Goal: Task Accomplishment & Management: Use online tool/utility

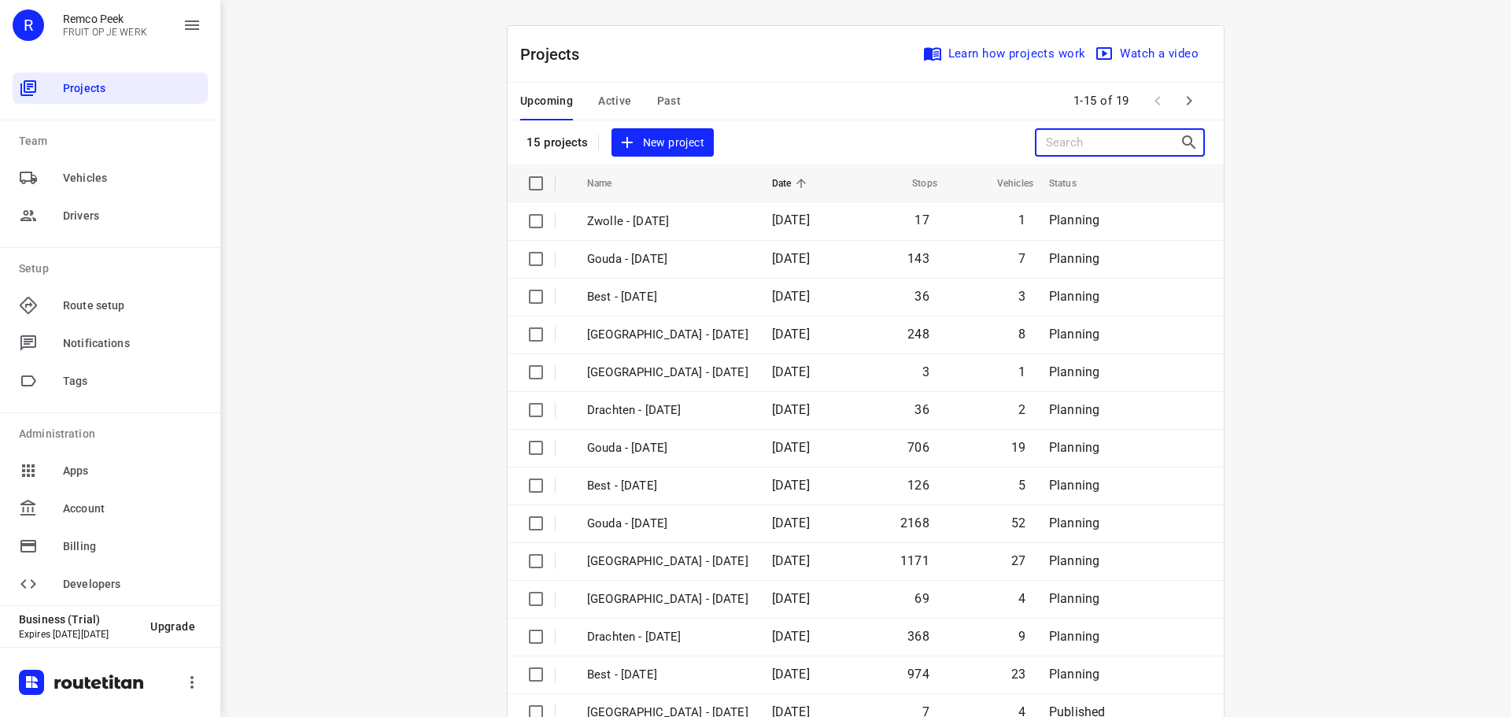
click at [1105, 143] on input "Search projects" at bounding box center [1113, 143] width 134 height 24
click at [1189, 108] on icon "button" at bounding box center [1189, 100] width 19 height 19
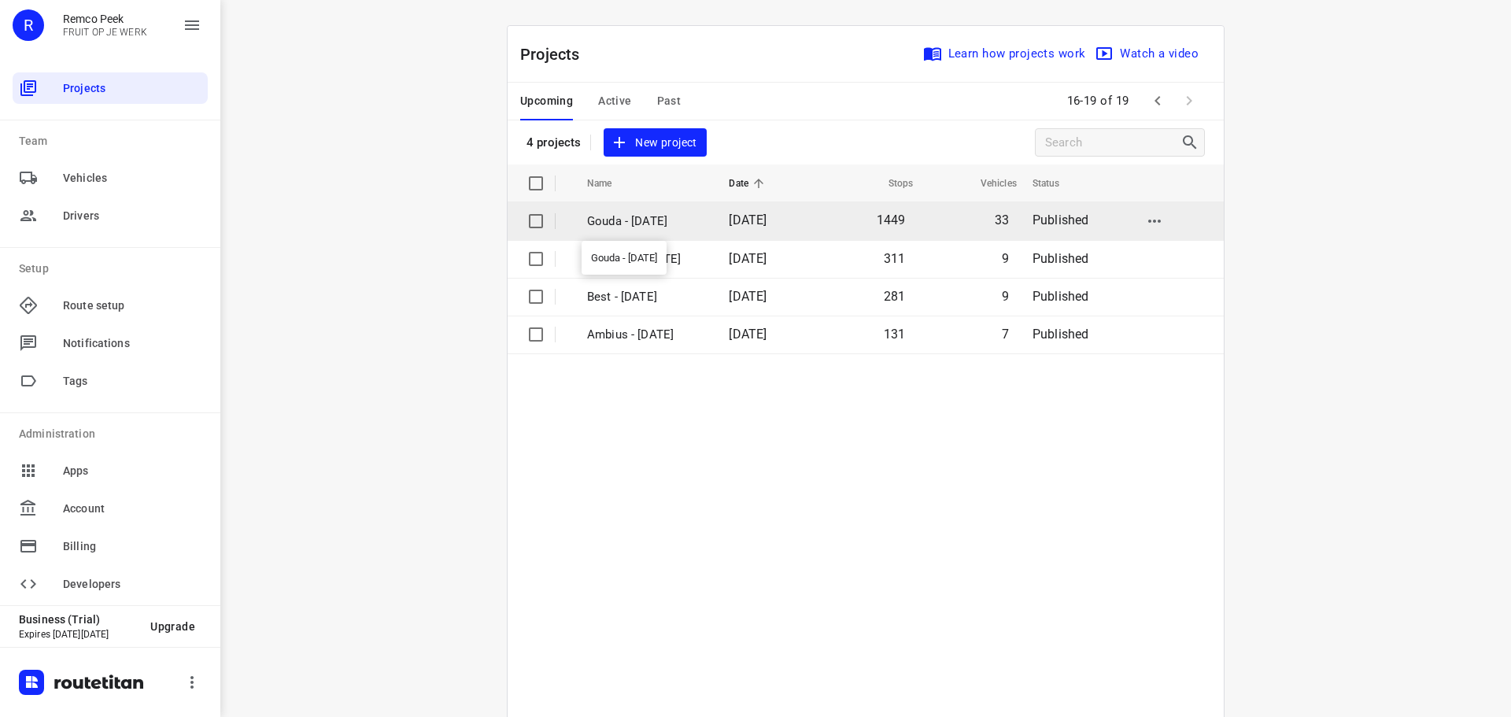
click at [634, 216] on p "Gouda - Tuesday" at bounding box center [646, 222] width 118 height 18
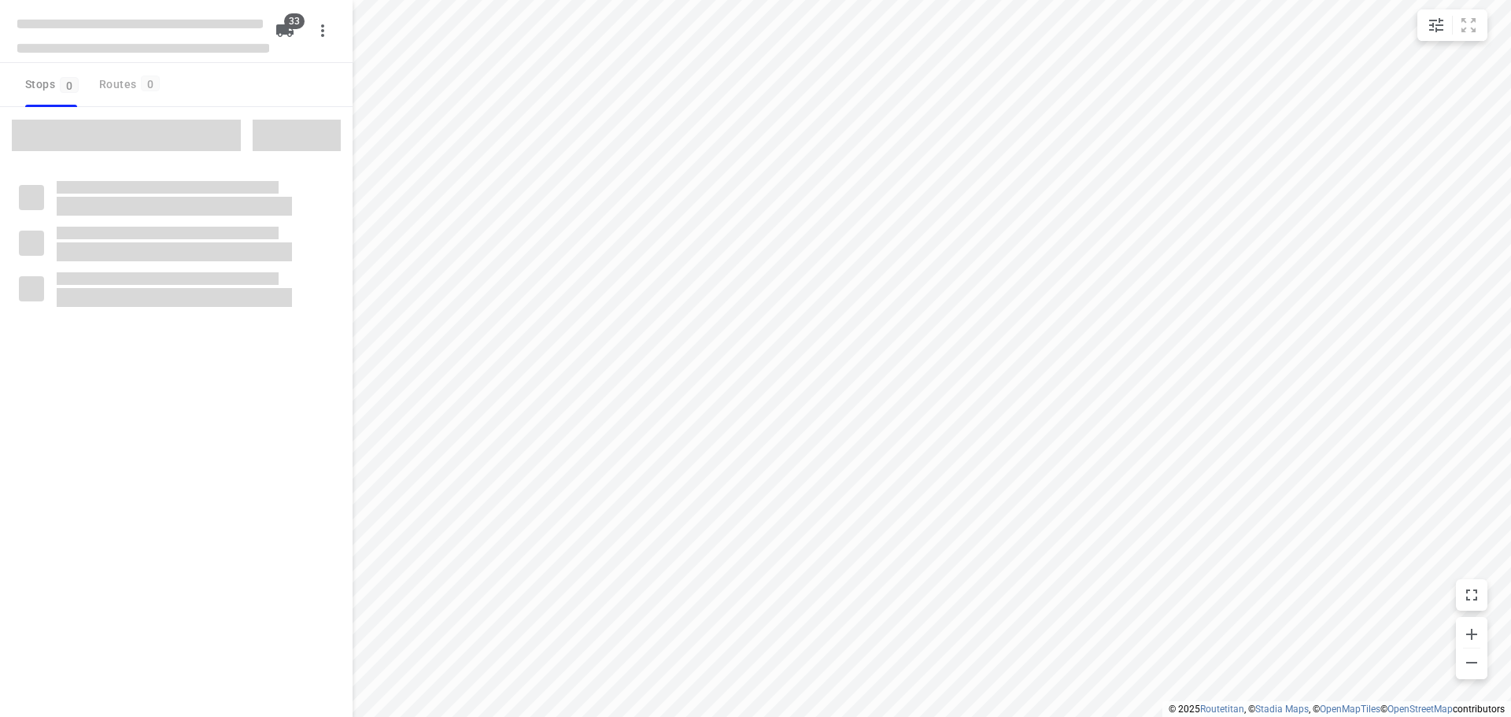
checkbox input "true"
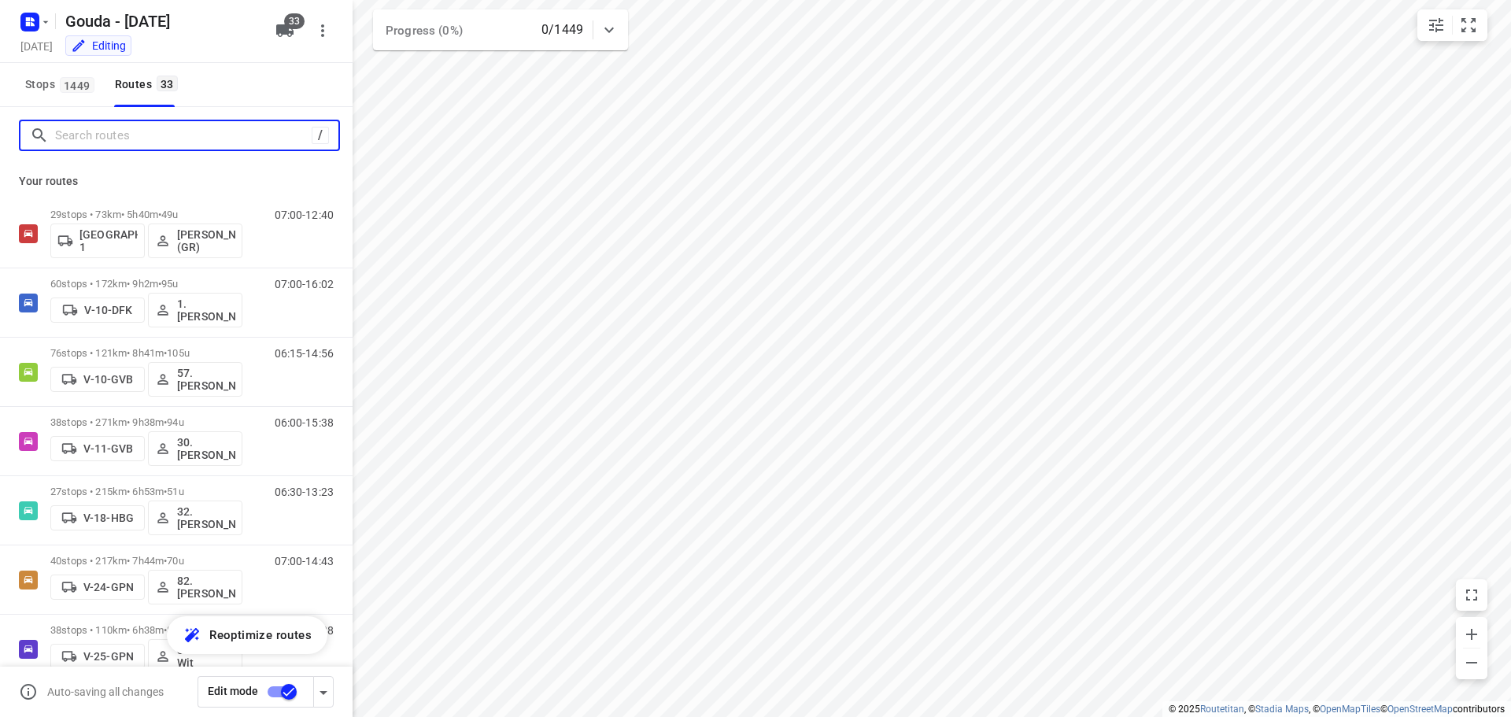
click at [209, 133] on input "Search routes" at bounding box center [183, 136] width 257 height 24
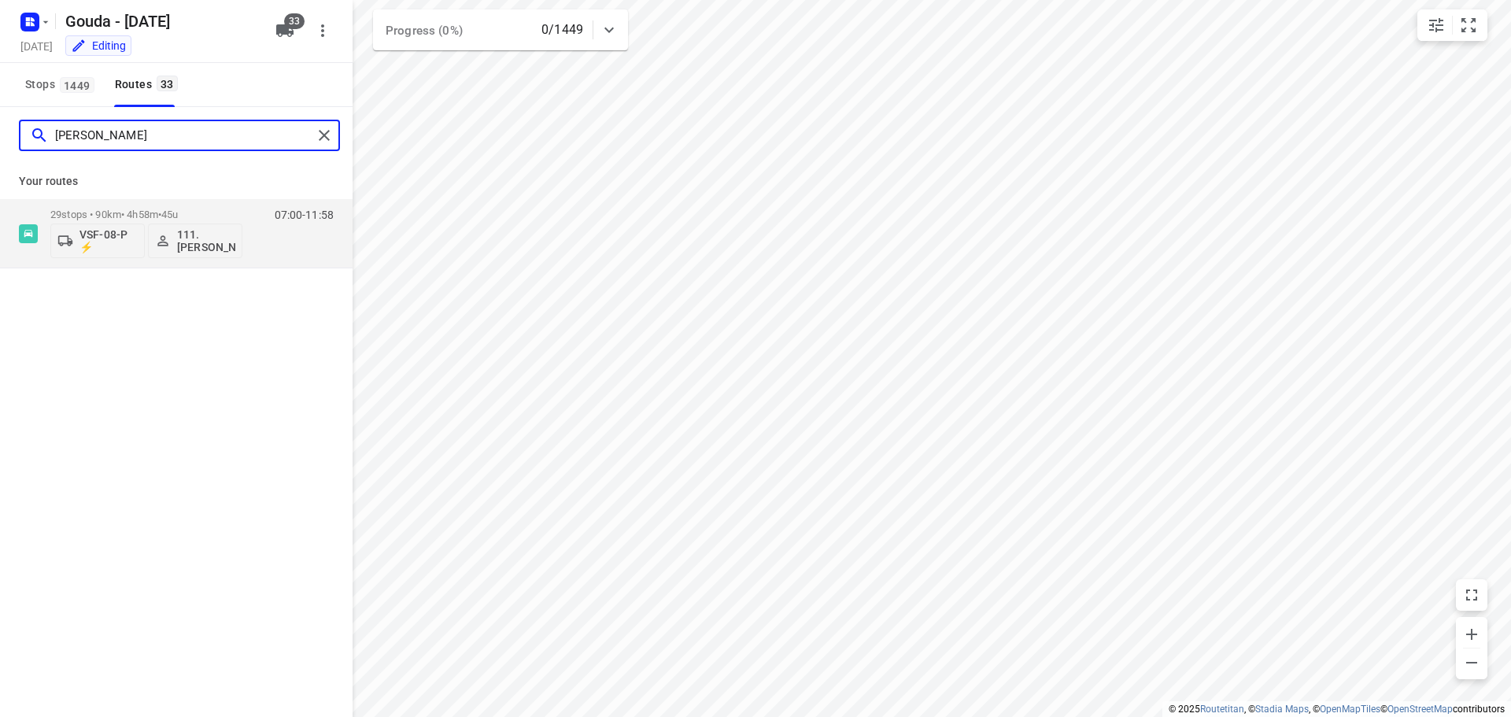
click at [209, 133] on input "alex" at bounding box center [183, 136] width 257 height 24
type input "bryan"
click at [130, 213] on p "42 stops • 144km • 7h56m • 87u" at bounding box center [146, 215] width 192 height 12
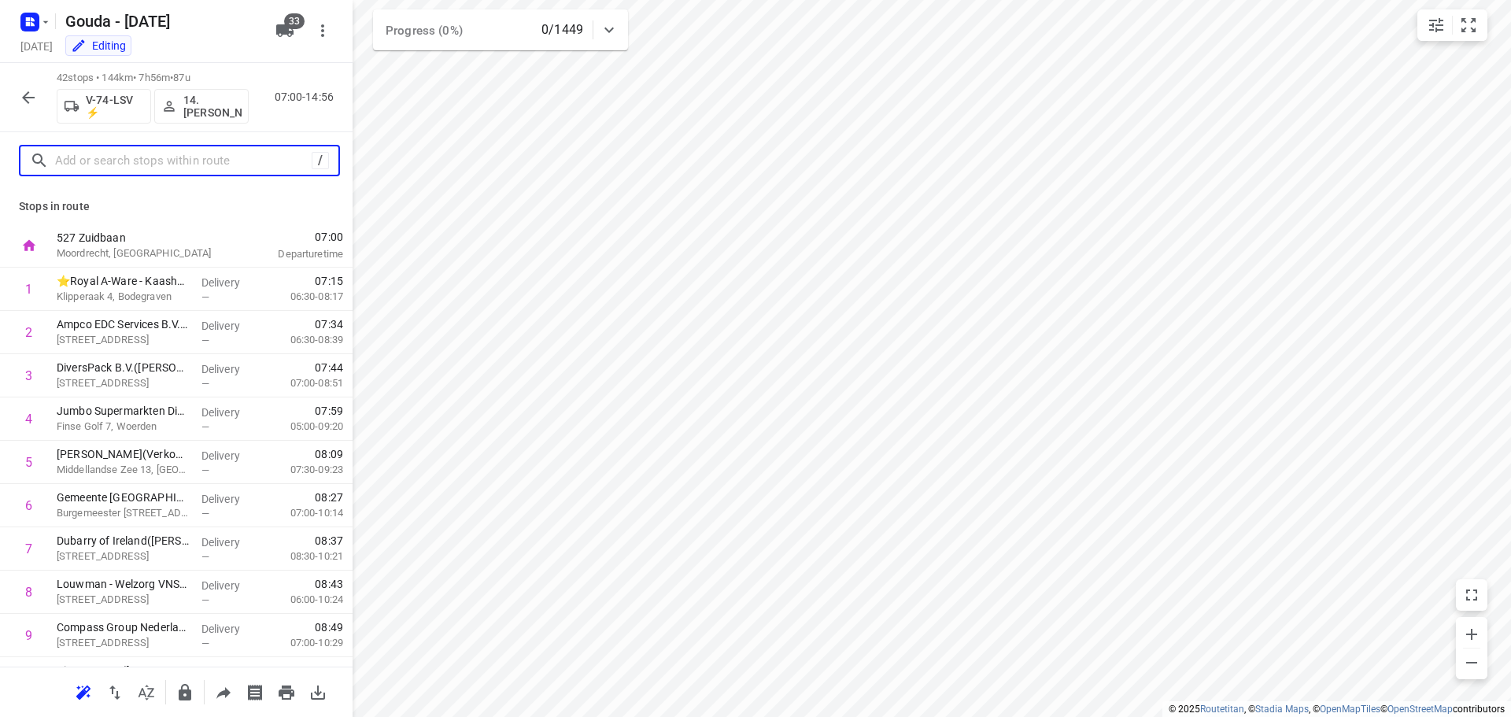
click at [128, 162] on input "text" at bounding box center [183, 161] width 257 height 24
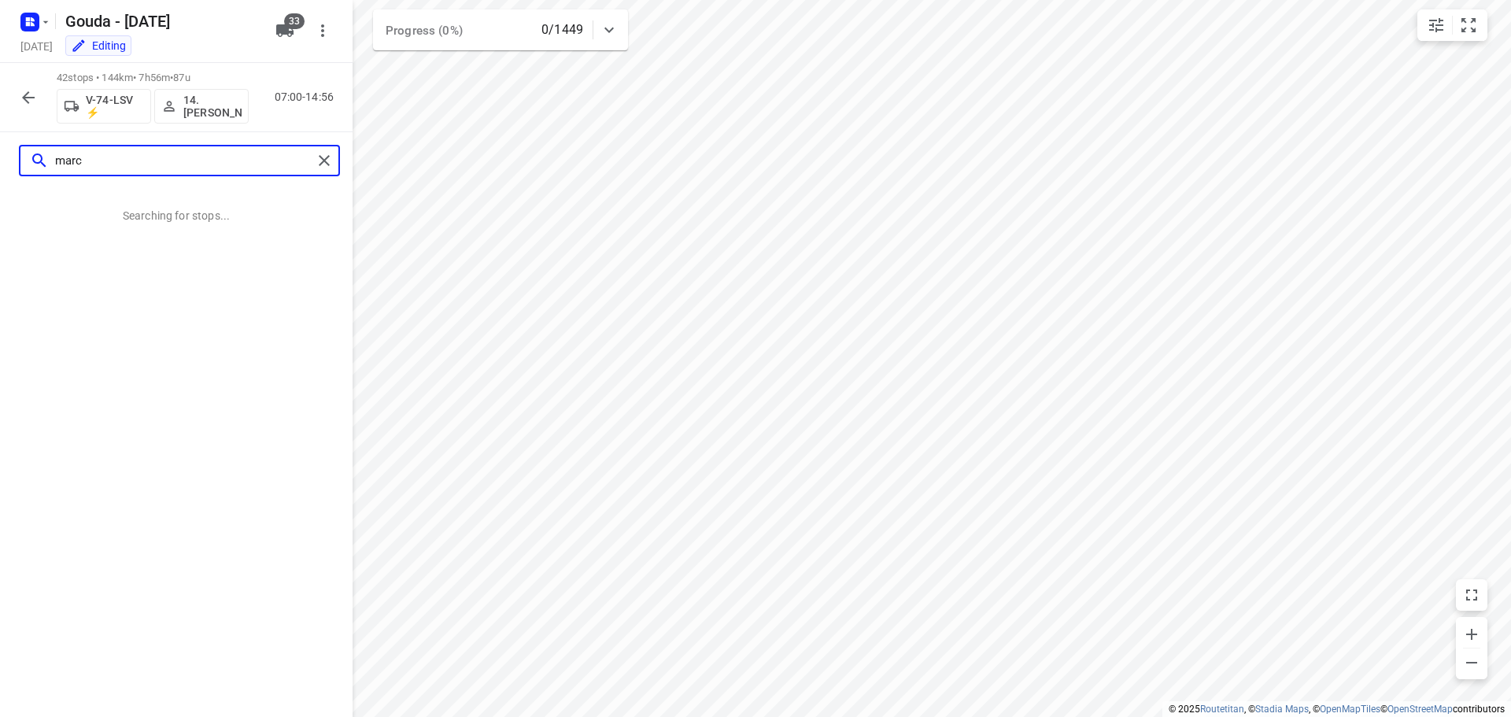
type input "marco"
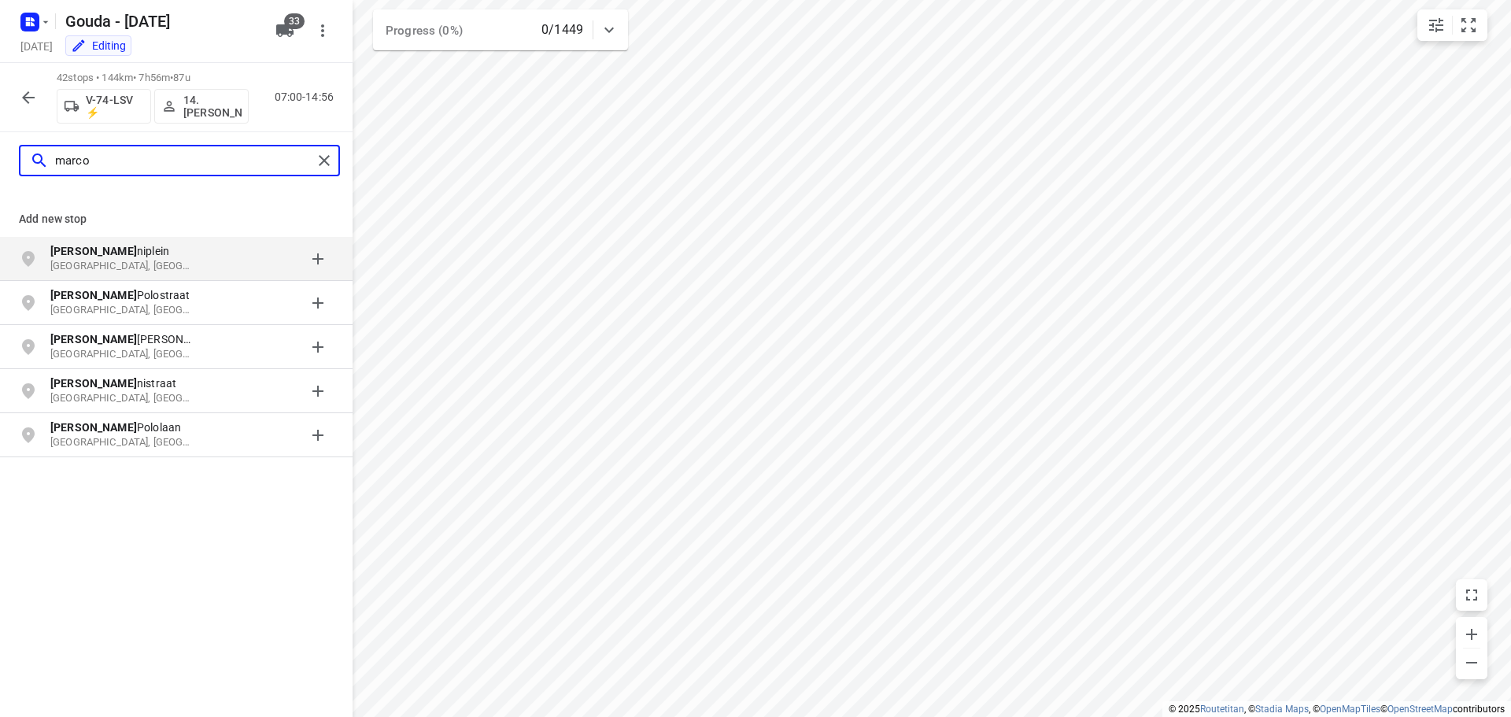
drag, startPoint x: 128, startPoint y: 162, endPoint x: -33, endPoint y: 163, distance: 160.6
click at [0, 163] on html "i © 2025 Routetitan , © Stadia Maps , © OpenMapTiles © OpenStreetMap contributo…" at bounding box center [755, 358] width 1511 height 717
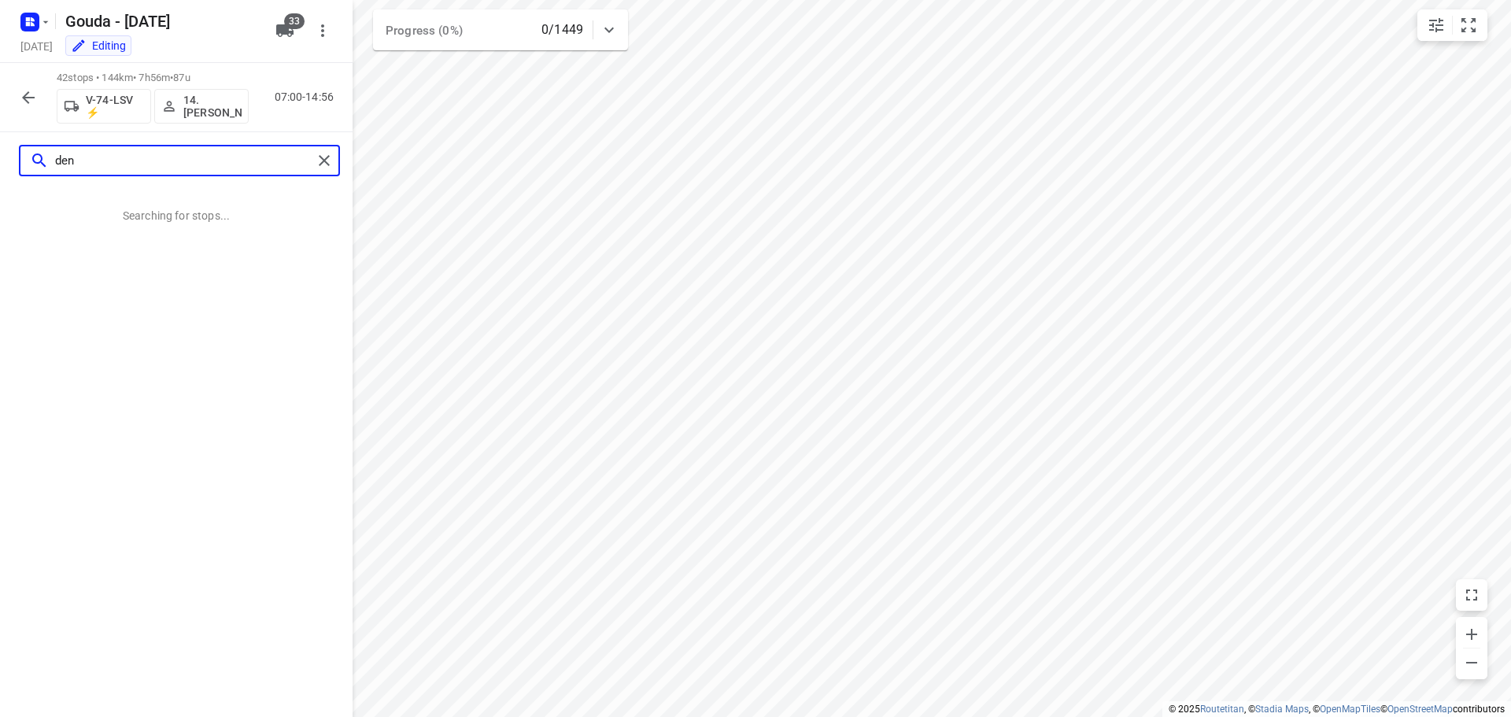
type input "denn"
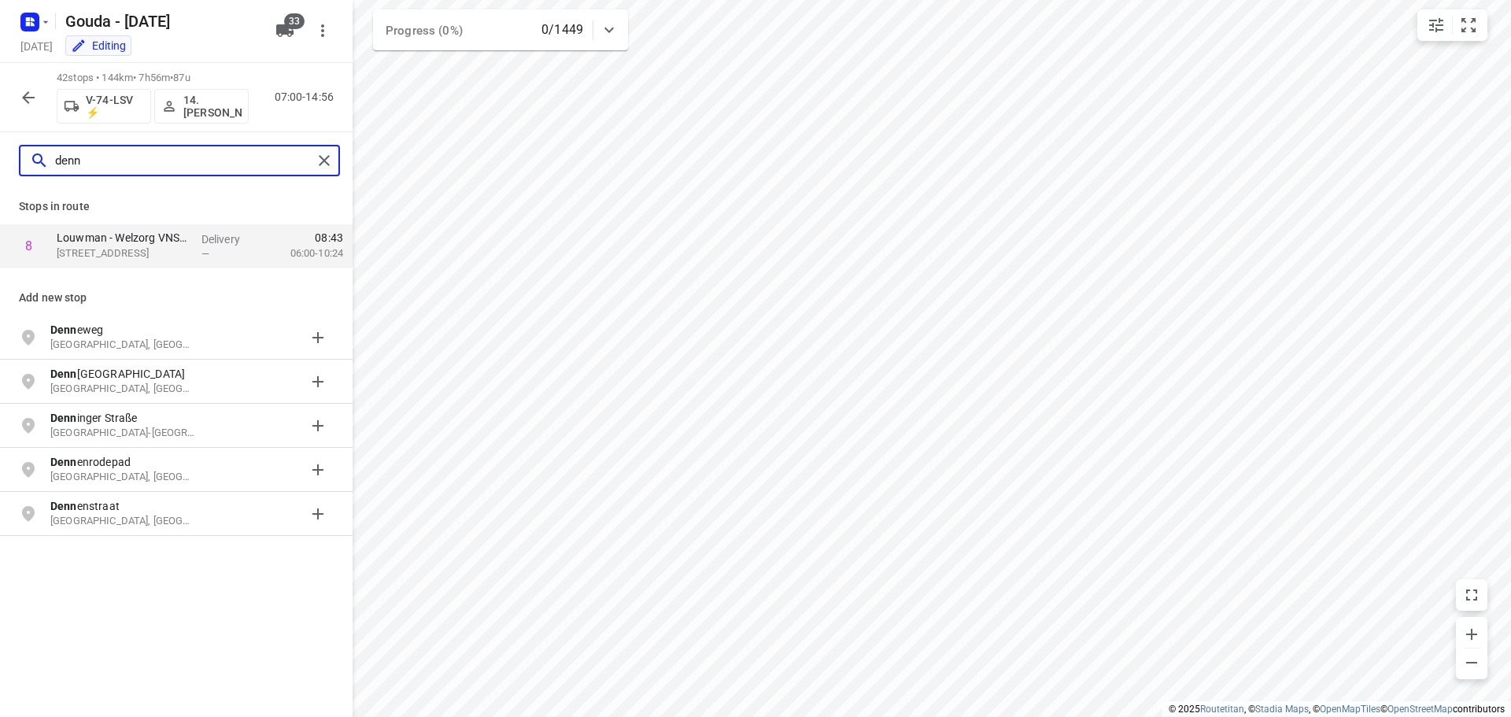
drag, startPoint x: 187, startPoint y: 158, endPoint x: 21, endPoint y: 152, distance: 166.2
click at [21, 152] on div "denn" at bounding box center [166, 161] width 292 height 24
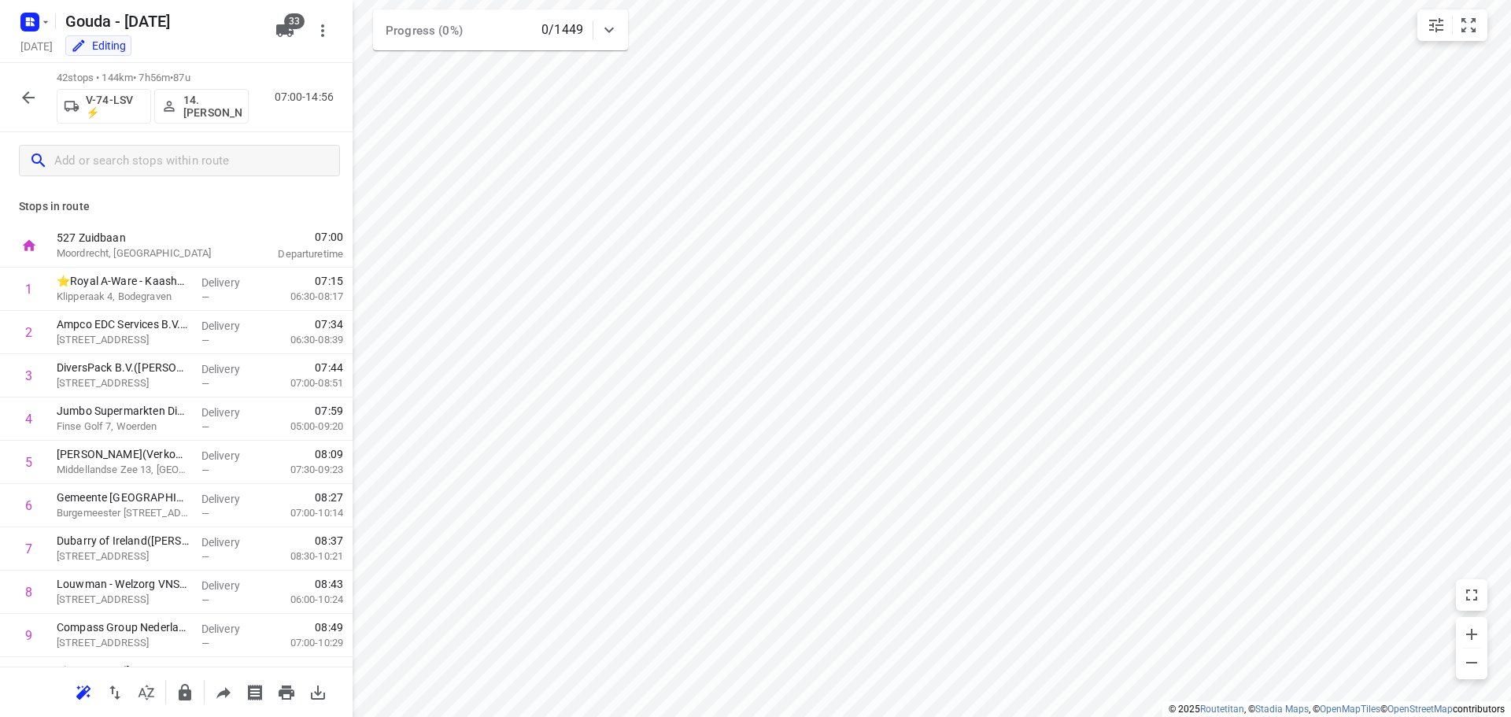
click at [29, 88] on icon "button" at bounding box center [28, 97] width 19 height 19
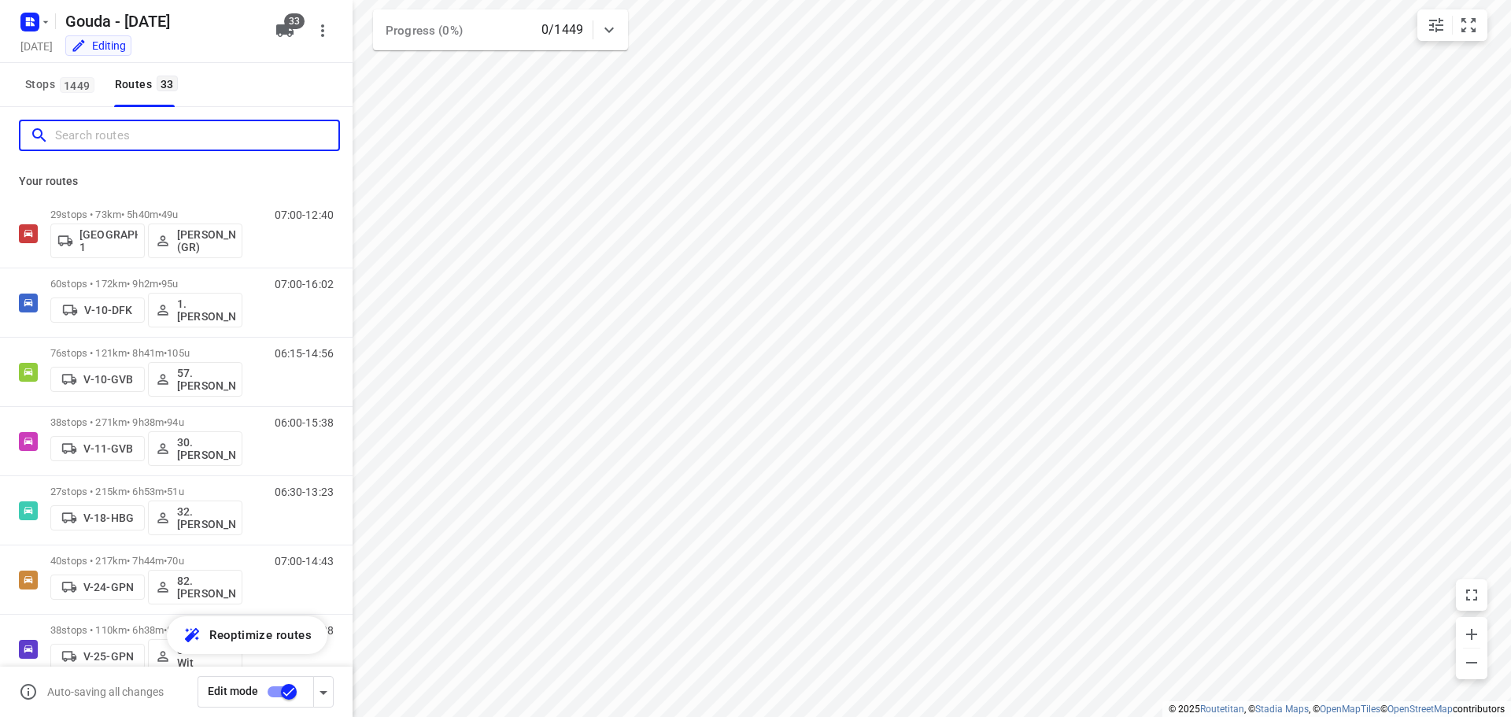
click at [112, 146] on input "Search routes" at bounding box center [196, 136] width 283 height 24
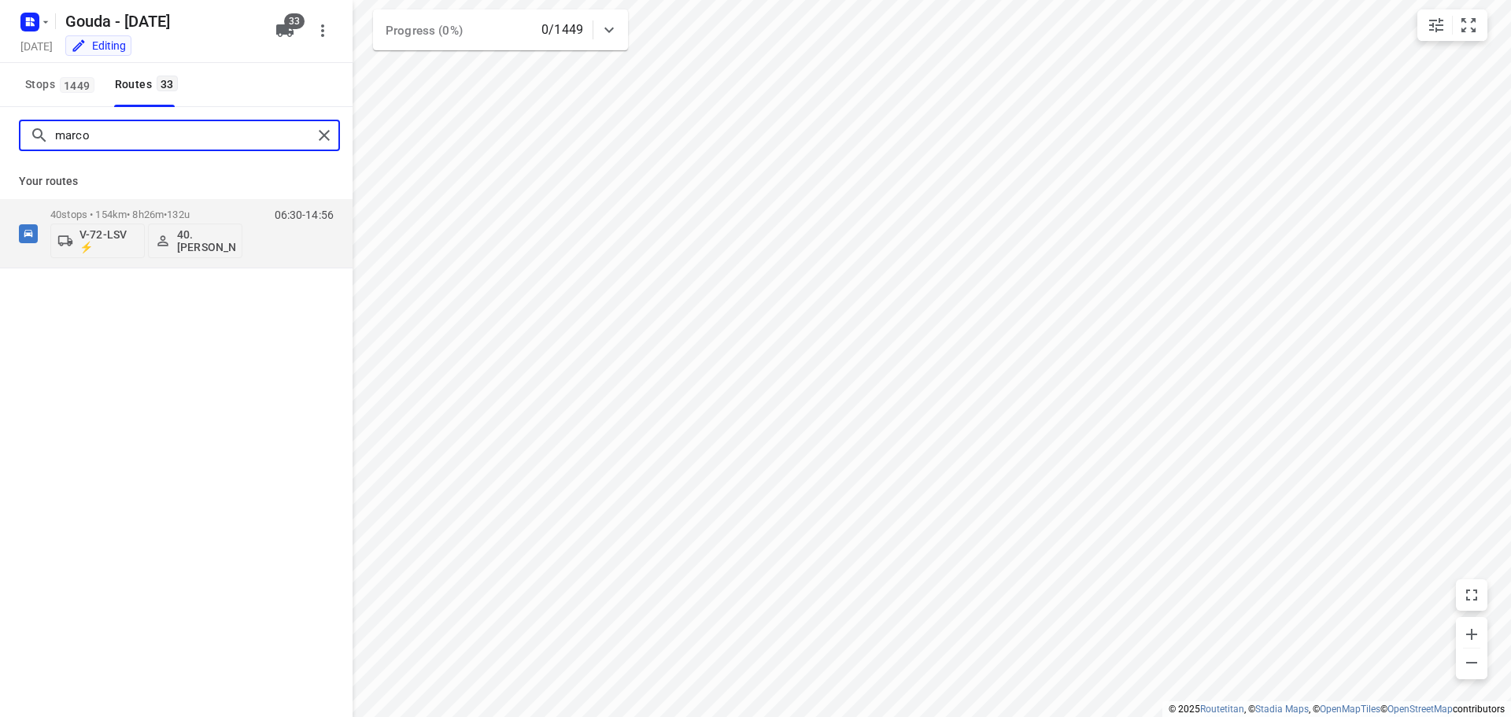
drag, startPoint x: 189, startPoint y: 142, endPoint x: -51, endPoint y: 105, distance: 242.9
click at [0, 105] on html "i © 2025 Routetitan , © Stadia Maps , © OpenMapTiles © OpenStreetMap contributo…" at bounding box center [755, 358] width 1511 height 717
drag, startPoint x: 87, startPoint y: 133, endPoint x: -17, endPoint y: 132, distance: 103.1
click at [0, 132] on html "i © 2025 Routetitan , © Stadia Maps , © OpenMapTiles © OpenStreetMap contributo…" at bounding box center [755, 358] width 1511 height 717
drag, startPoint x: 152, startPoint y: 138, endPoint x: -26, endPoint y: 128, distance: 178.2
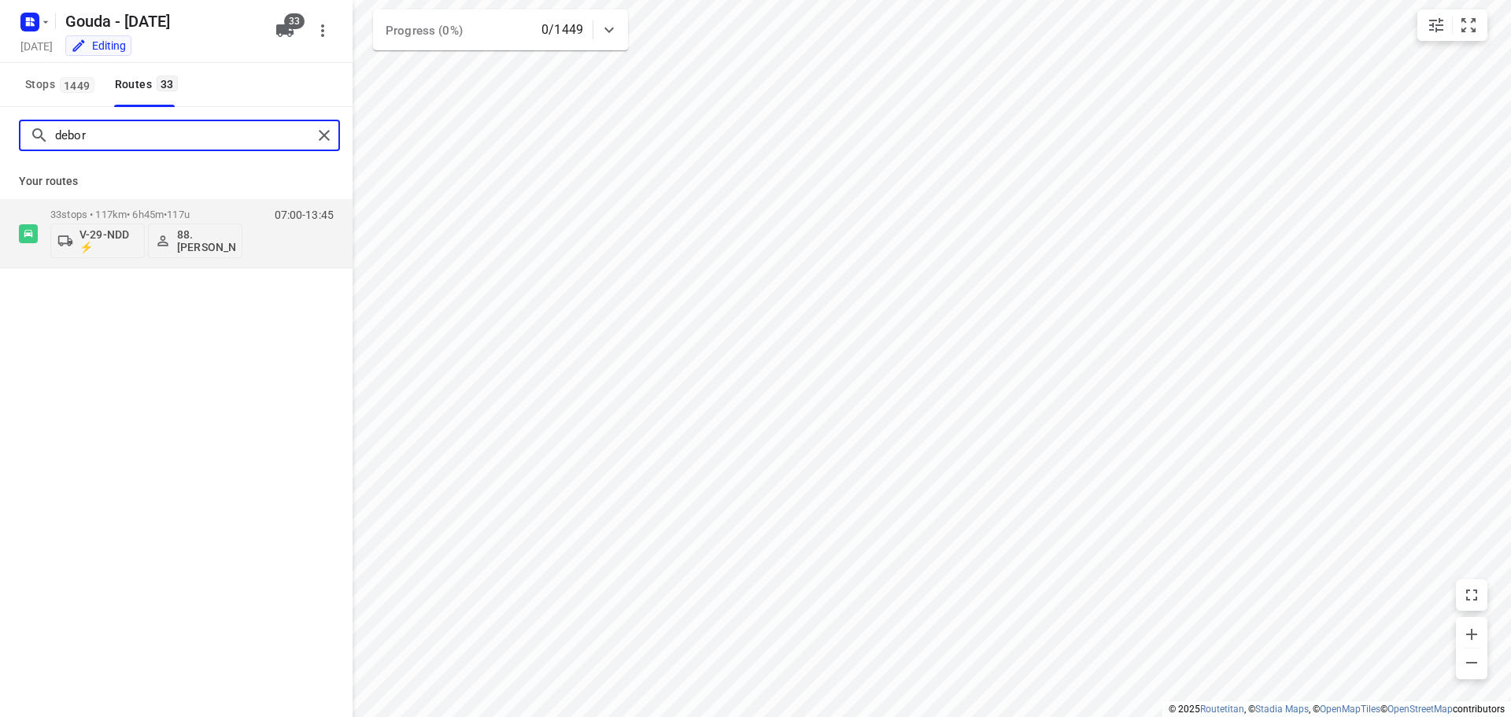
click at [0, 128] on html "i © 2025 Routetitan , © Stadia Maps , © OpenMapTiles © OpenStreetMap contributo…" at bounding box center [755, 358] width 1511 height 717
click at [89, 139] on input "kraa" at bounding box center [183, 136] width 257 height 24
drag, startPoint x: 104, startPoint y: 134, endPoint x: -37, endPoint y: 111, distance: 142.7
click at [0, 111] on html "i © 2025 Routetitan , © Stadia Maps , © OpenMapTiles © OpenStreetMap contributo…" at bounding box center [755, 358] width 1511 height 717
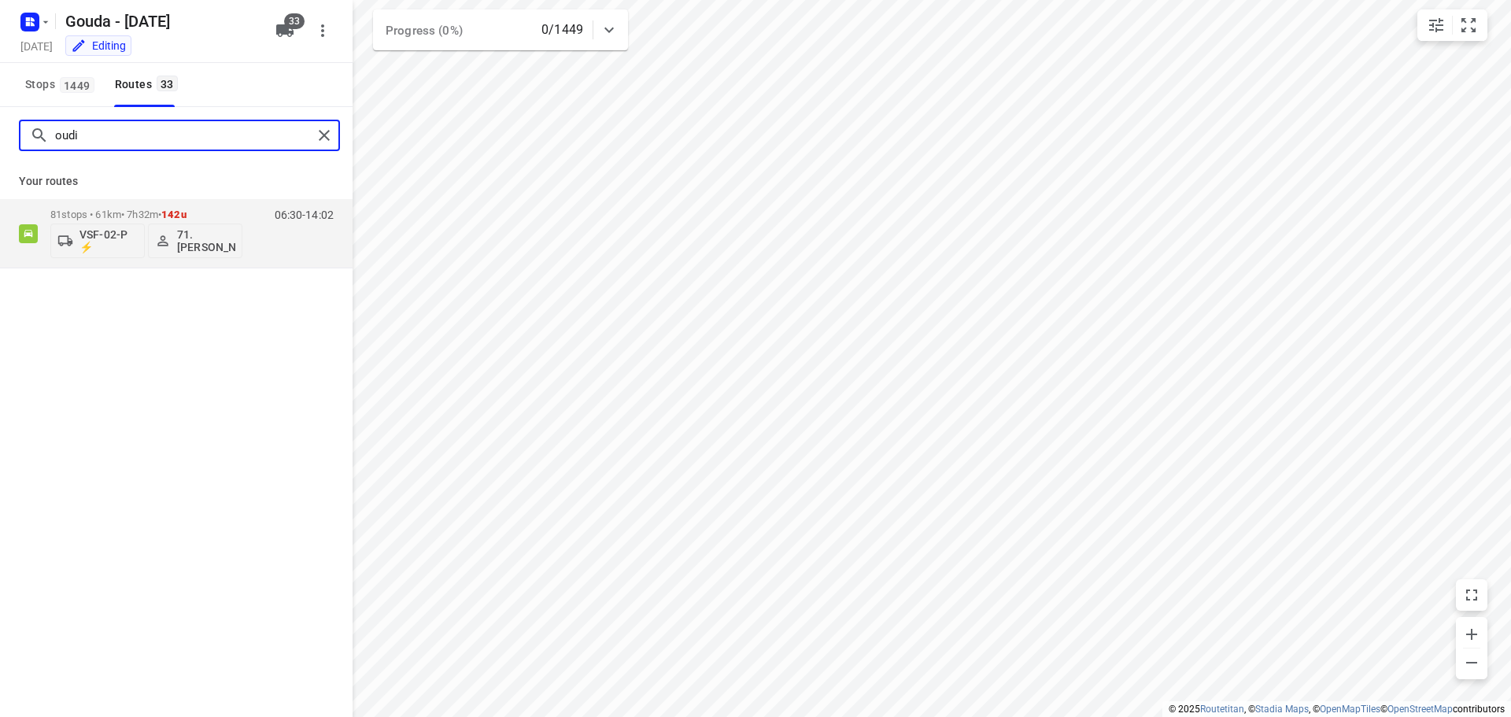
click at [229, 136] on input "oudi" at bounding box center [183, 136] width 257 height 24
click at [168, 142] on input "71-l" at bounding box center [183, 136] width 257 height 24
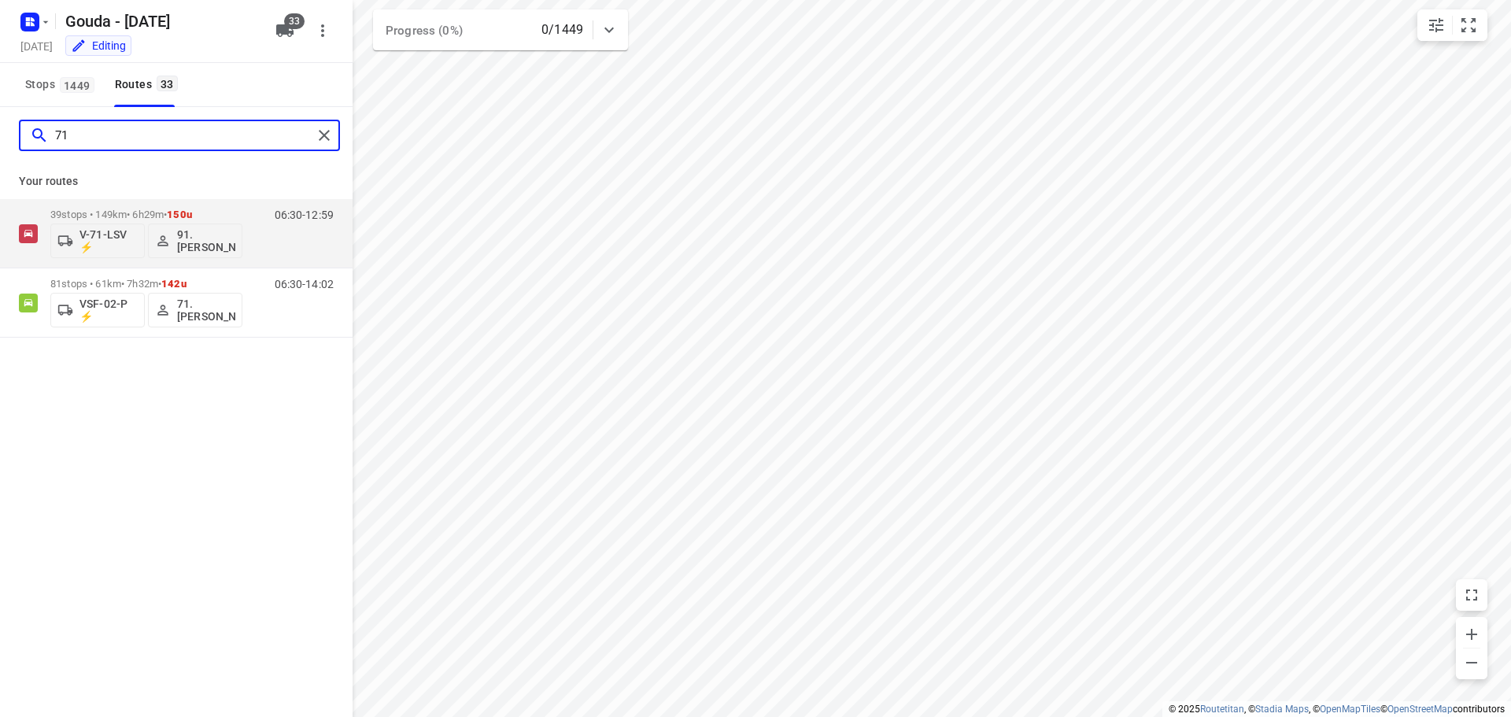
type input "7"
drag, startPoint x: 131, startPoint y: 142, endPoint x: 9, endPoint y: 126, distance: 123.1
click at [9, 126] on div "bryan" at bounding box center [176, 135] width 353 height 57
type input "kock"
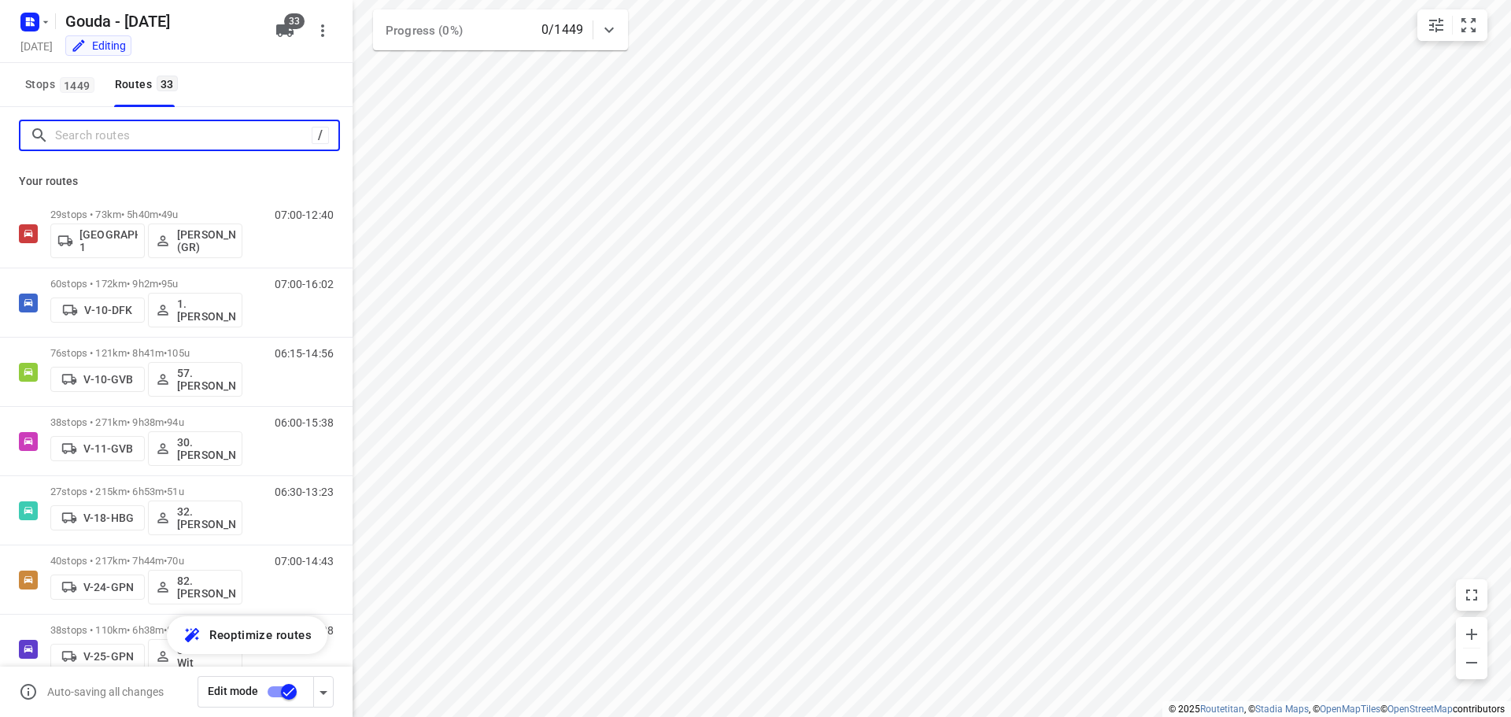
click at [102, 138] on input "Search routes" at bounding box center [183, 136] width 257 height 24
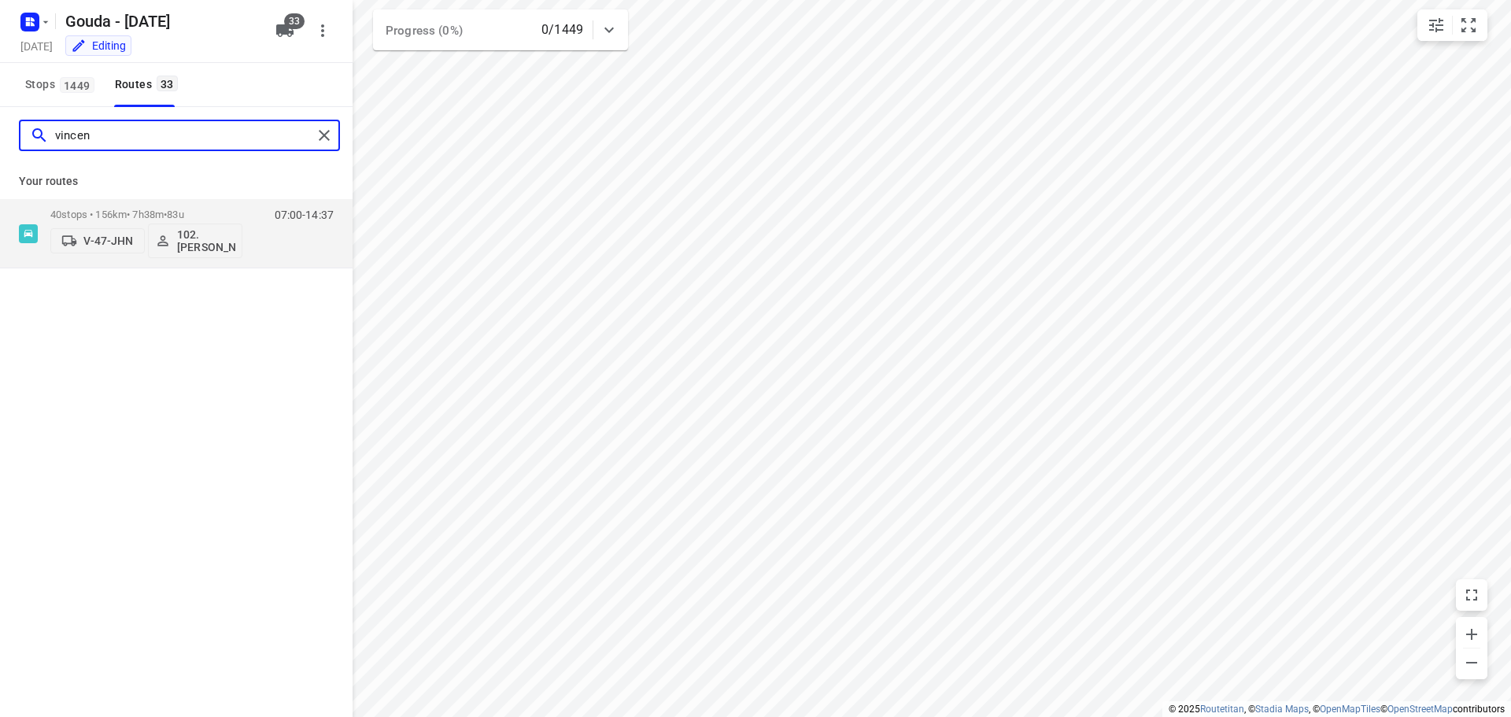
click at [140, 136] on input "vincen" at bounding box center [183, 136] width 257 height 24
click at [102, 134] on input "dekk" at bounding box center [183, 136] width 257 height 24
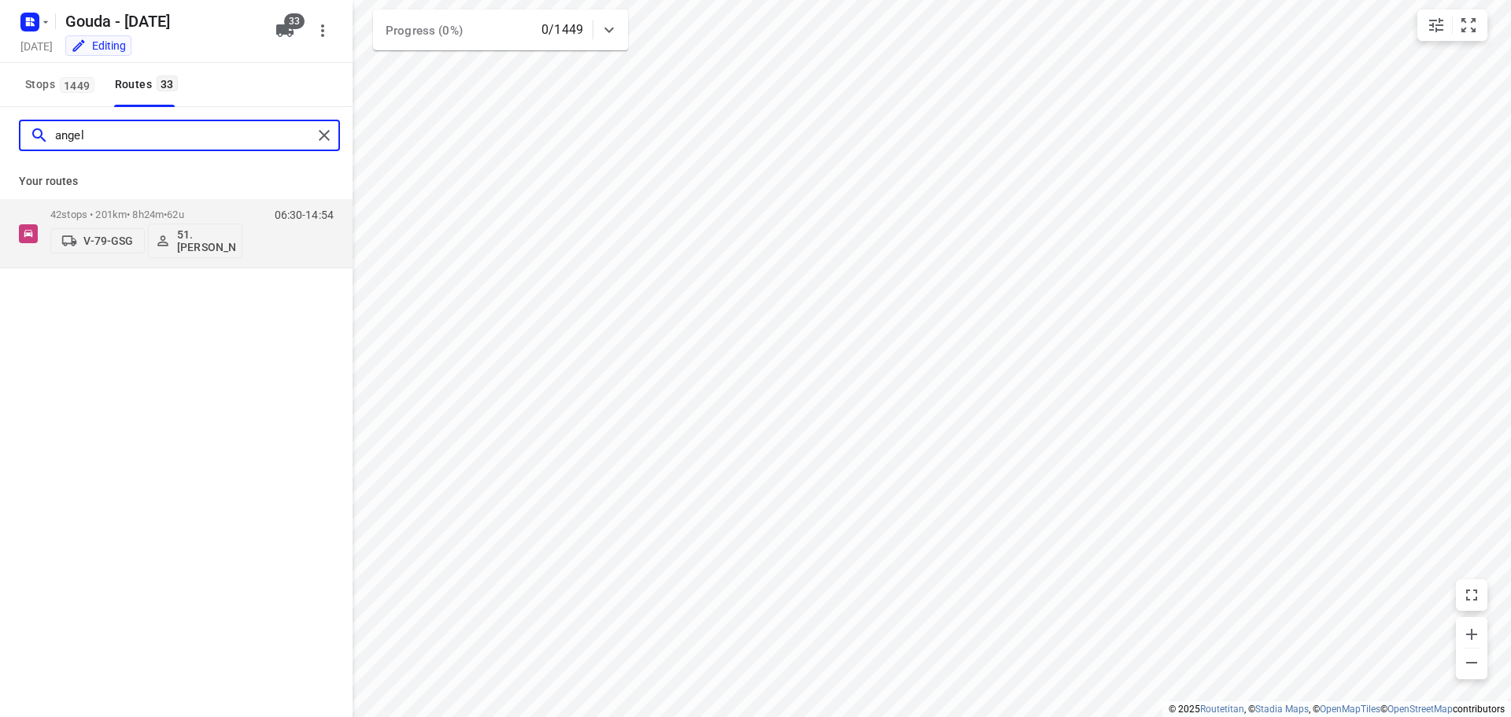
click at [157, 144] on input "angel" at bounding box center [183, 136] width 257 height 24
click at [155, 140] on input "romeo" at bounding box center [183, 136] width 257 height 24
click at [131, 142] on input "jann" at bounding box center [183, 136] width 257 height 24
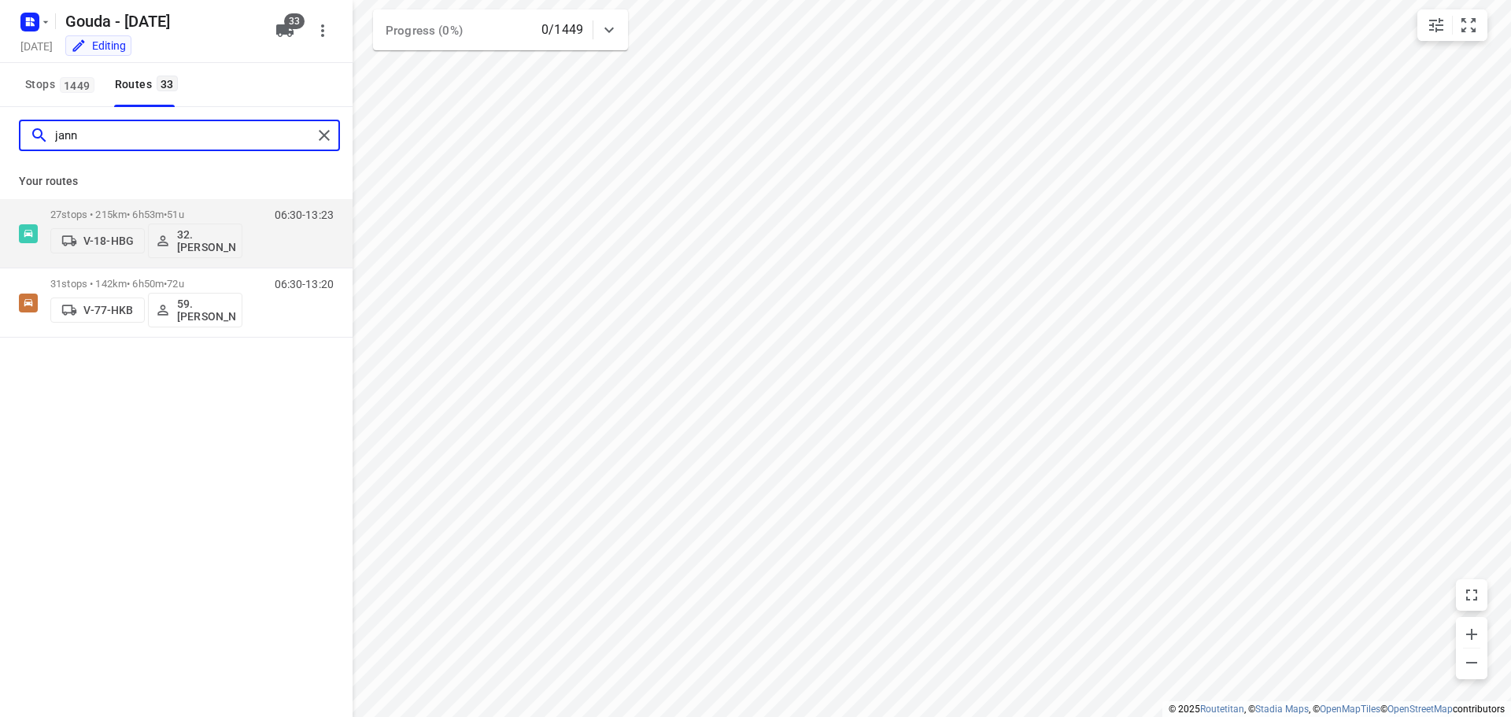
click at [131, 142] on input "jann" at bounding box center [183, 136] width 257 height 24
click at [189, 130] on input "jann" at bounding box center [183, 136] width 257 height 24
click at [111, 135] on input "kee" at bounding box center [183, 136] width 257 height 24
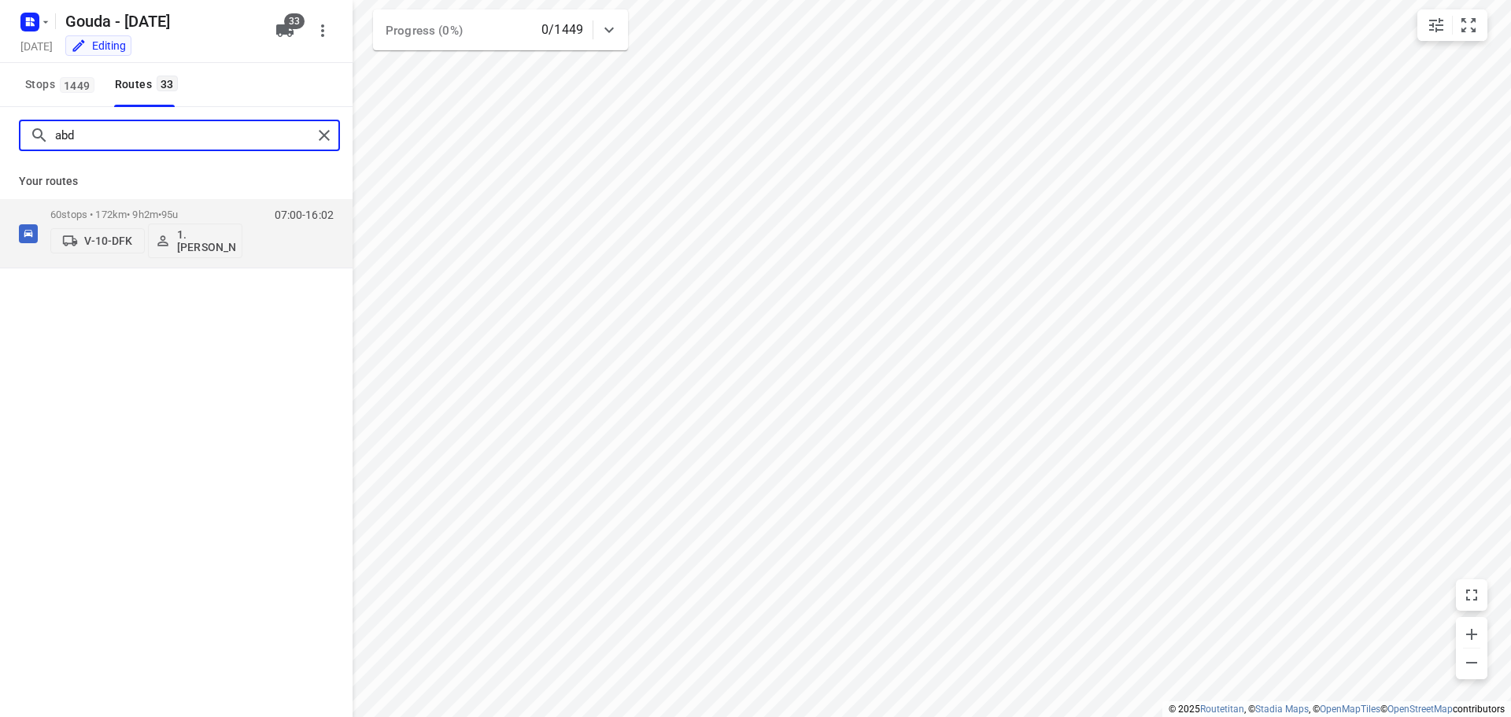
click at [188, 134] on input "abd" at bounding box center [183, 136] width 257 height 24
click at [105, 141] on input "perso" at bounding box center [183, 136] width 257 height 24
click at [207, 135] on input "rien" at bounding box center [183, 136] width 257 height 24
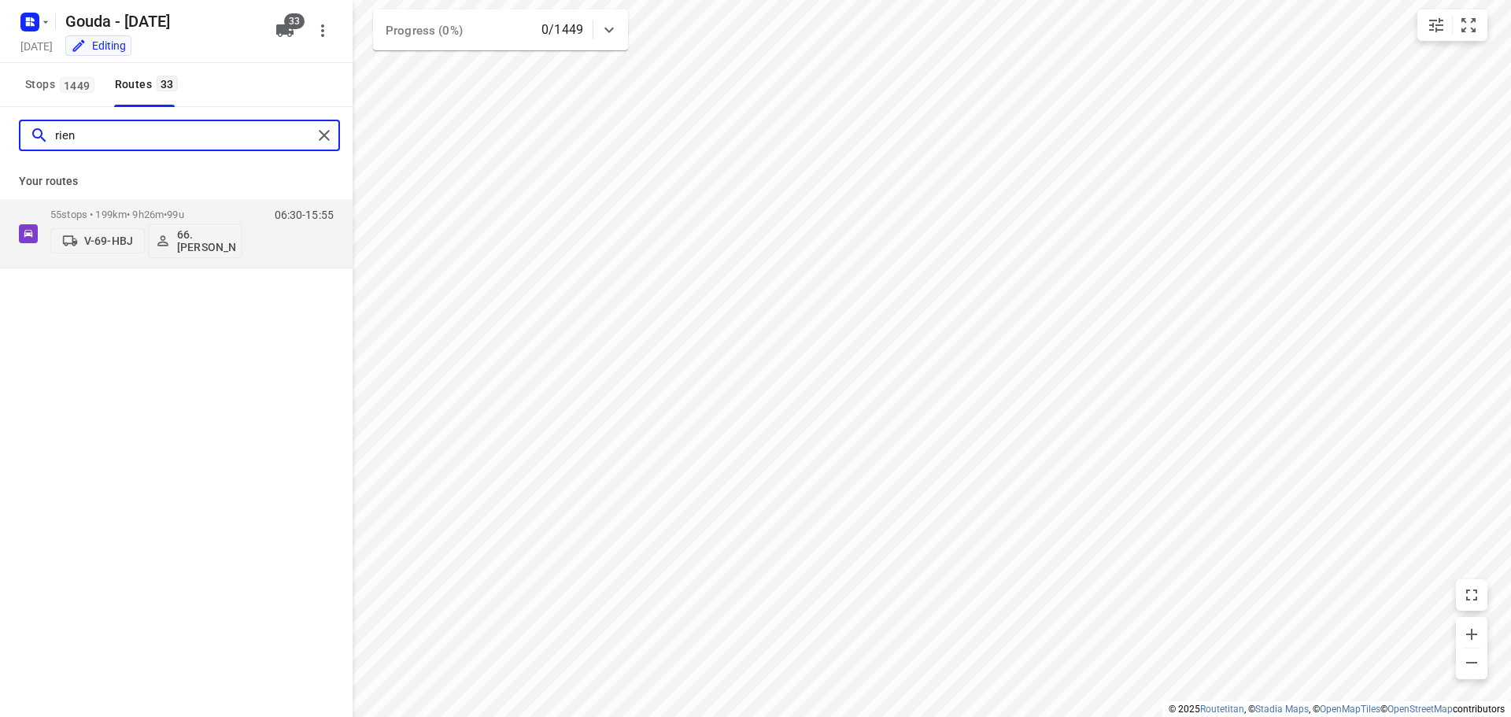
click at [207, 135] on input "rien" at bounding box center [183, 136] width 257 height 24
type input "n"
click at [91, 136] on input "onn" at bounding box center [183, 136] width 257 height 24
click at [169, 135] on input "hoor" at bounding box center [183, 136] width 257 height 24
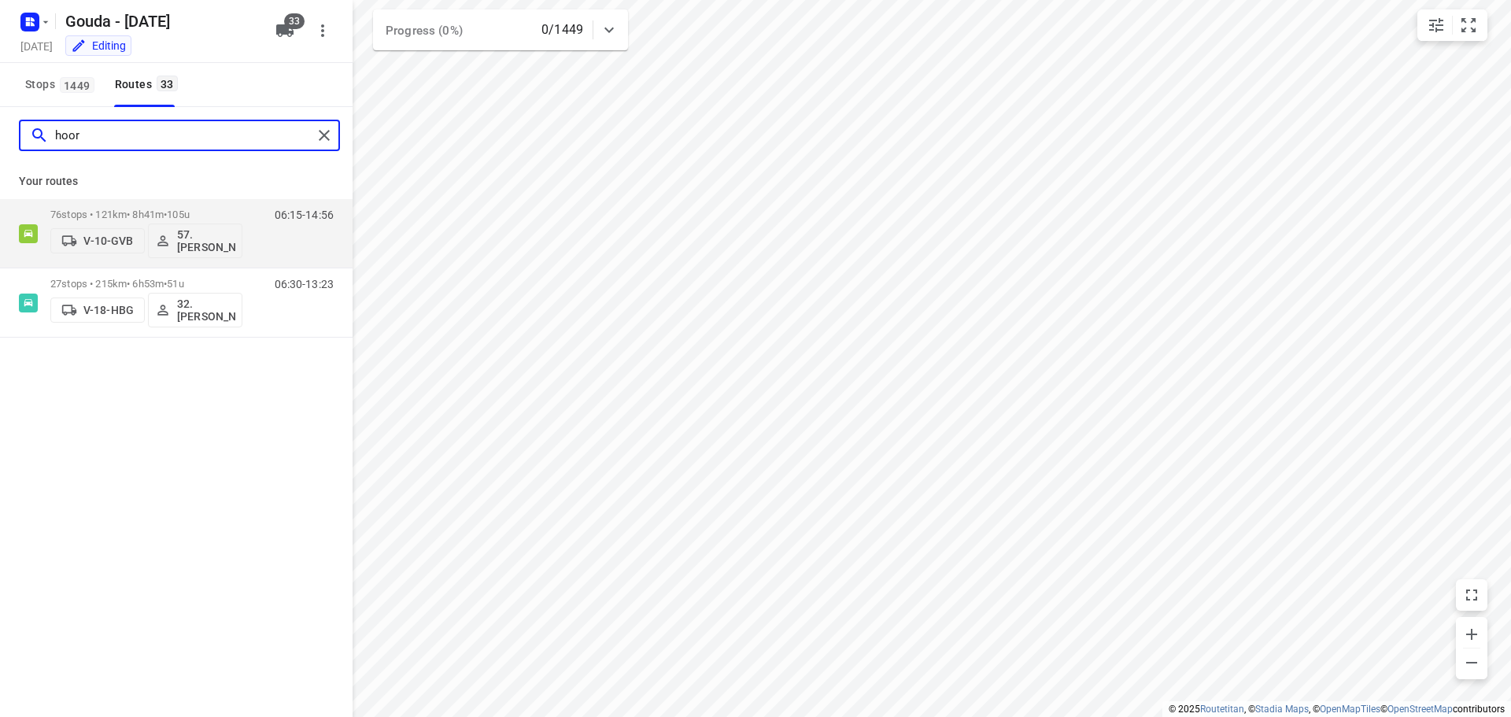
click at [169, 135] on input "hoor" at bounding box center [183, 136] width 257 height 24
click at [118, 131] on input "stef" at bounding box center [183, 136] width 257 height 24
type input "hass"
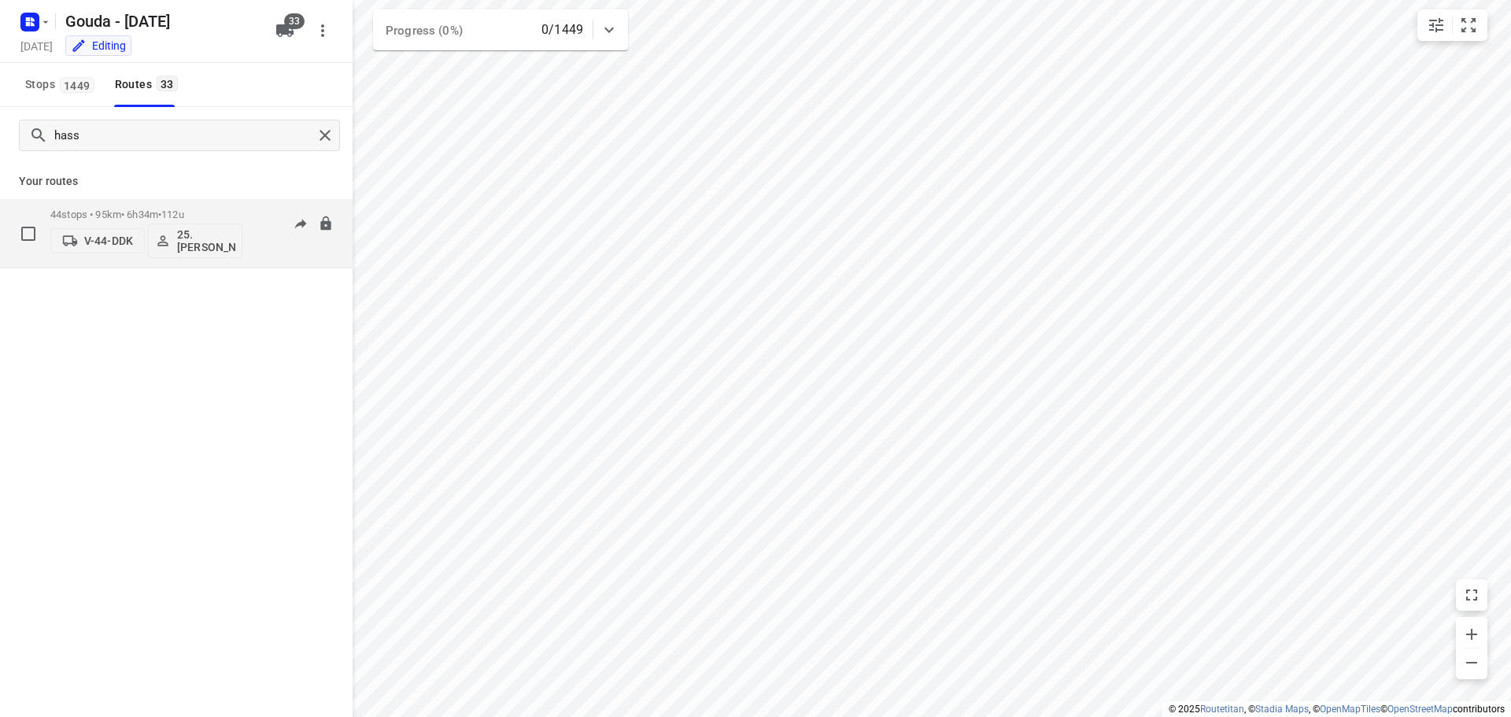
click at [161, 209] on span "•" at bounding box center [159, 215] width 3 height 12
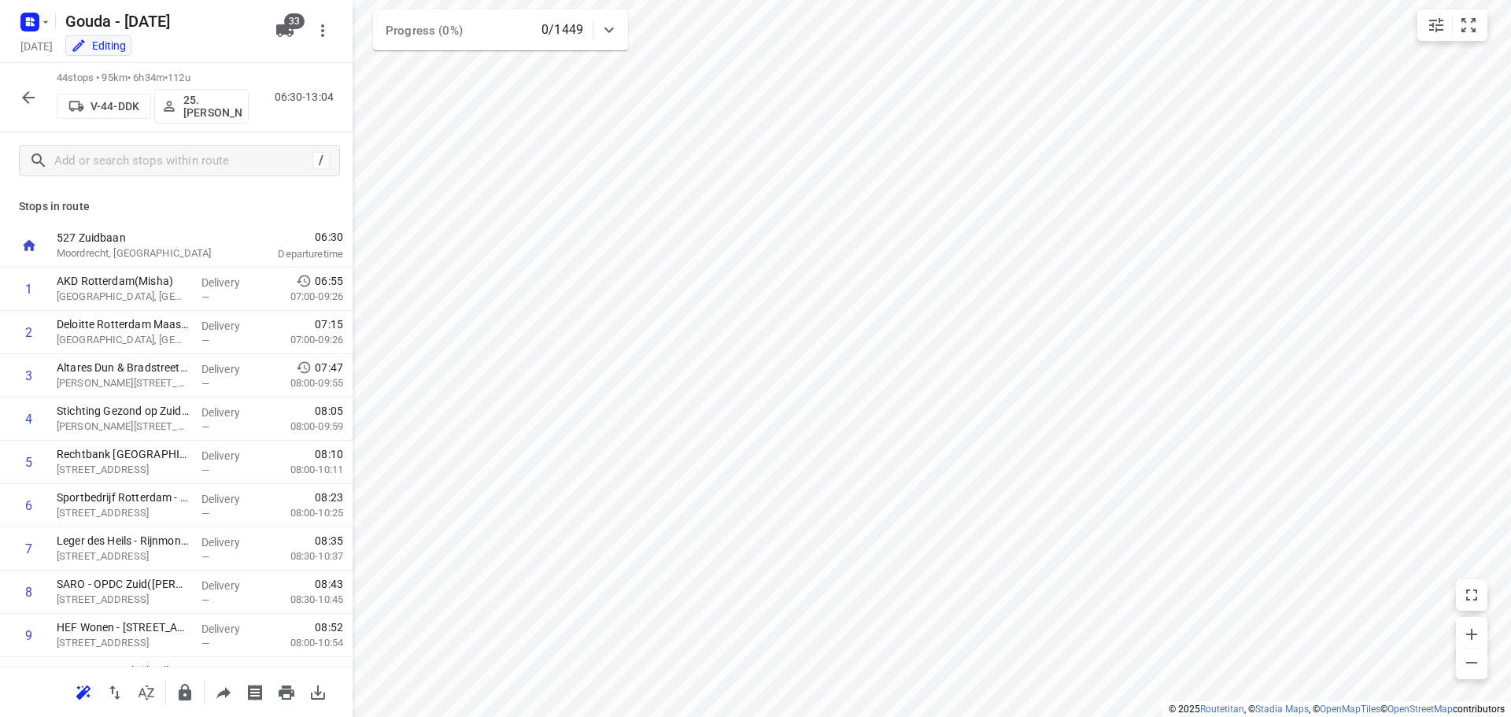
click at [36, 92] on icon "button" at bounding box center [28, 97] width 19 height 19
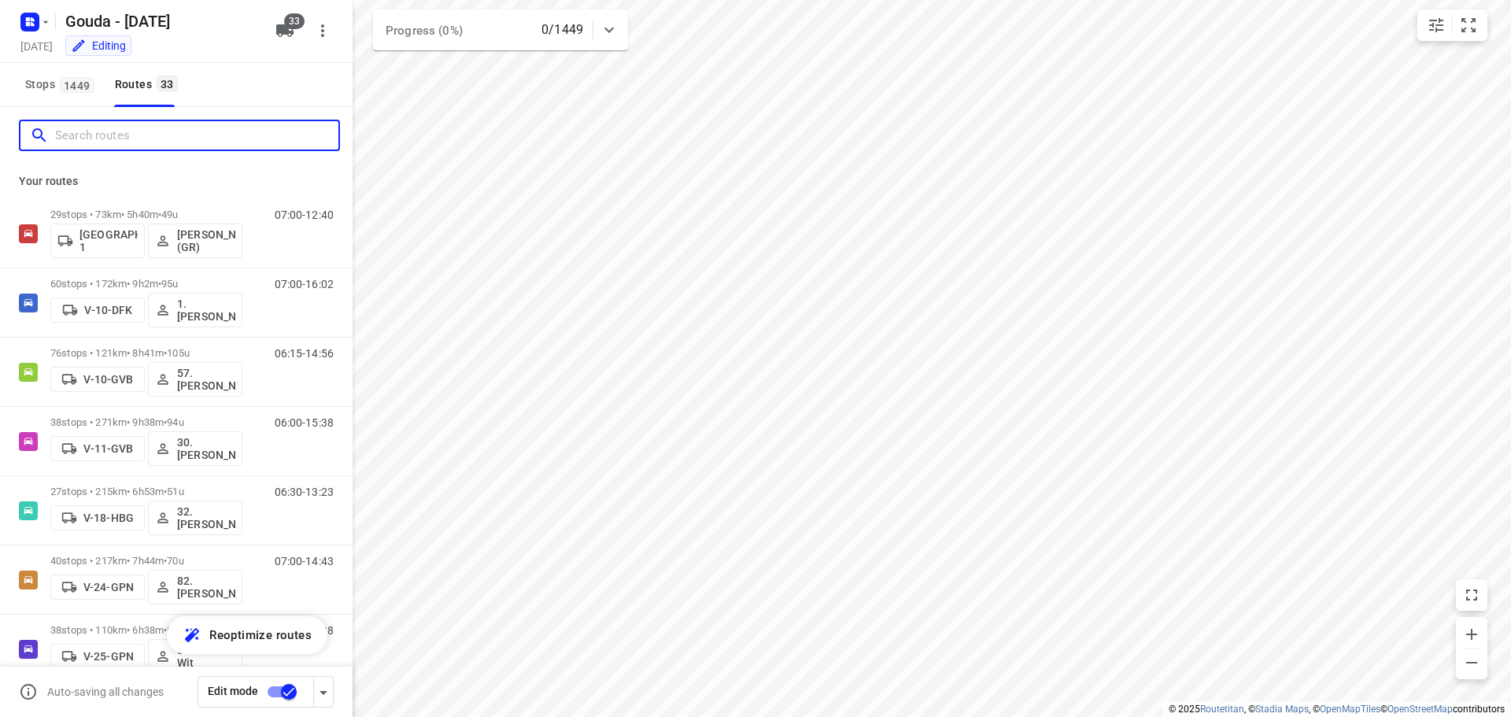
click at [122, 138] on input "Search routes" at bounding box center [196, 136] width 283 height 24
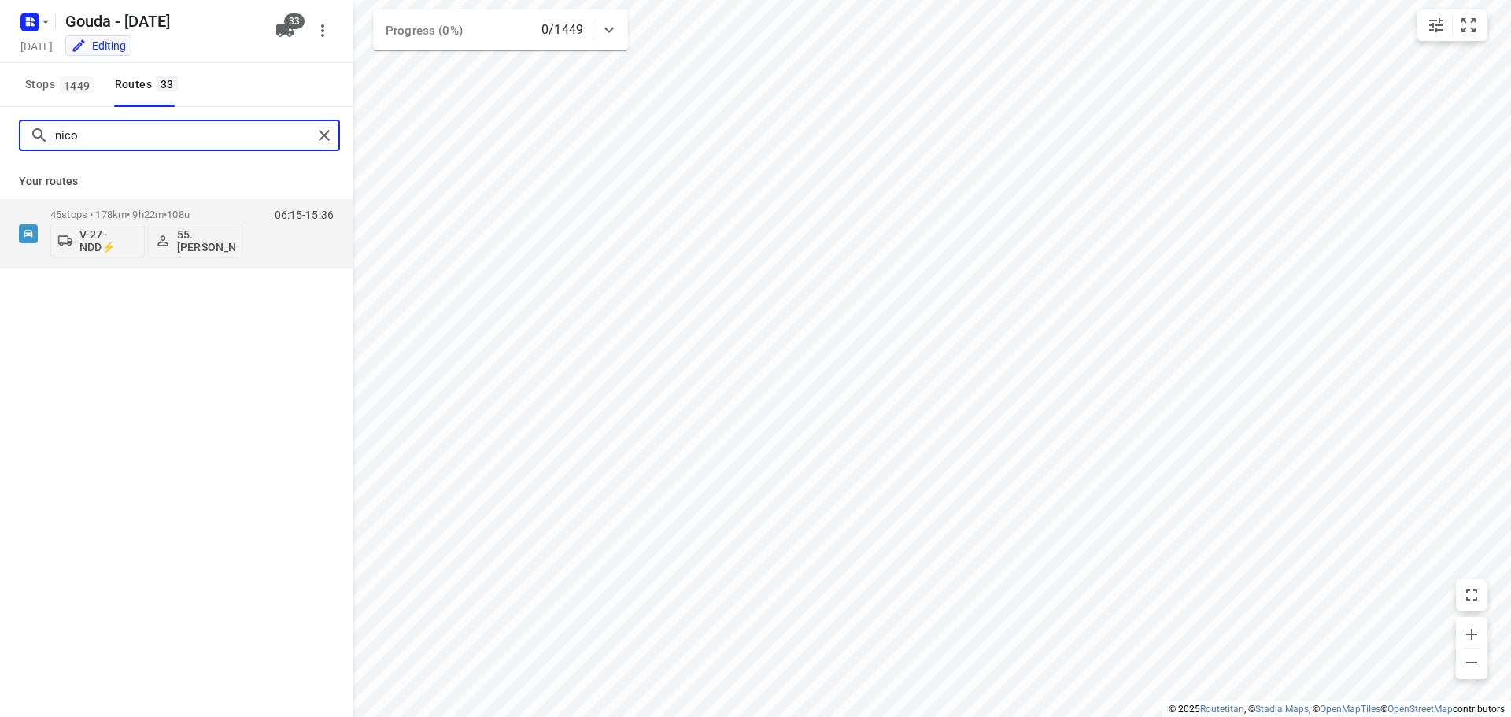
click at [93, 137] on input "nico" at bounding box center [183, 136] width 257 height 24
click at [176, 152] on div "jelle" at bounding box center [176, 135] width 353 height 57
click at [168, 137] on input "jelle" at bounding box center [183, 136] width 257 height 24
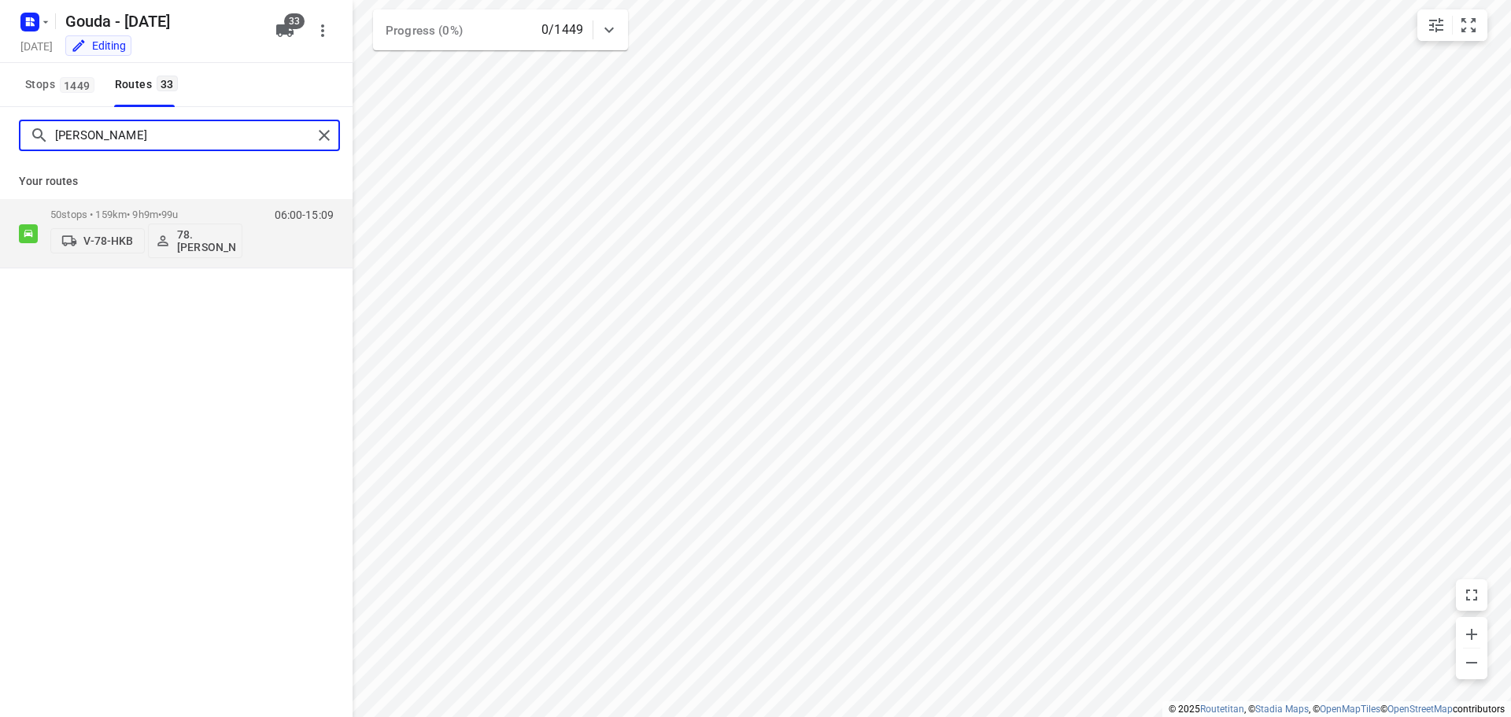
click at [202, 131] on input "jess" at bounding box center [183, 136] width 257 height 24
click at [142, 128] on input "stuurm" at bounding box center [183, 136] width 257 height 24
click at [121, 139] on input "are" at bounding box center [183, 136] width 257 height 24
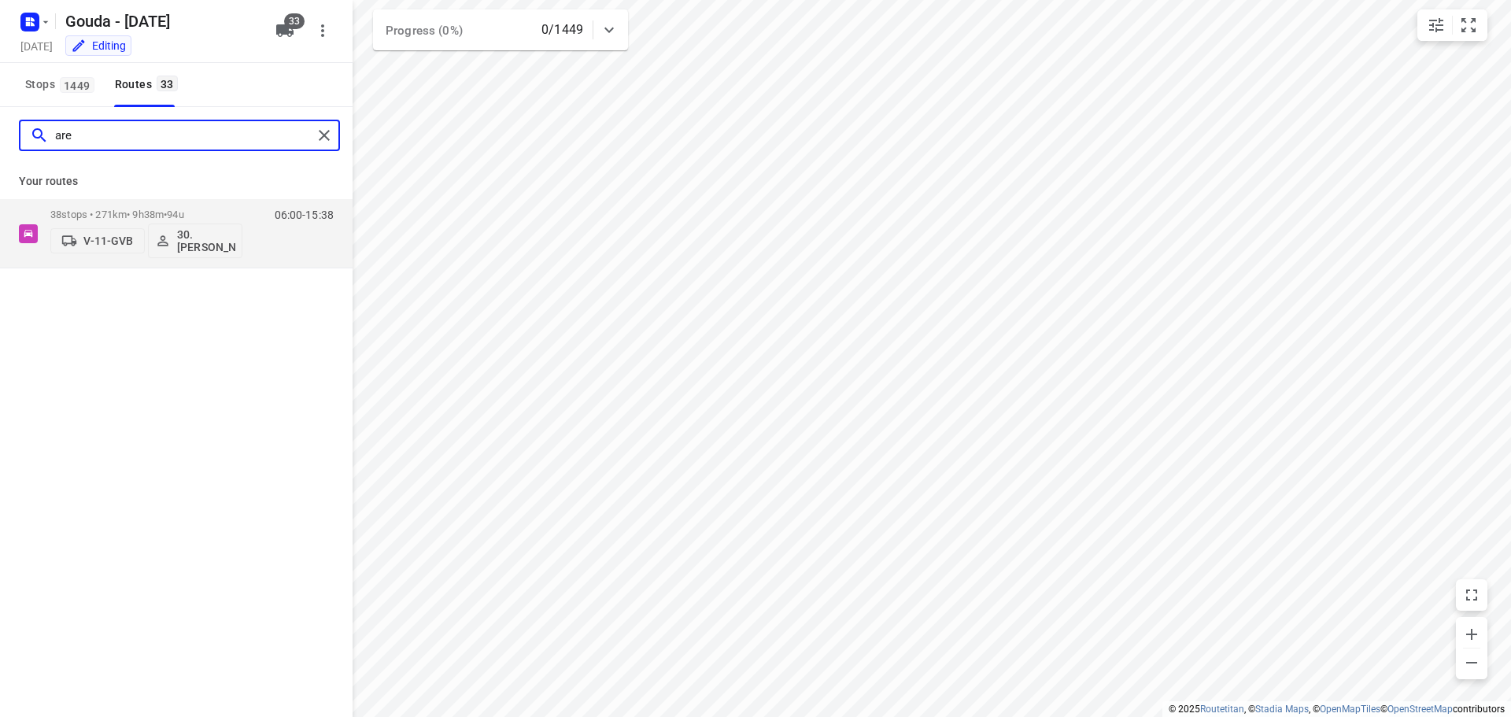
click at [121, 139] on input "are" at bounding box center [183, 136] width 257 height 24
click at [139, 138] on input "toma" at bounding box center [183, 136] width 257 height 24
click at [205, 146] on input "ine" at bounding box center [183, 136] width 257 height 24
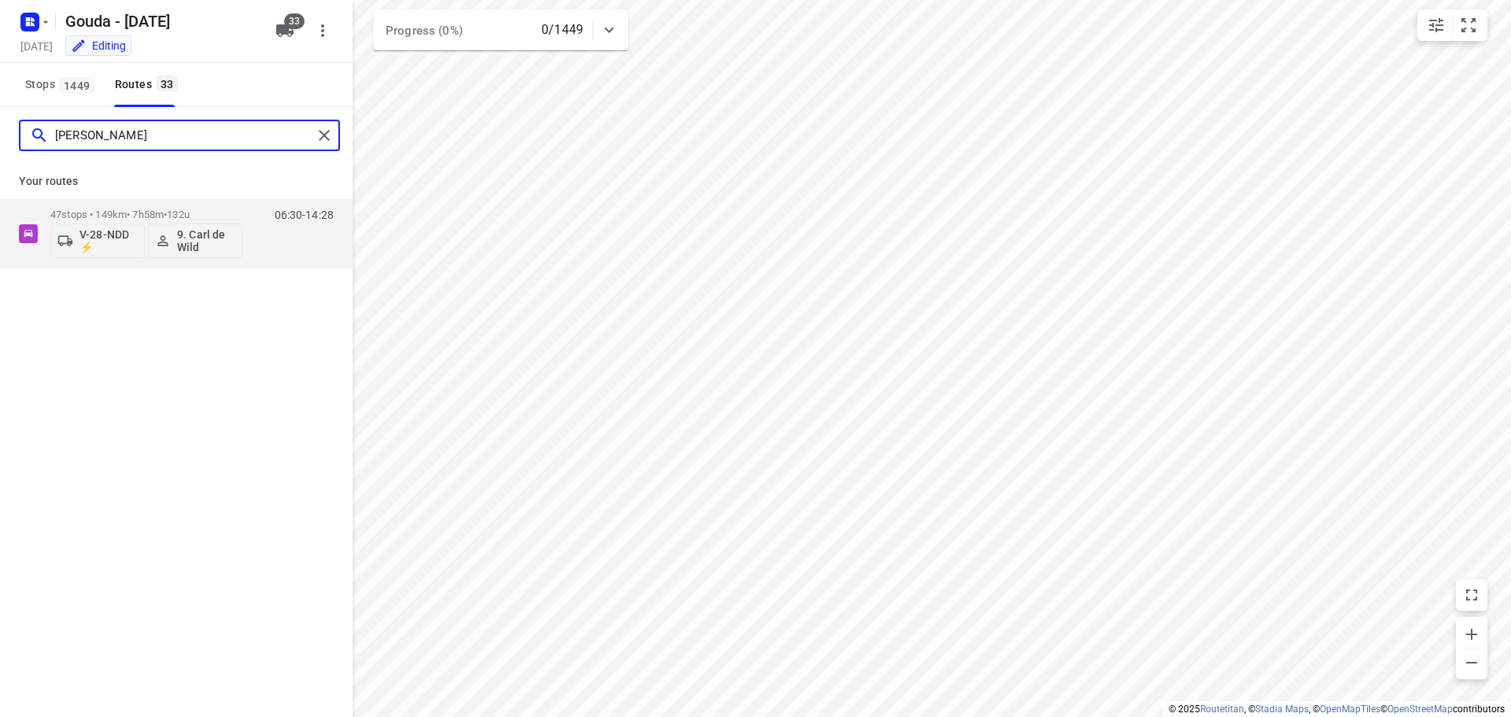
drag, startPoint x: 113, startPoint y: 141, endPoint x: -9, endPoint y: 124, distance: 123.1
click at [0, 124] on html "i © 2025 Routetitan , © Stadia Maps , © OpenMapTiles © OpenStreetMap contributo…" at bounding box center [755, 358] width 1511 height 717
type input "a"
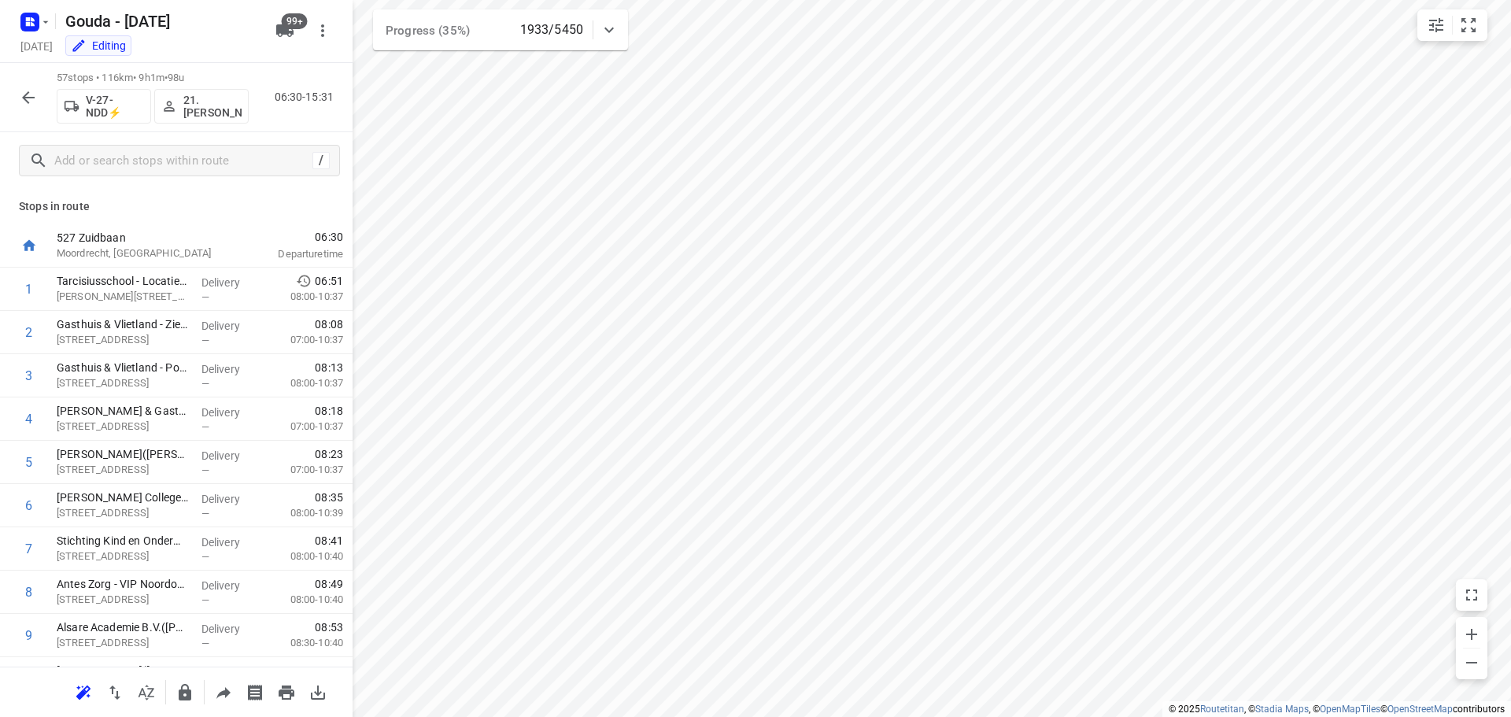
click at [22, 98] on icon "button" at bounding box center [28, 97] width 19 height 19
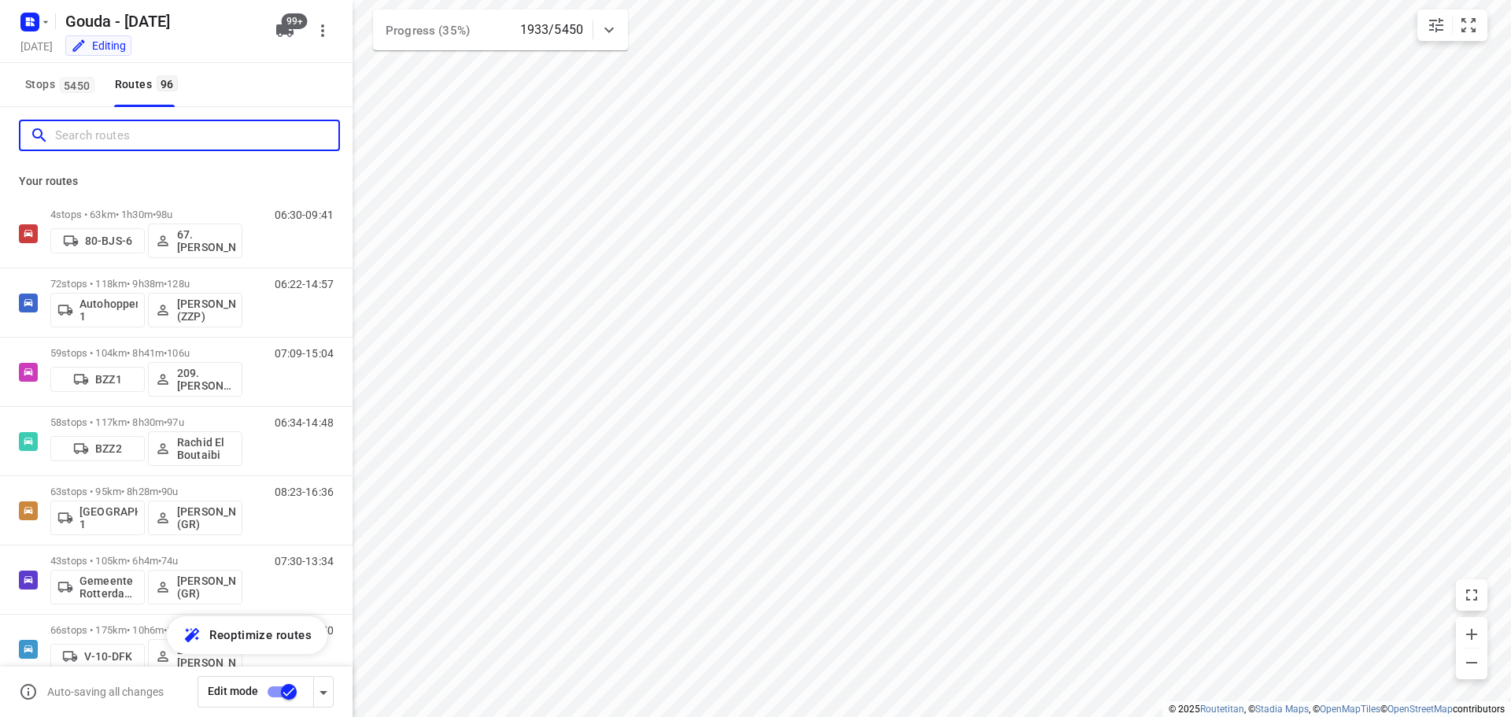
click at [113, 139] on input "Search routes" at bounding box center [196, 136] width 283 height 24
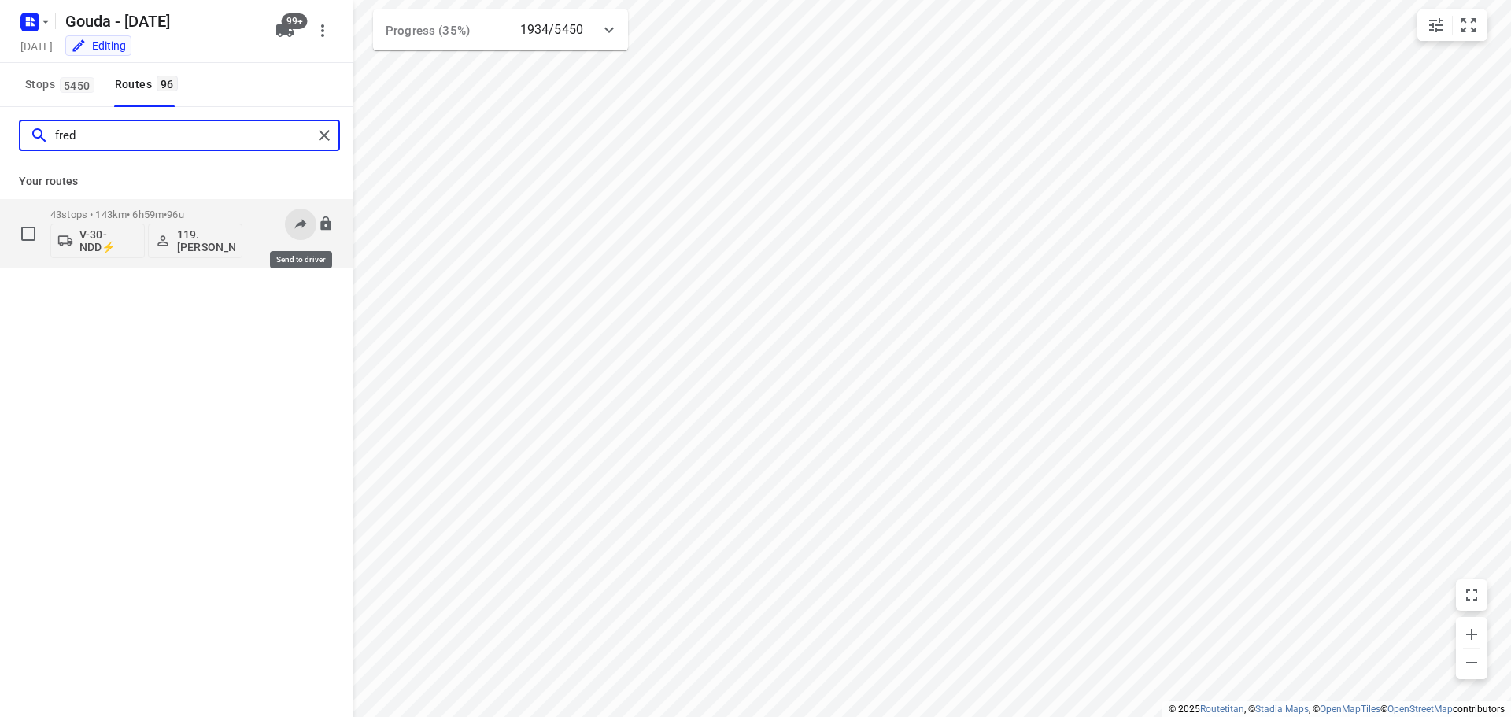
type input "fred"
click at [302, 221] on icon at bounding box center [301, 224] width 12 height 10
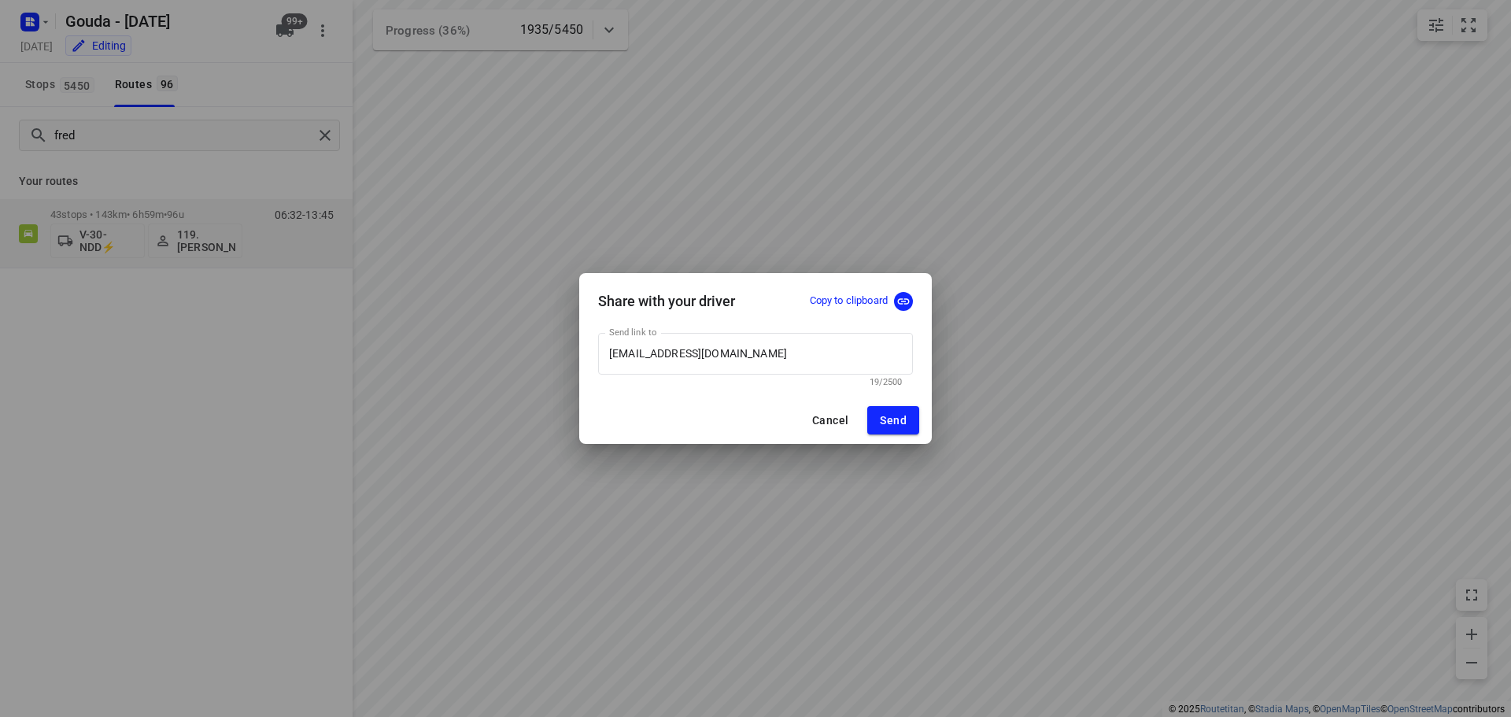
click at [860, 299] on p "Copy to clipboard" at bounding box center [849, 301] width 78 height 15
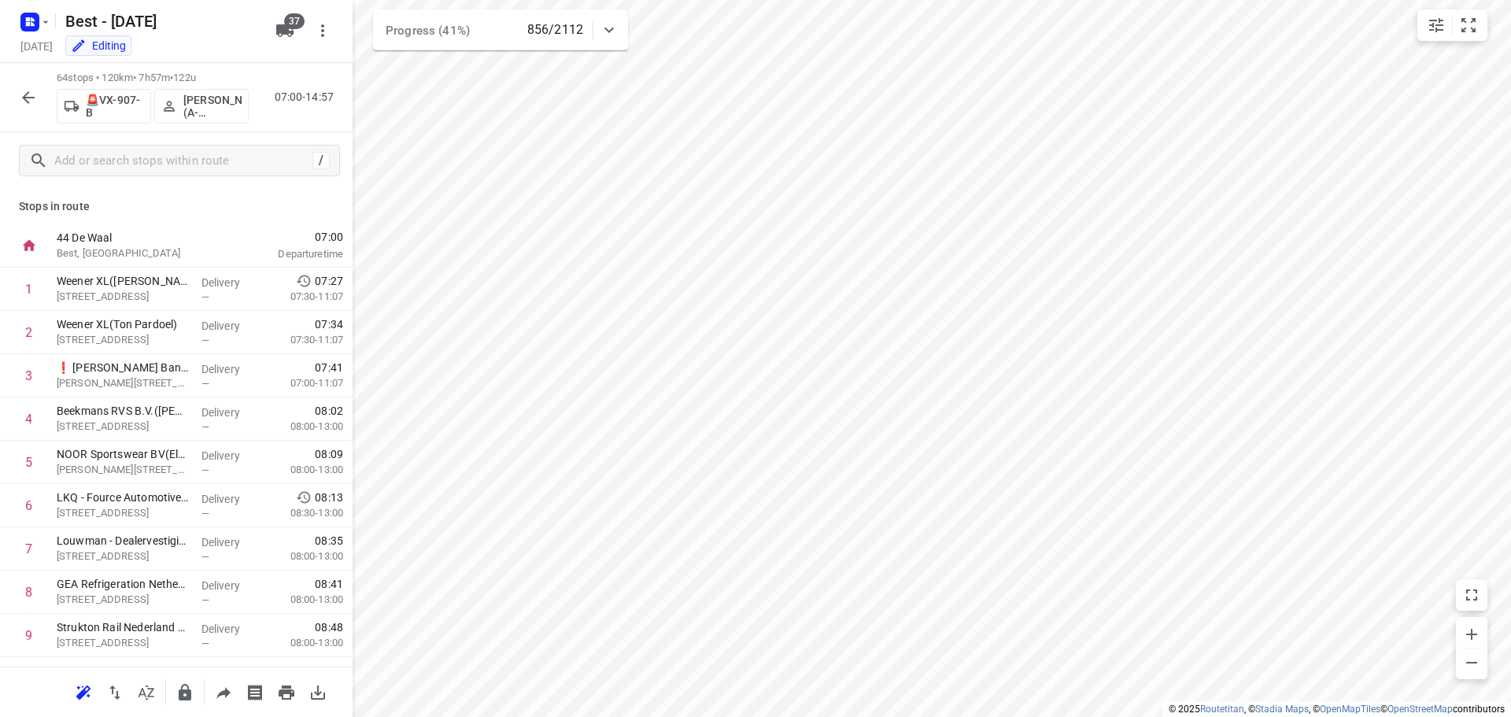
scroll to position [2415, 0]
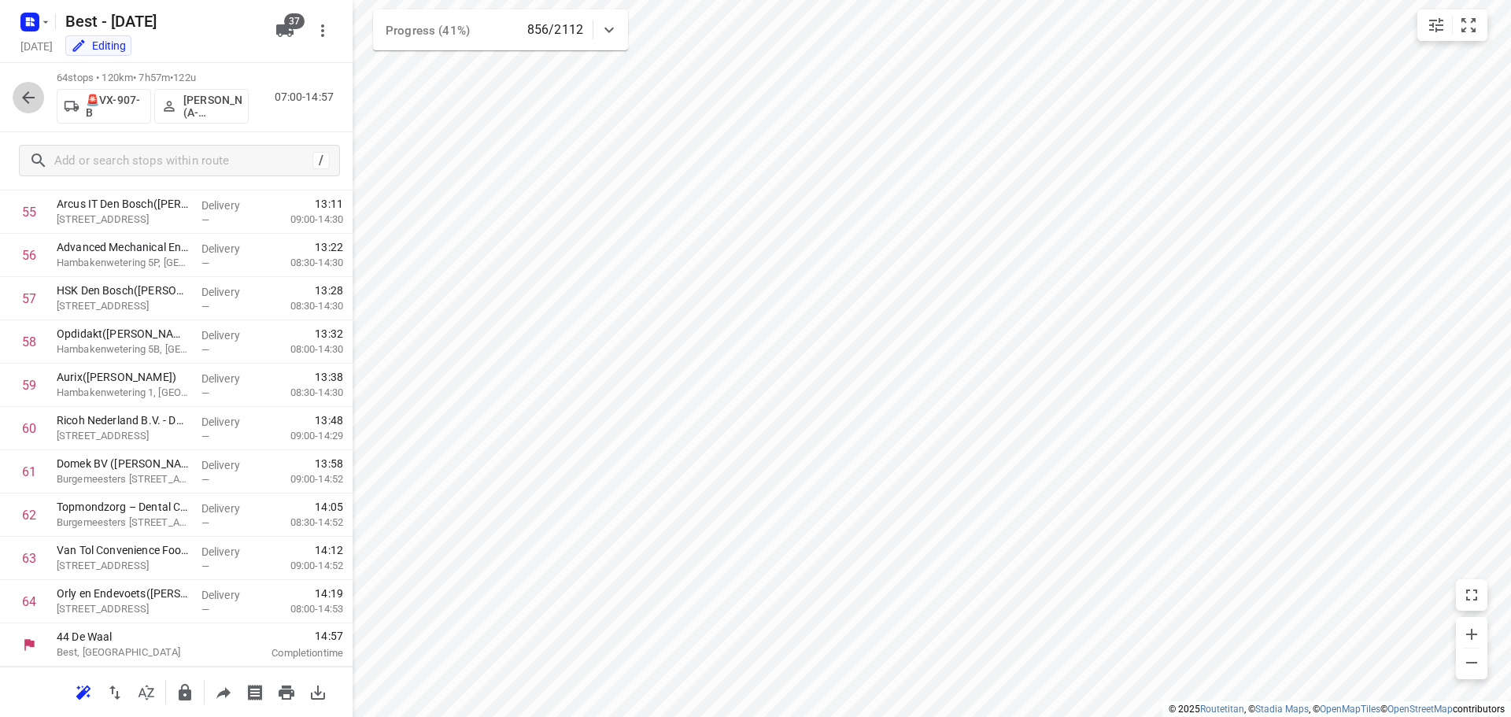
click at [25, 102] on icon "button" at bounding box center [28, 97] width 19 height 19
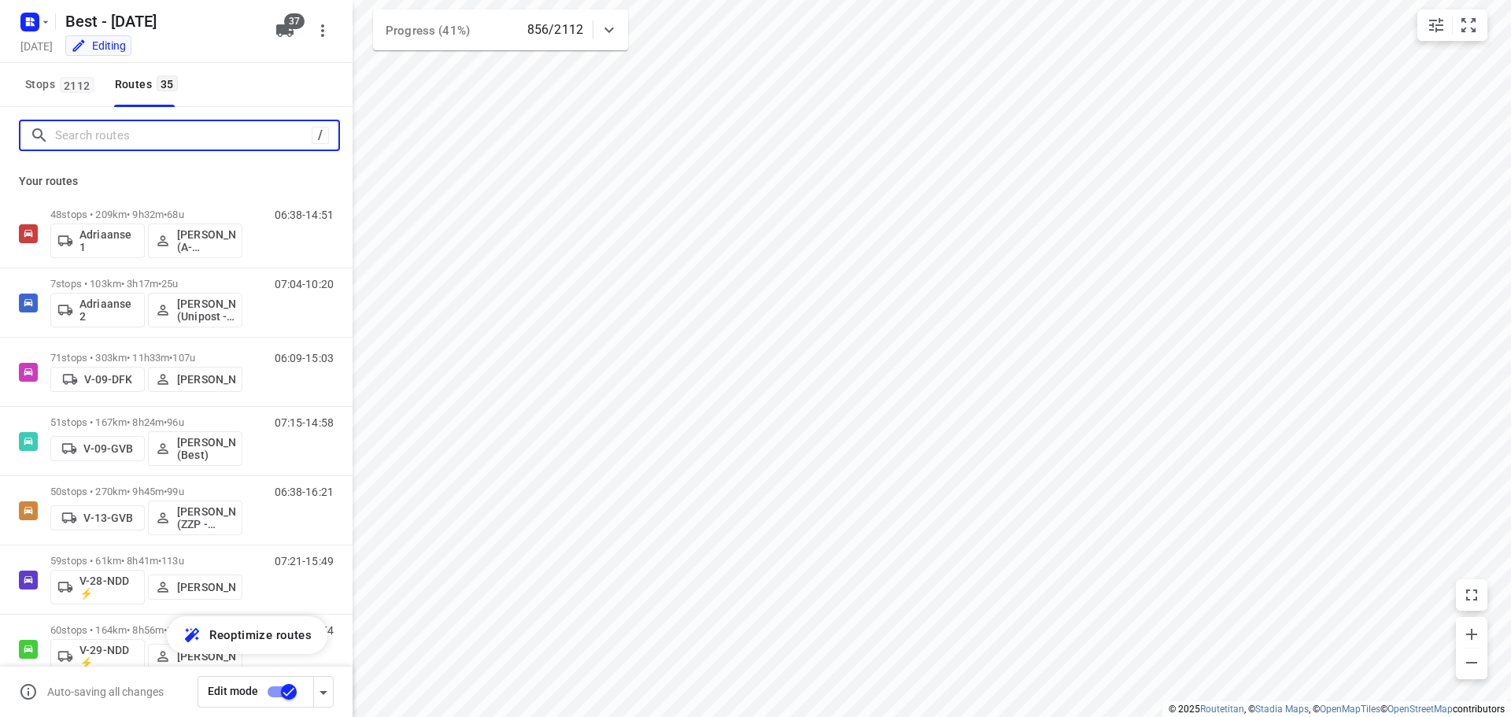
click at [105, 135] on input "Search routes" at bounding box center [183, 136] width 257 height 24
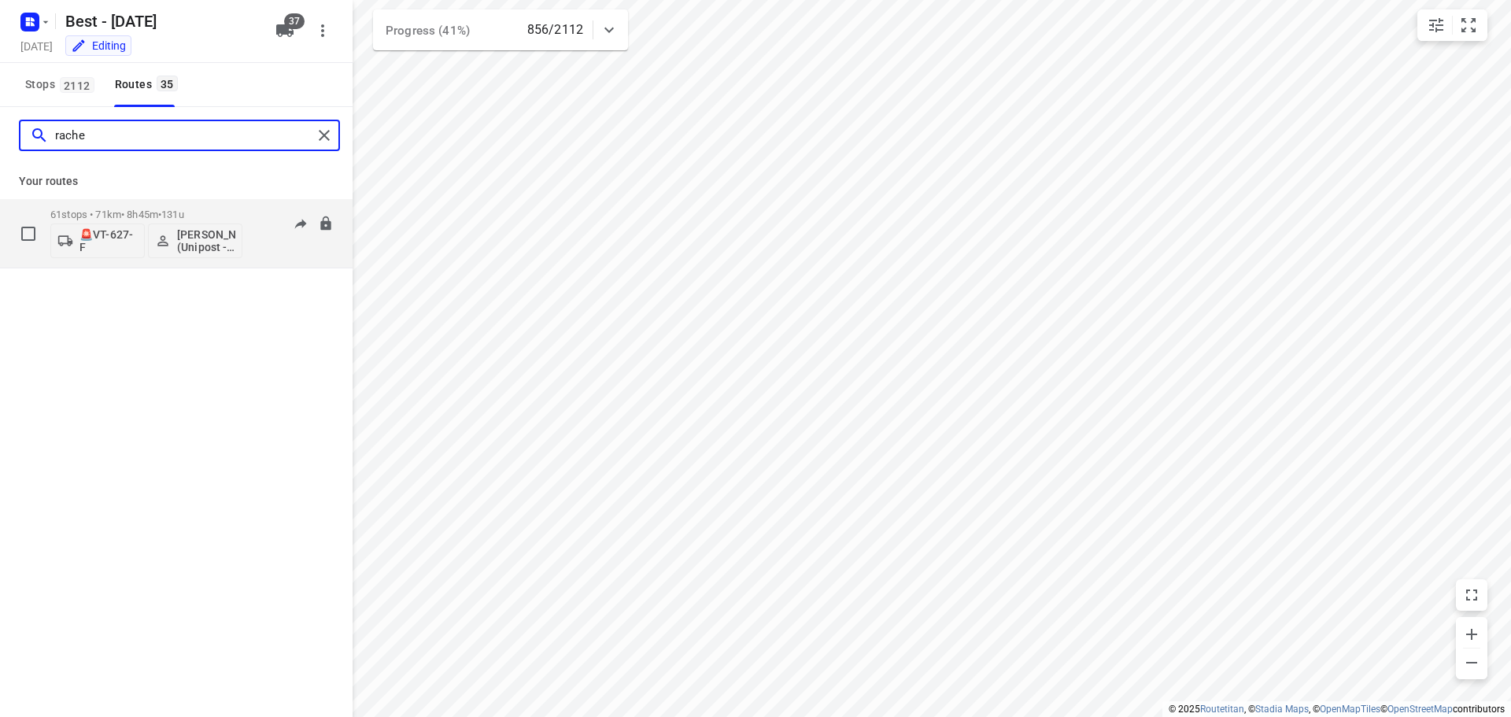
type input "rache"
click at [146, 207] on div "61 stops • 71km • 8h45m • 131u 🚨VT-627-F Rachel Kluijtmans (Unipost - Best- ZZP)" at bounding box center [146, 233] width 192 height 65
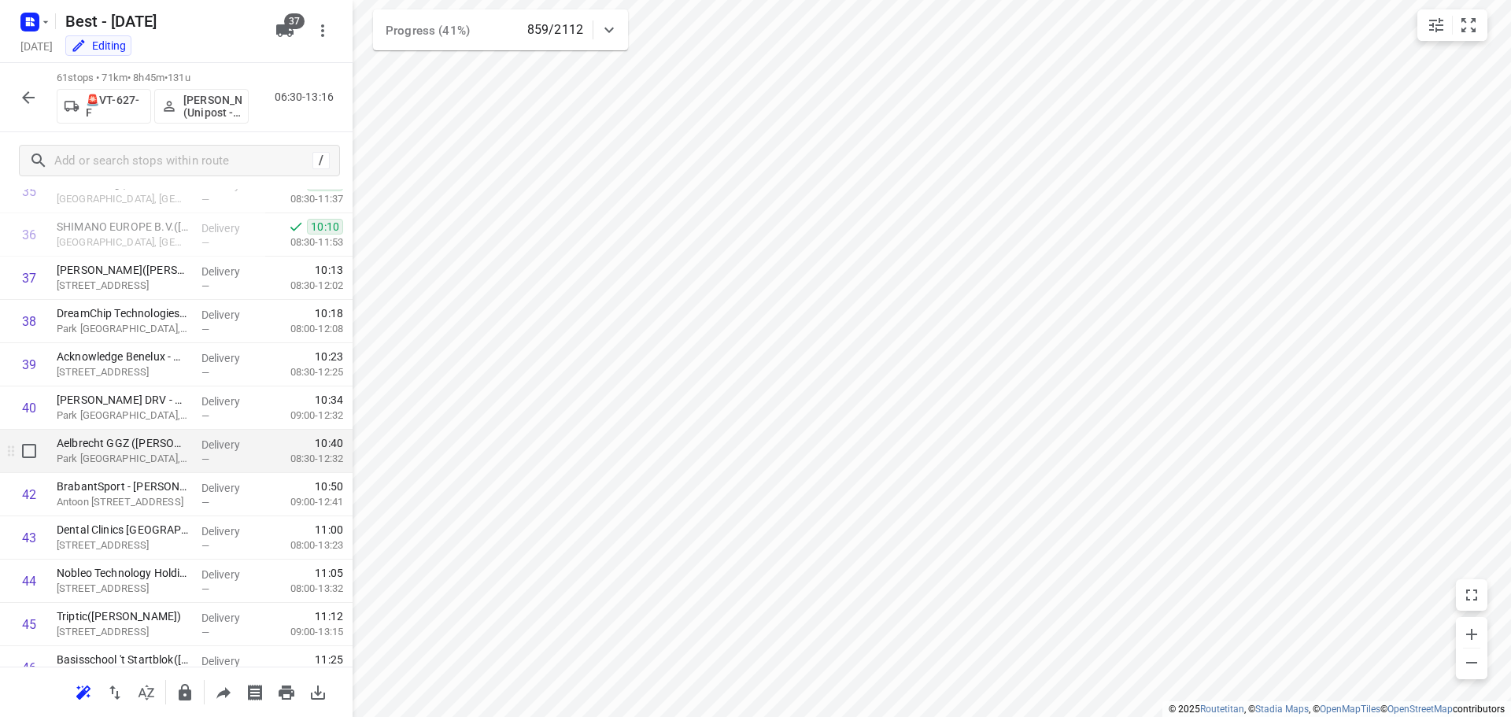
scroll to position [1653, 0]
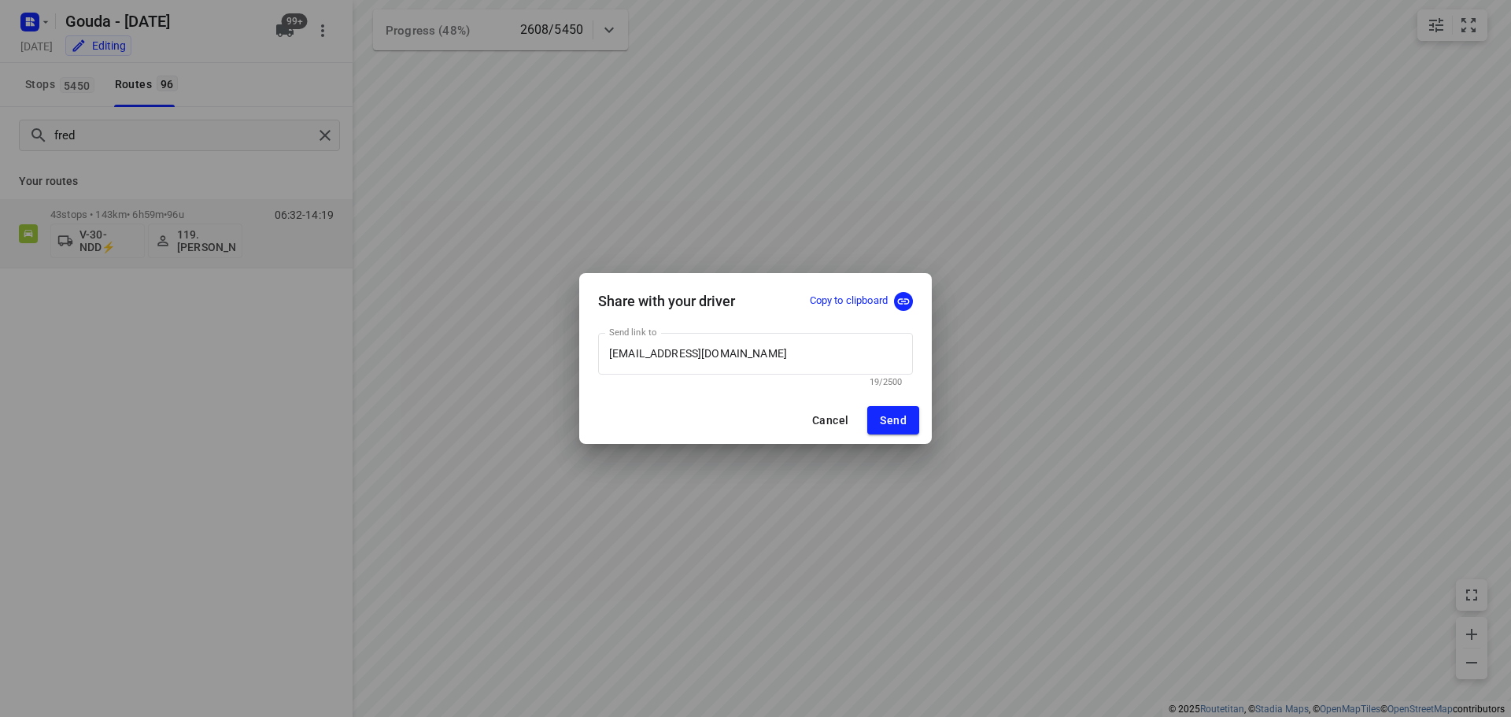
click at [785, 154] on div "Share with your driver Copy to clipboard Send link to [EMAIL_ADDRESS][DOMAIN_NA…" at bounding box center [755, 358] width 1511 height 717
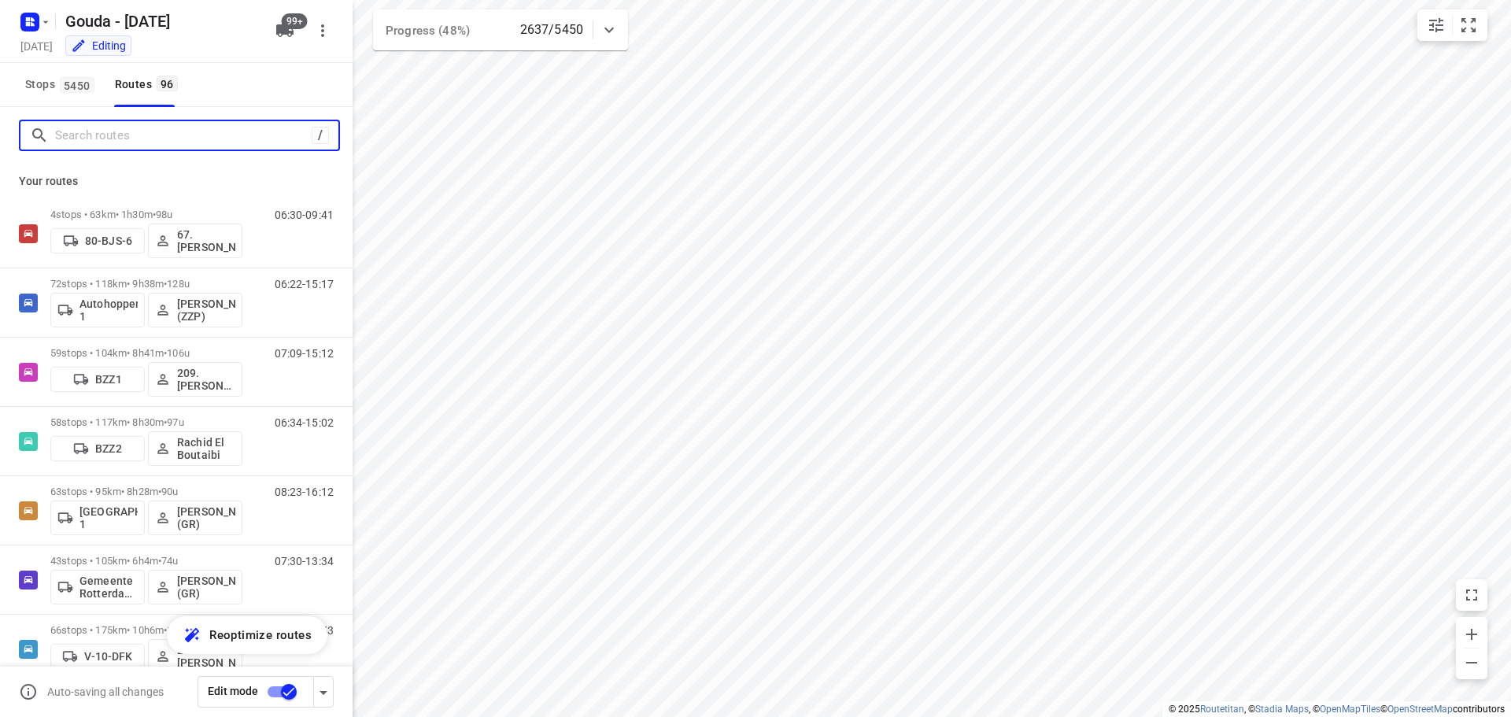
click at [128, 140] on input "Search routes" at bounding box center [183, 136] width 257 height 24
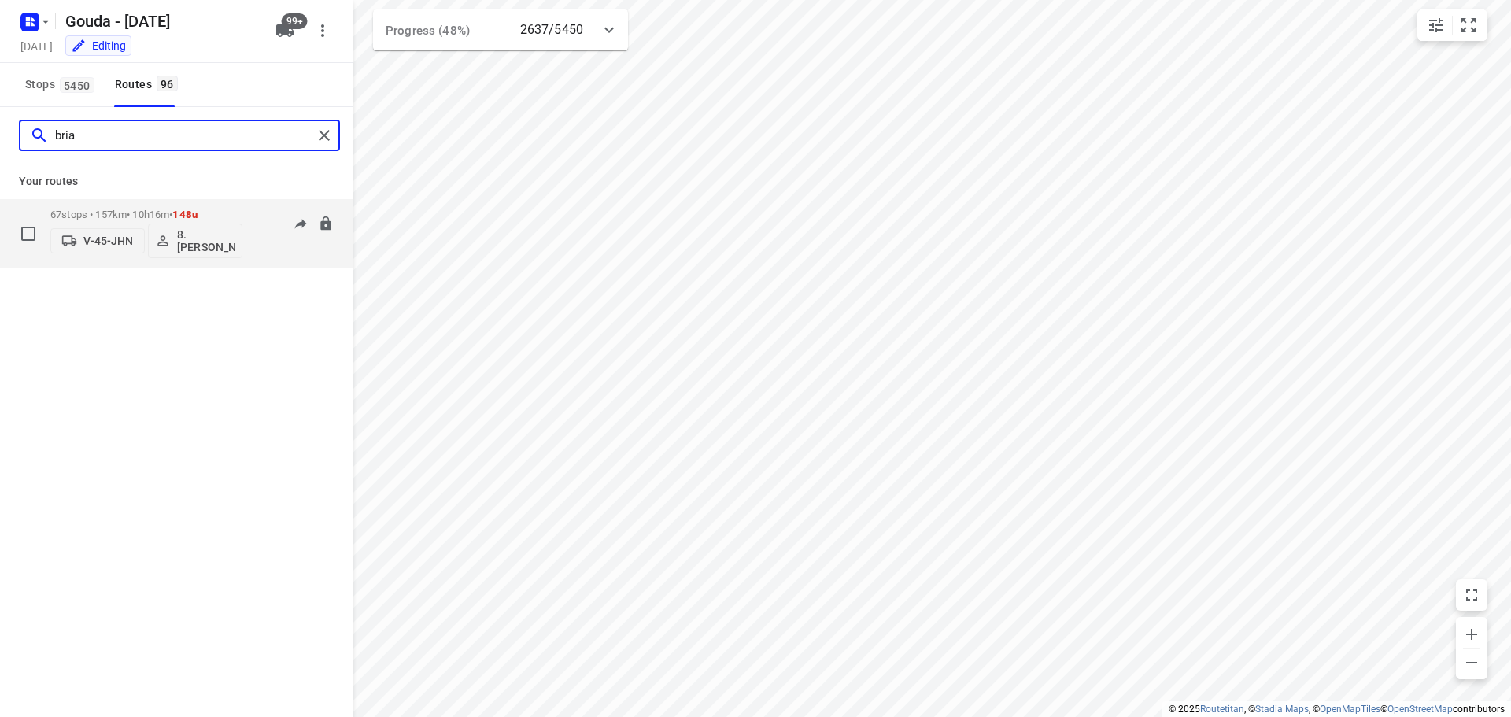
type input "bria"
click at [156, 202] on div "67 stops • 157km • 10h16m • 148u V-45-JHN 8. Brian de Jong" at bounding box center [146, 233] width 192 height 65
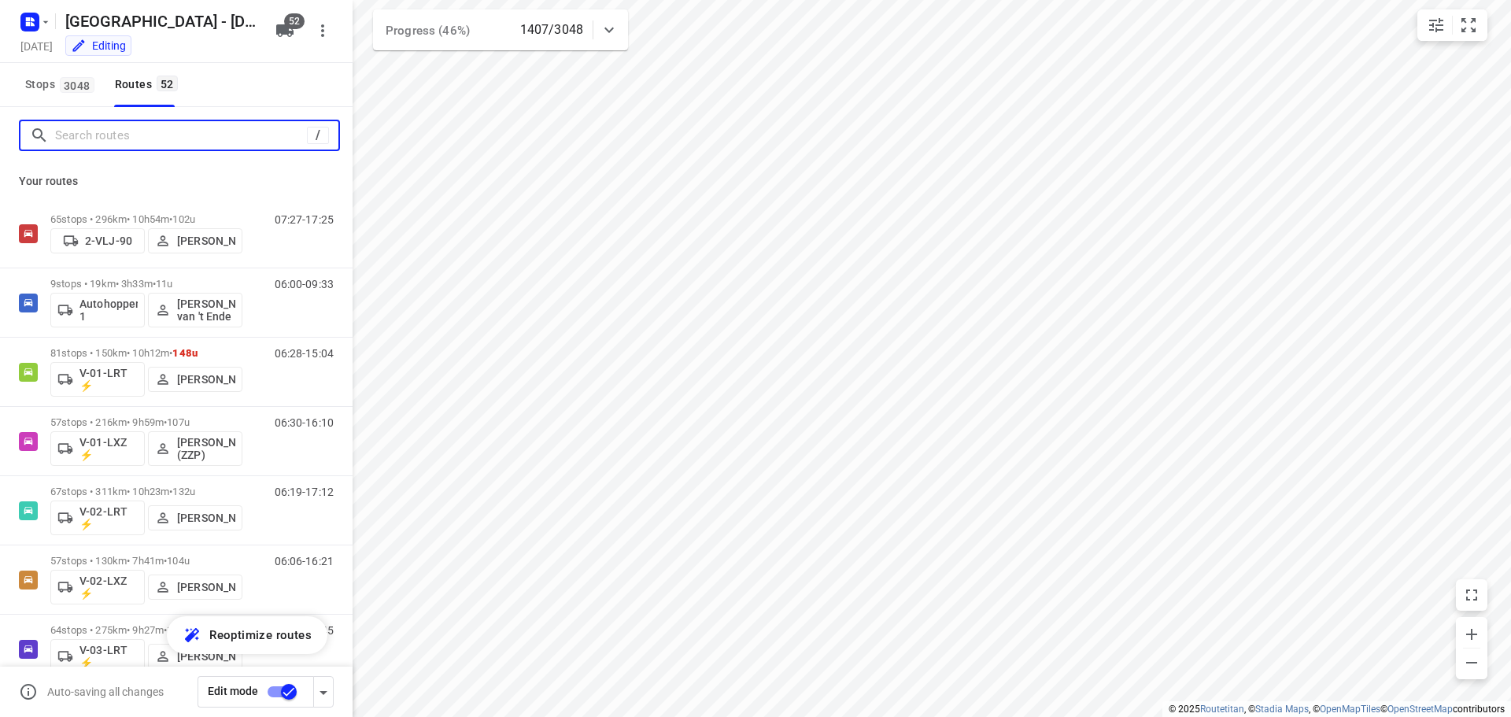
click at [160, 126] on input "Search routes" at bounding box center [181, 136] width 252 height 24
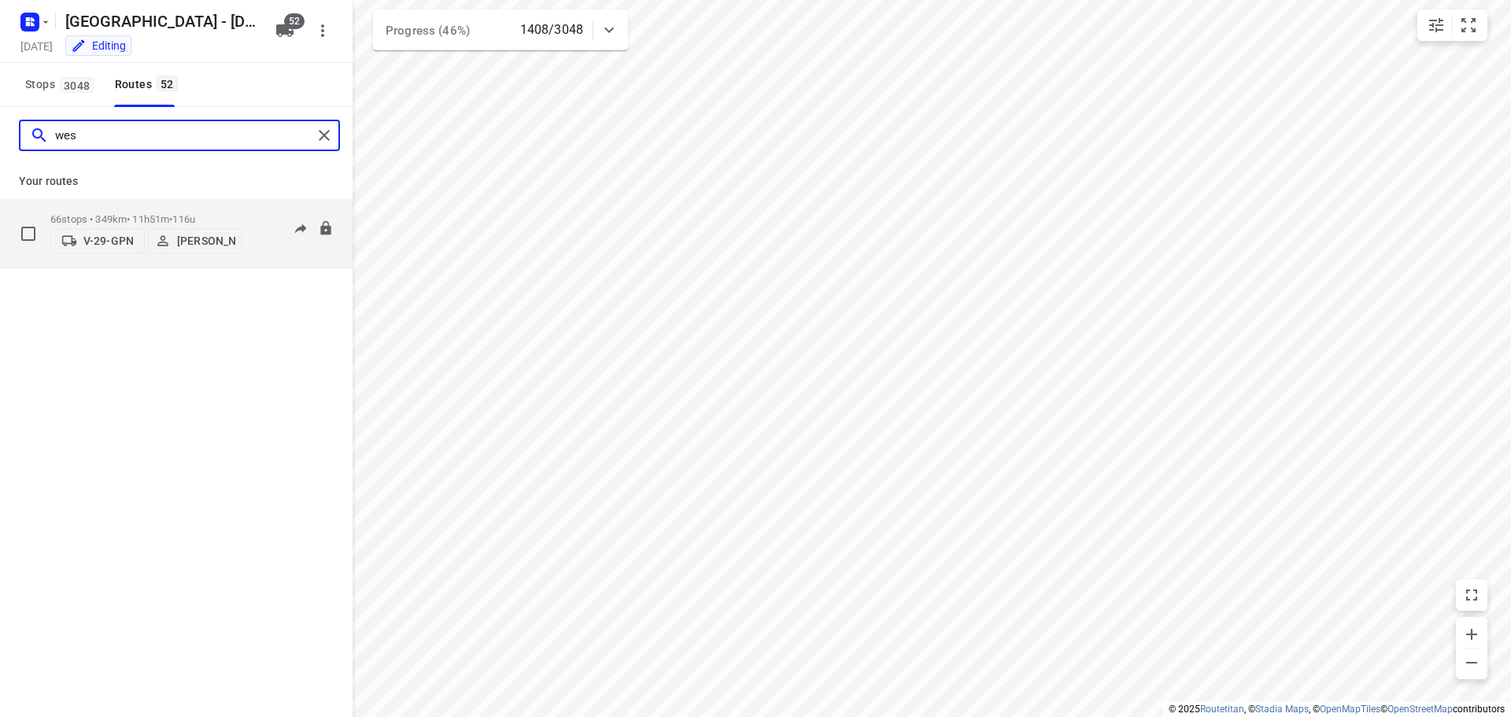
type input "wes"
click at [168, 207] on div "66 stops • 349km • 11h51m • 116u V-29-GPN Wesley Platje" at bounding box center [146, 233] width 192 height 56
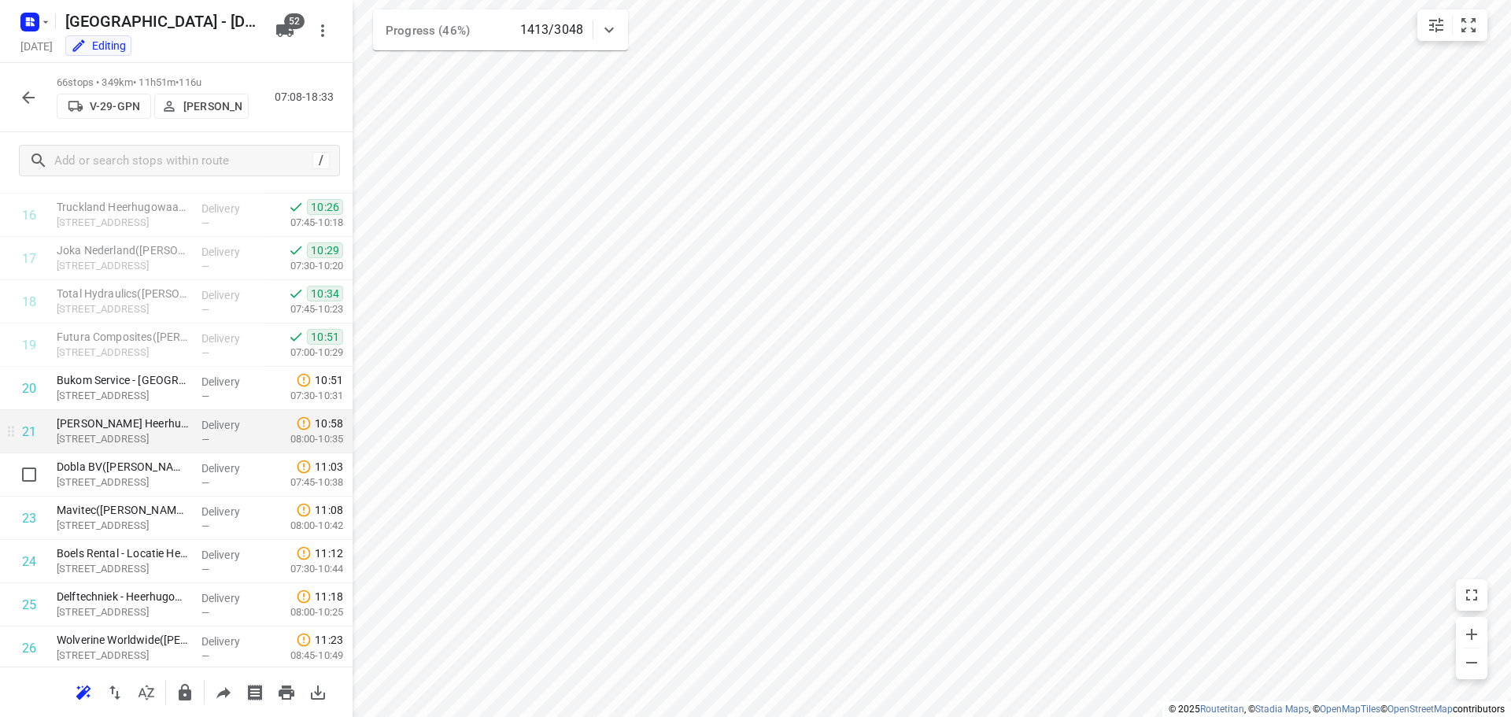
scroll to position [708, 0]
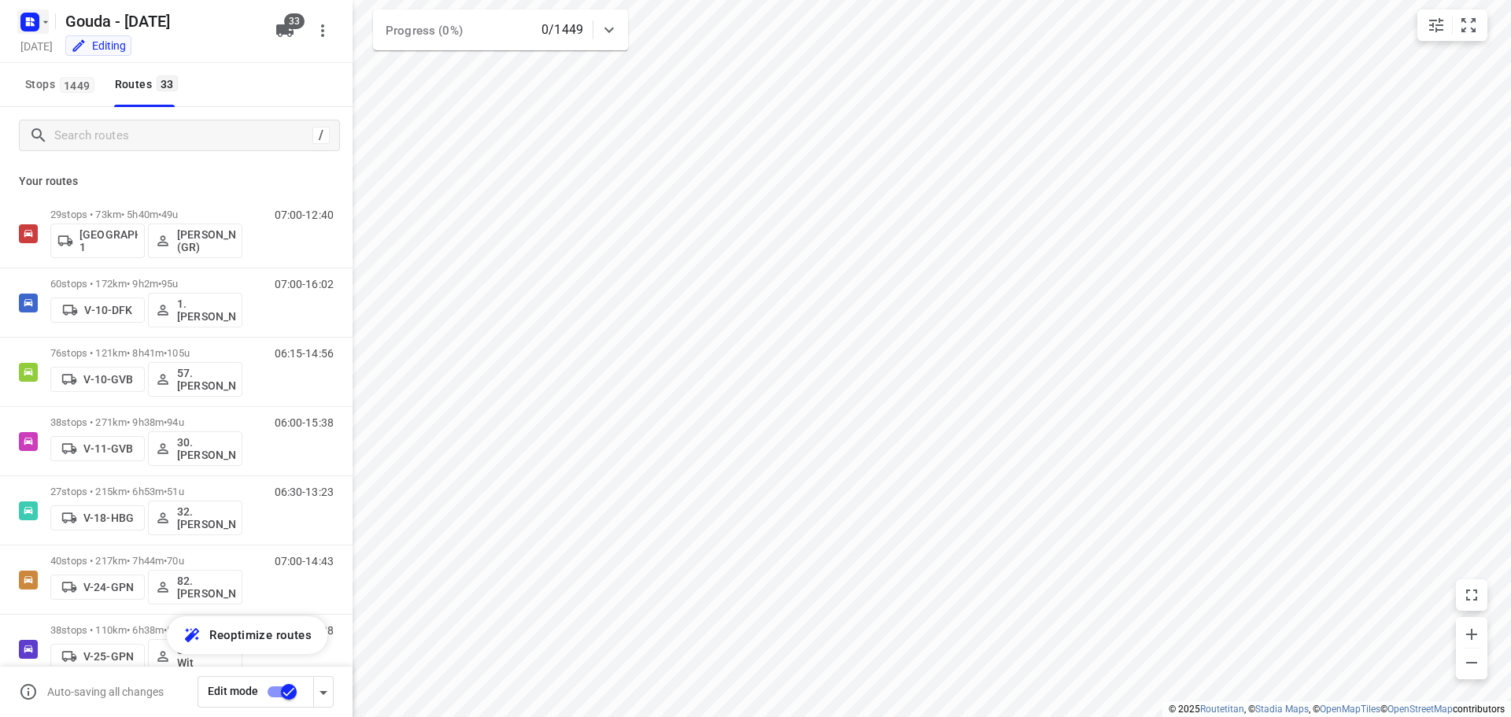
click at [42, 23] on icon "button" at bounding box center [45, 22] width 13 height 13
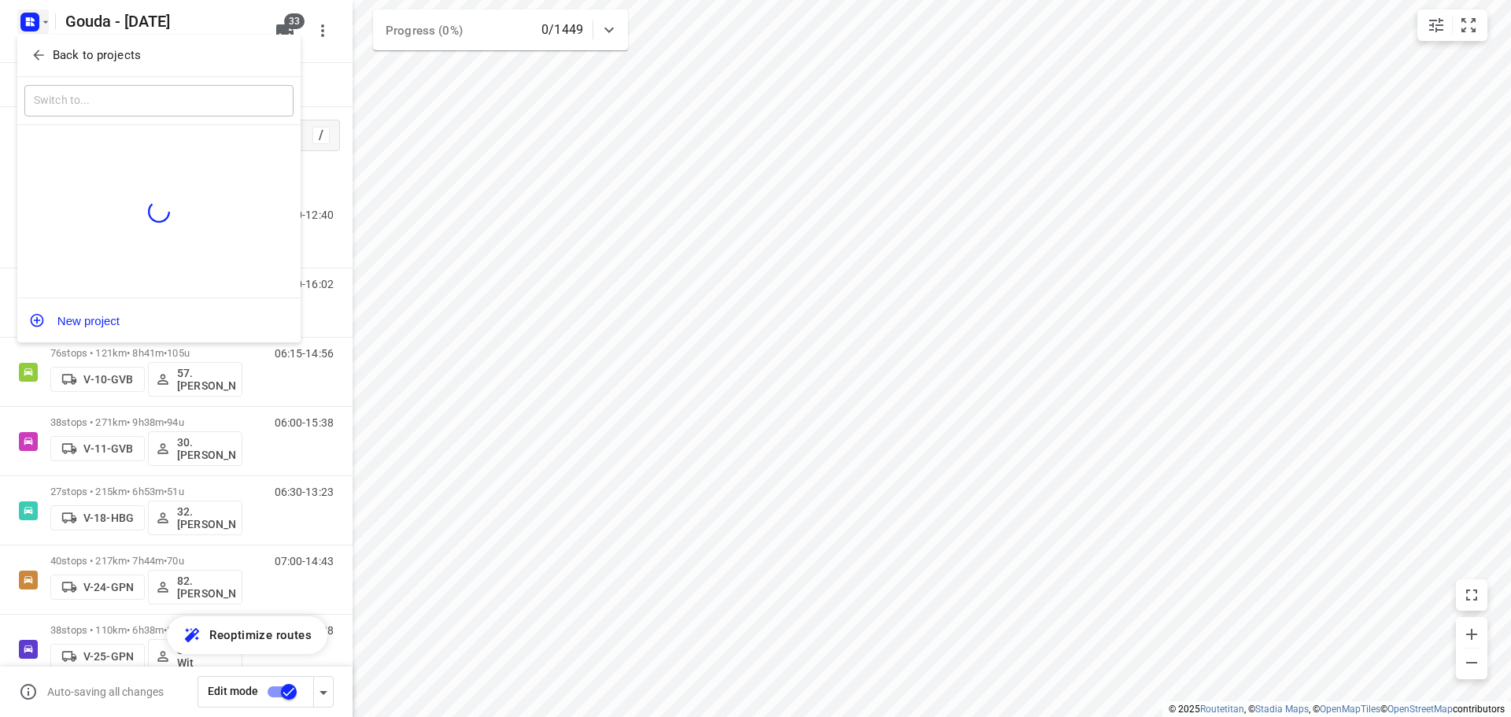
click at [57, 56] on p "Back to projects" at bounding box center [97, 55] width 88 height 18
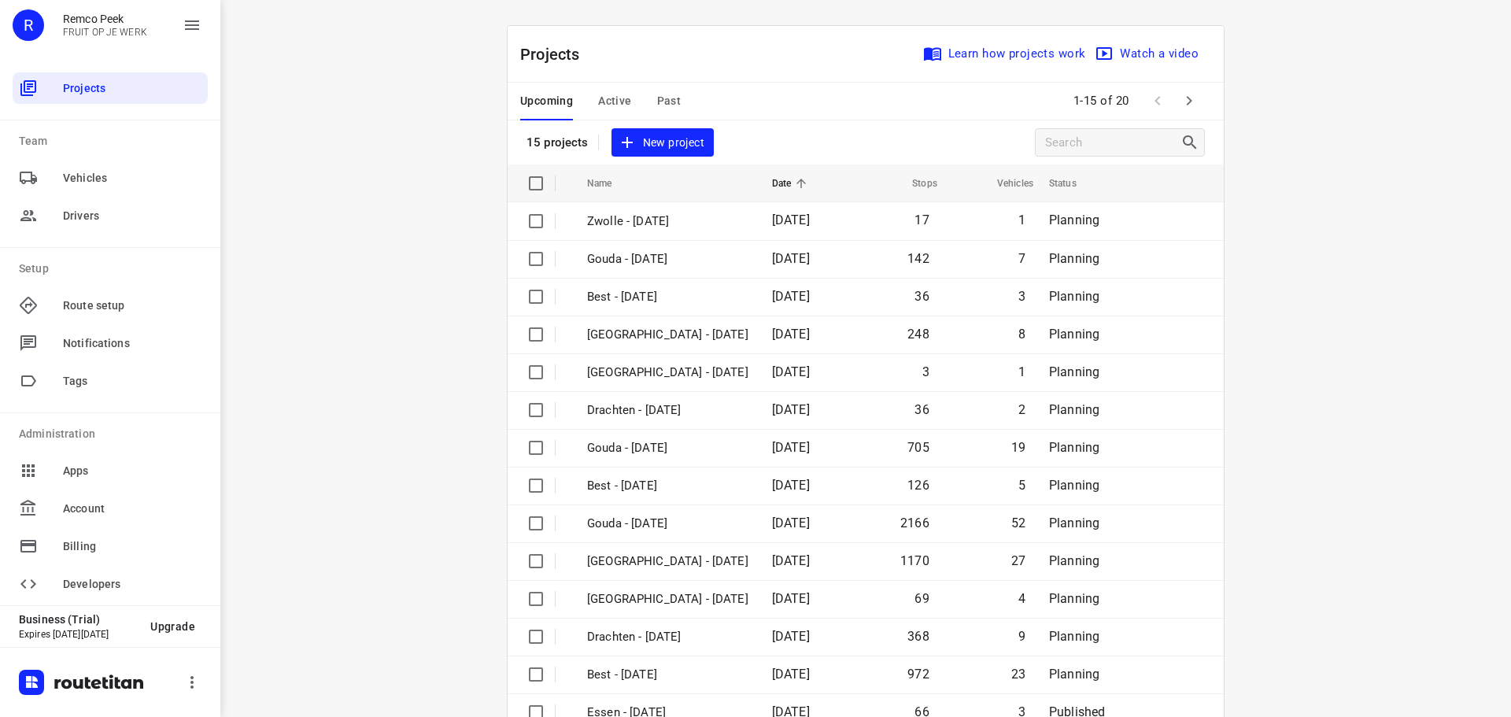
click at [607, 91] on button "Active" at bounding box center [614, 102] width 33 height 38
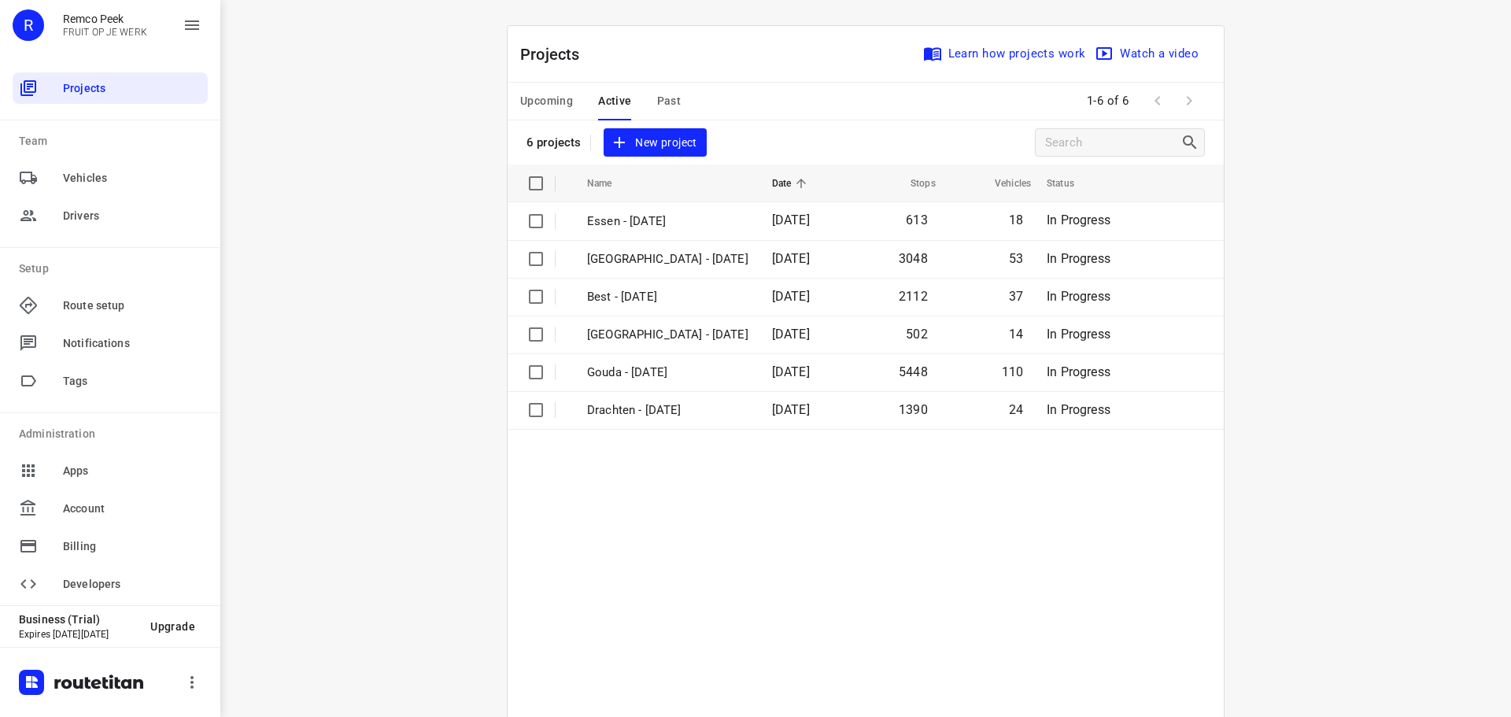
click at [543, 95] on span "Upcoming" at bounding box center [546, 101] width 53 height 20
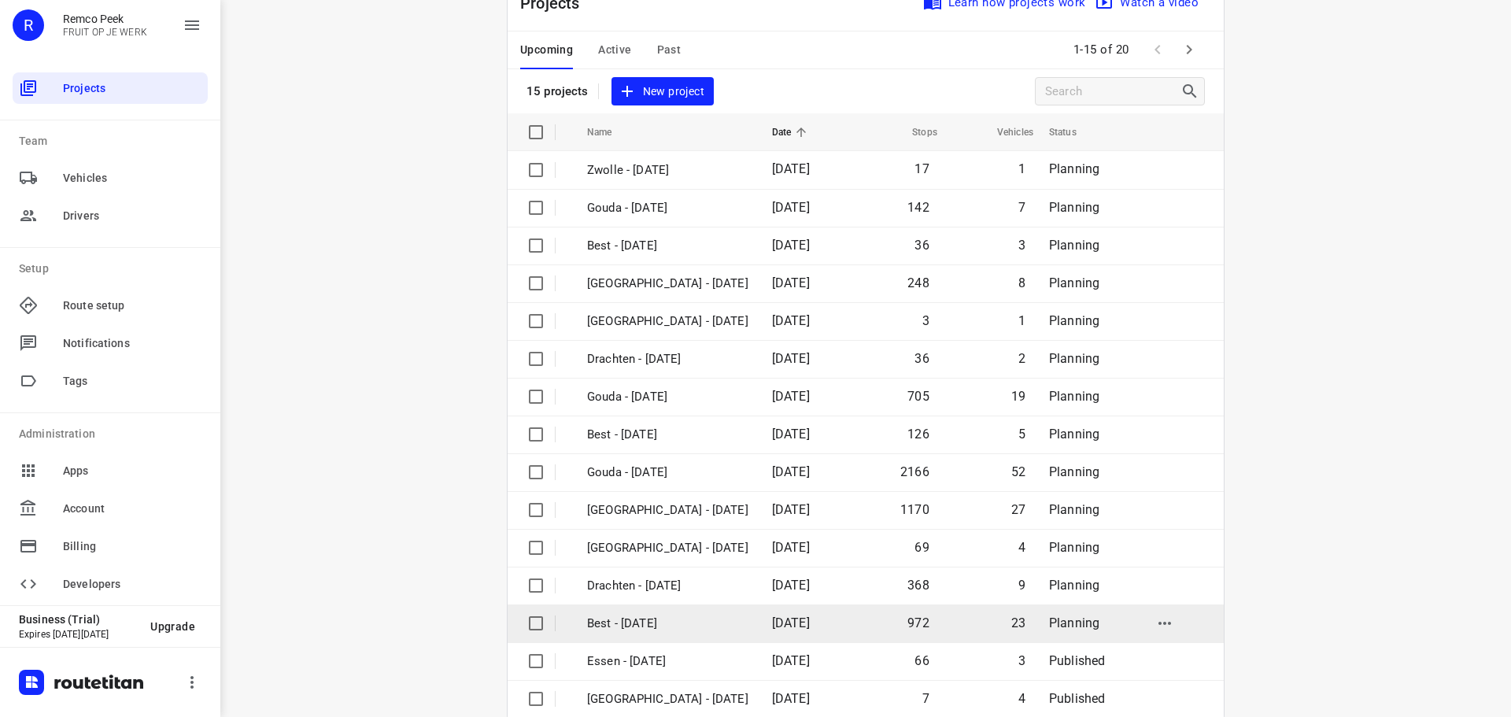
scroll to position [79, 0]
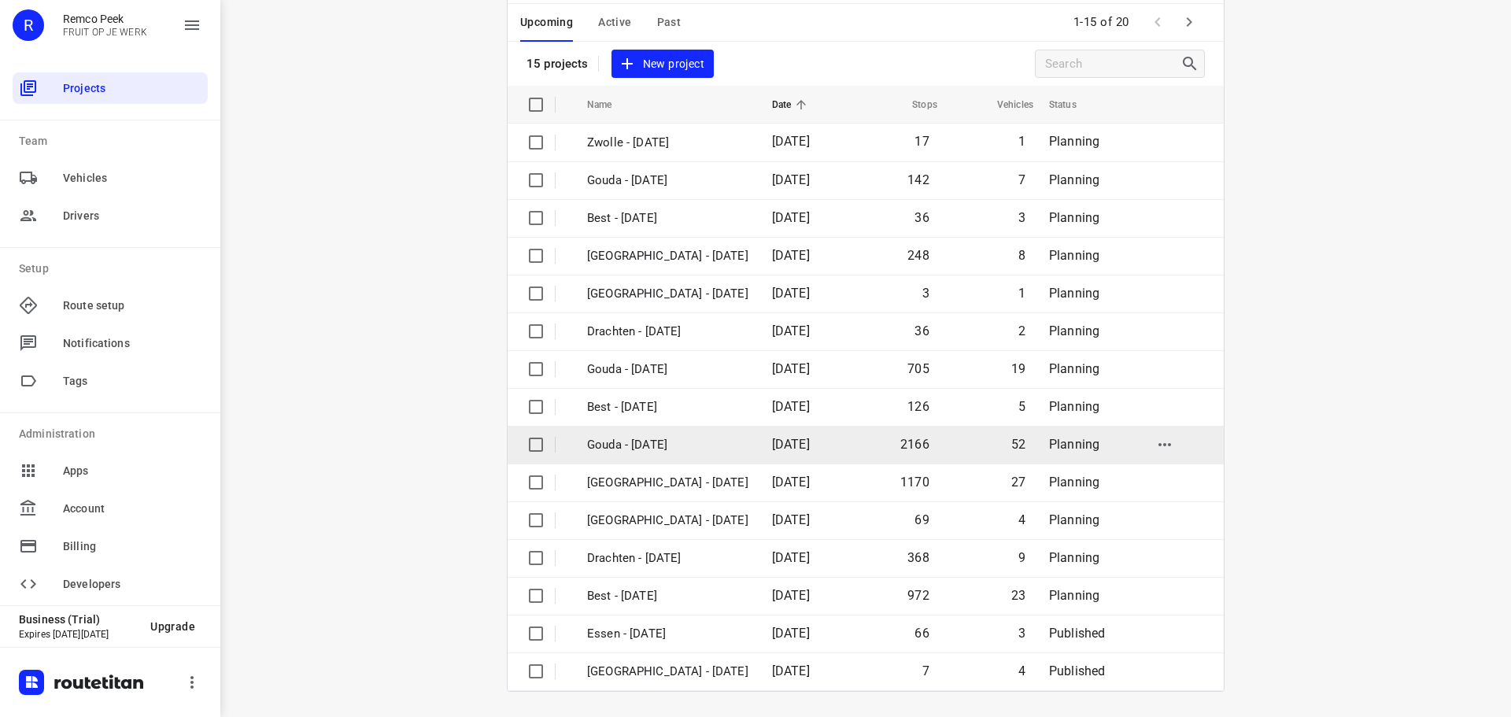
click at [647, 447] on p "Gouda - [DATE]" at bounding box center [667, 445] width 161 height 18
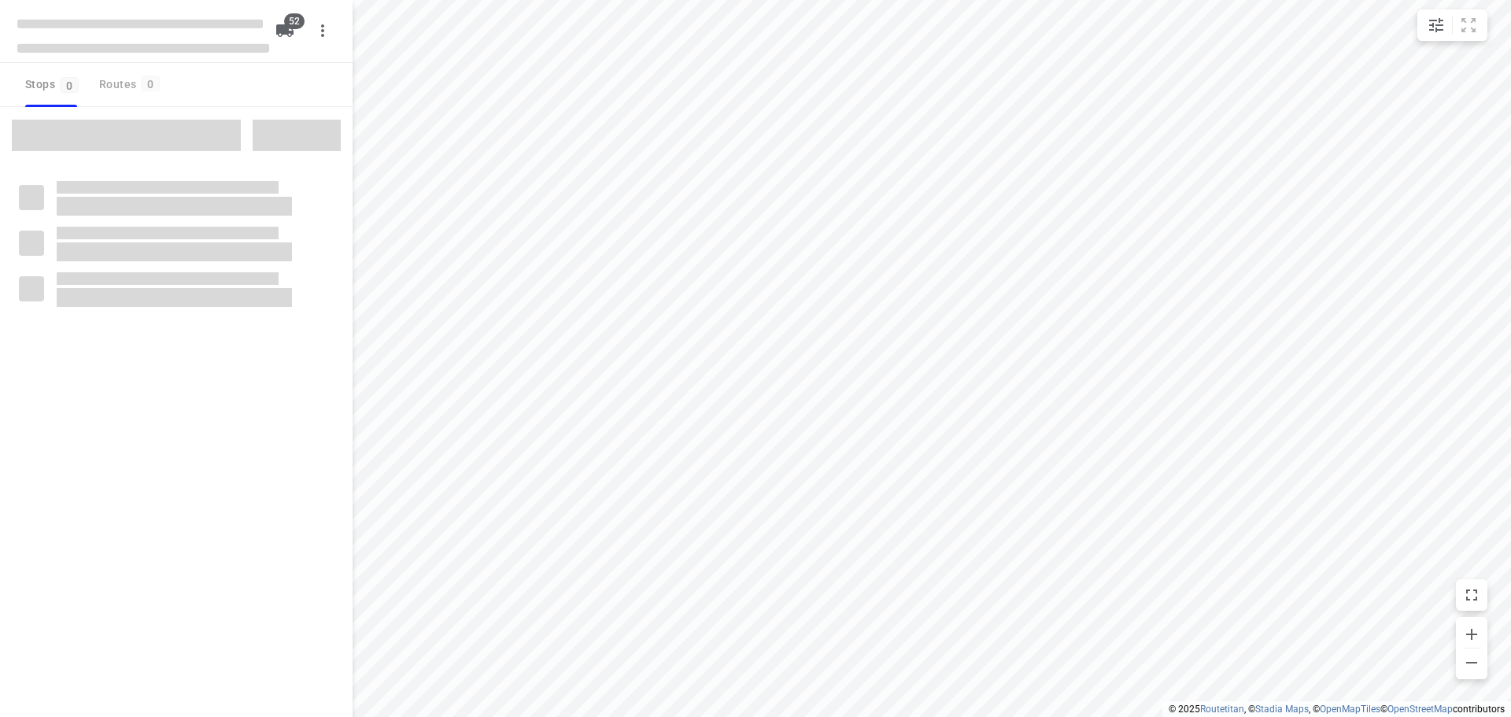
checkbox input "true"
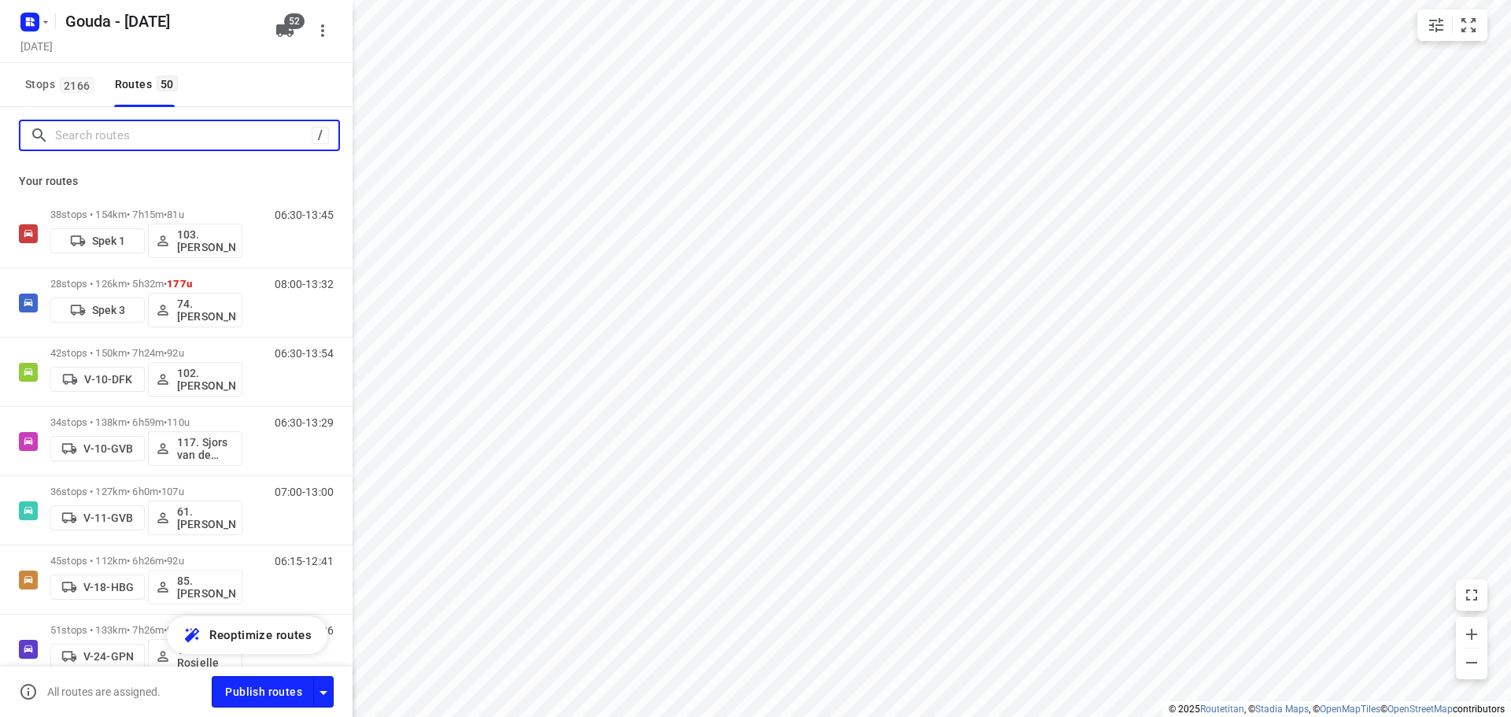
click at [142, 131] on input "Search routes" at bounding box center [183, 136] width 257 height 24
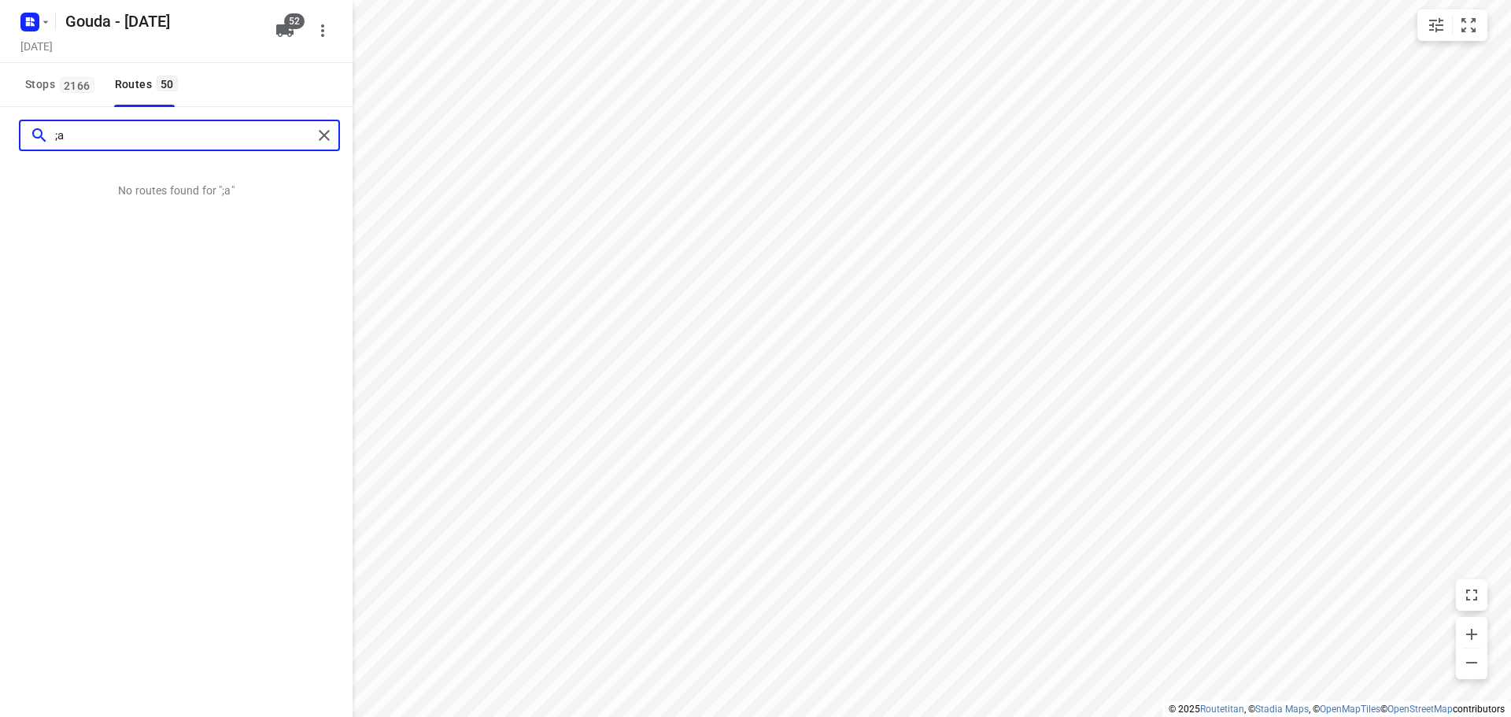
type input ";"
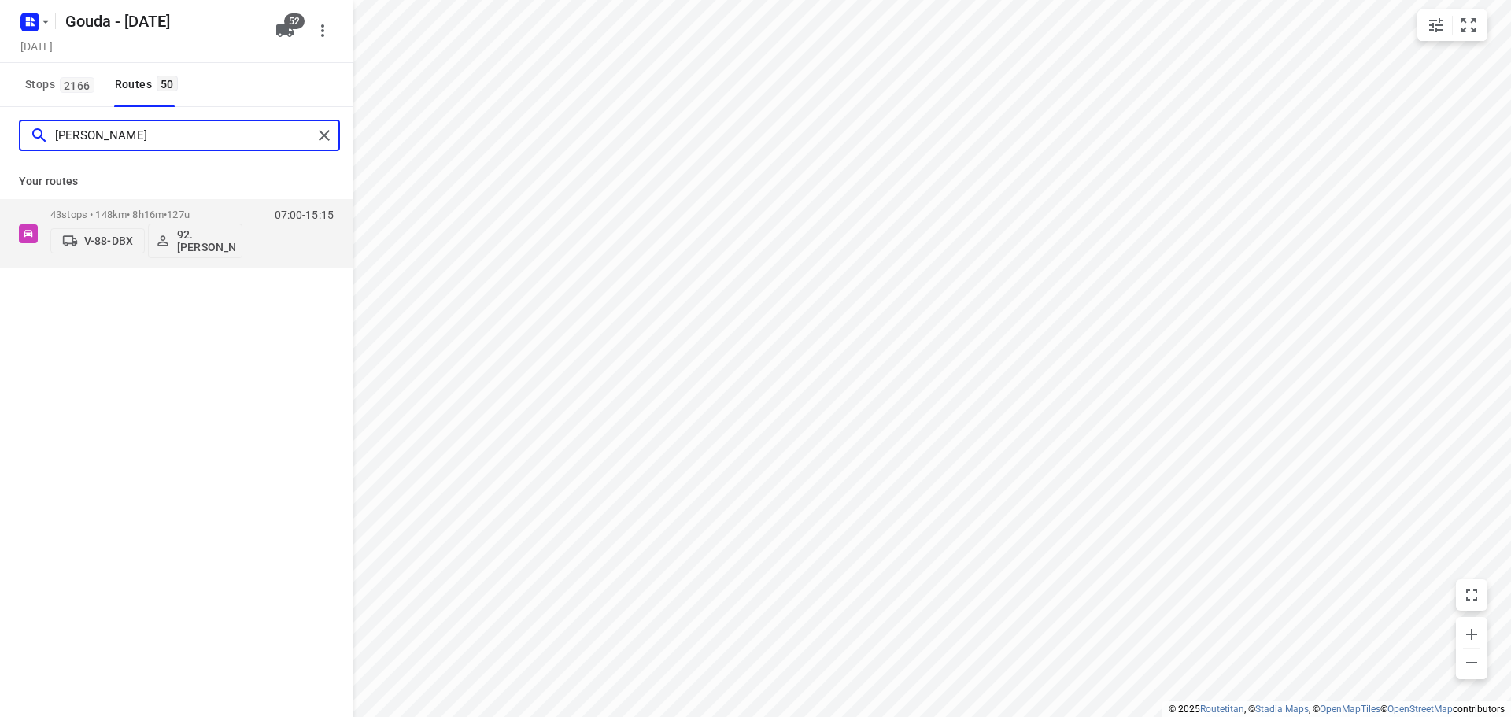
type input "lars"
click at [196, 205] on div "43 stops • 148km • 8h16m • 127u V-88-DBX 92.Lars van Tuinen" at bounding box center [146, 233] width 192 height 65
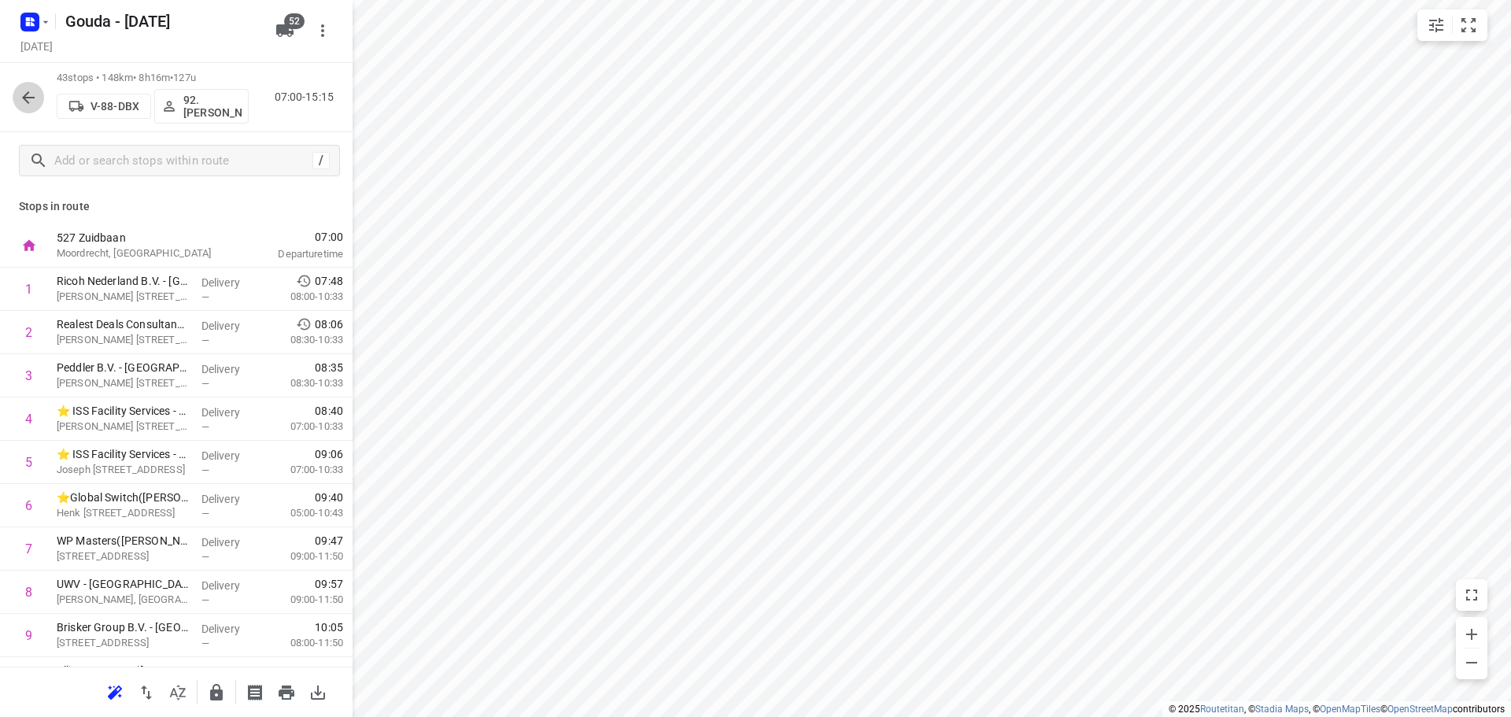
click at [31, 98] on icon "button" at bounding box center [28, 97] width 13 height 13
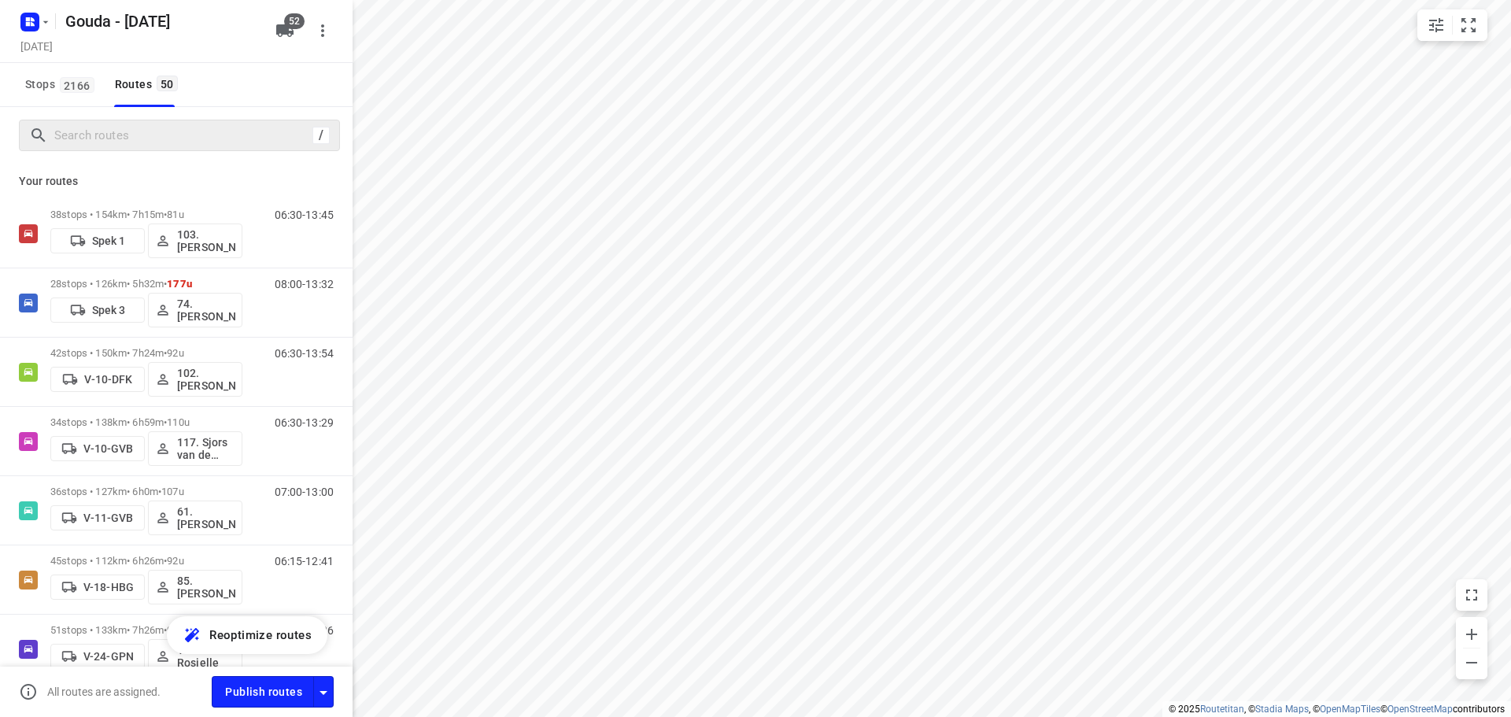
click at [132, 150] on div "/" at bounding box center [179, 135] width 321 height 31
click at [131, 145] on input "Search routes" at bounding box center [196, 136] width 283 height 24
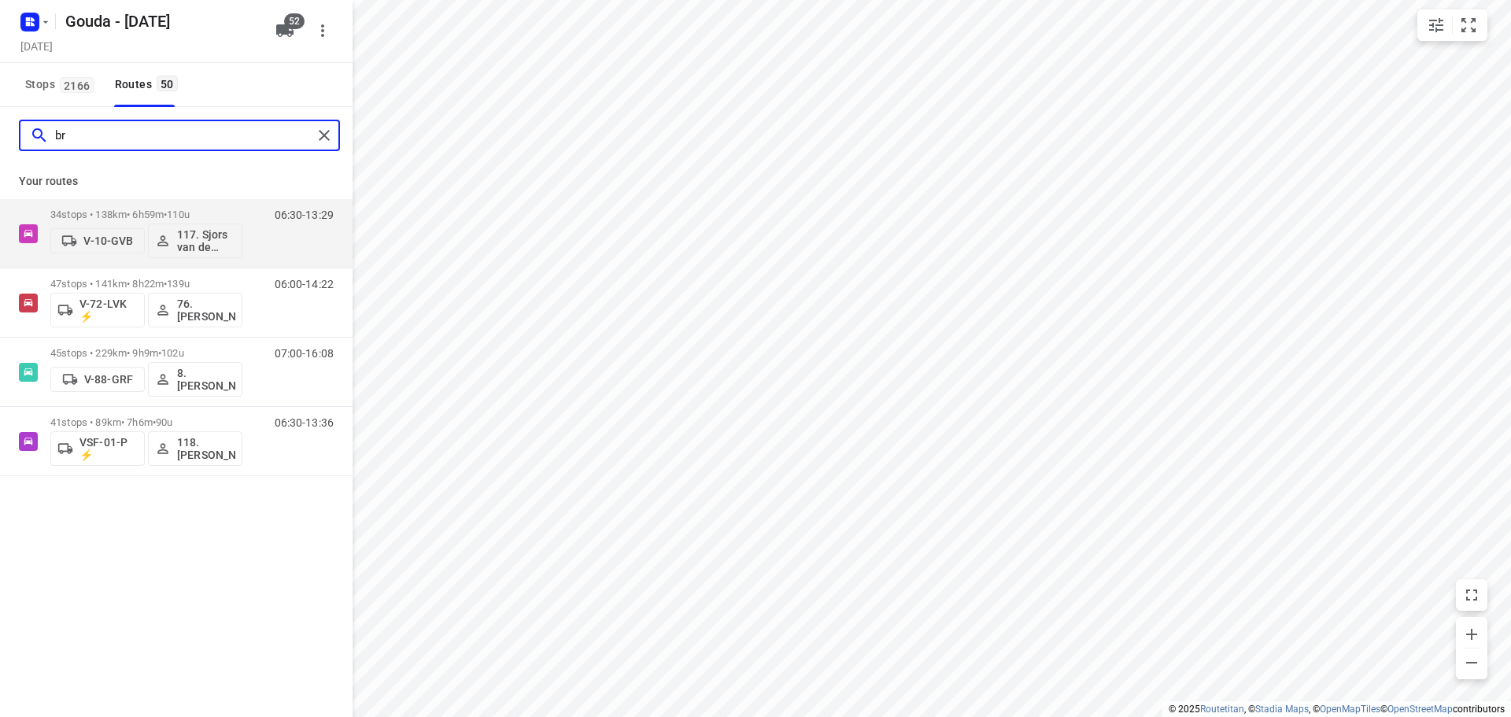
type input "bry"
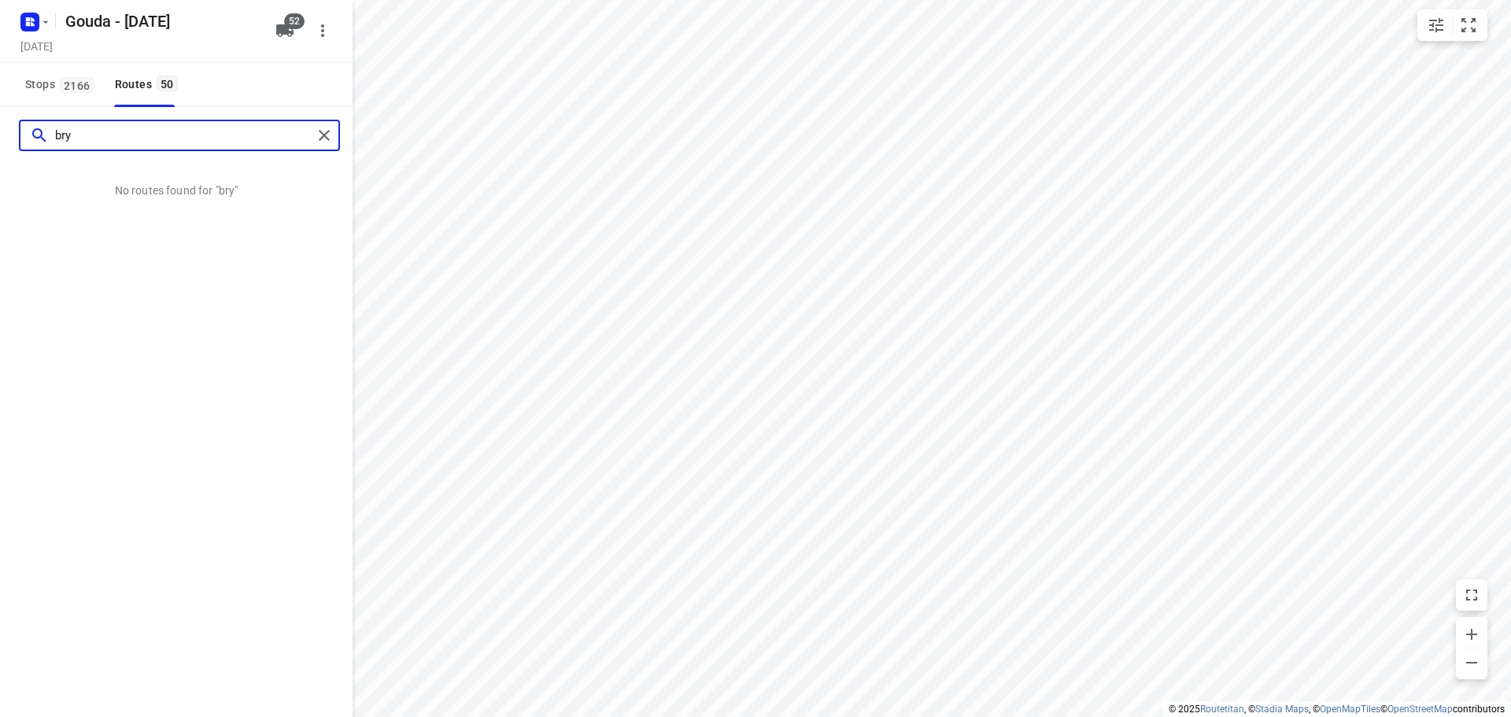
drag, startPoint x: 132, startPoint y: 146, endPoint x: 6, endPoint y: 140, distance: 126.8
click at [6, 140] on div "bry" at bounding box center [176, 135] width 353 height 57
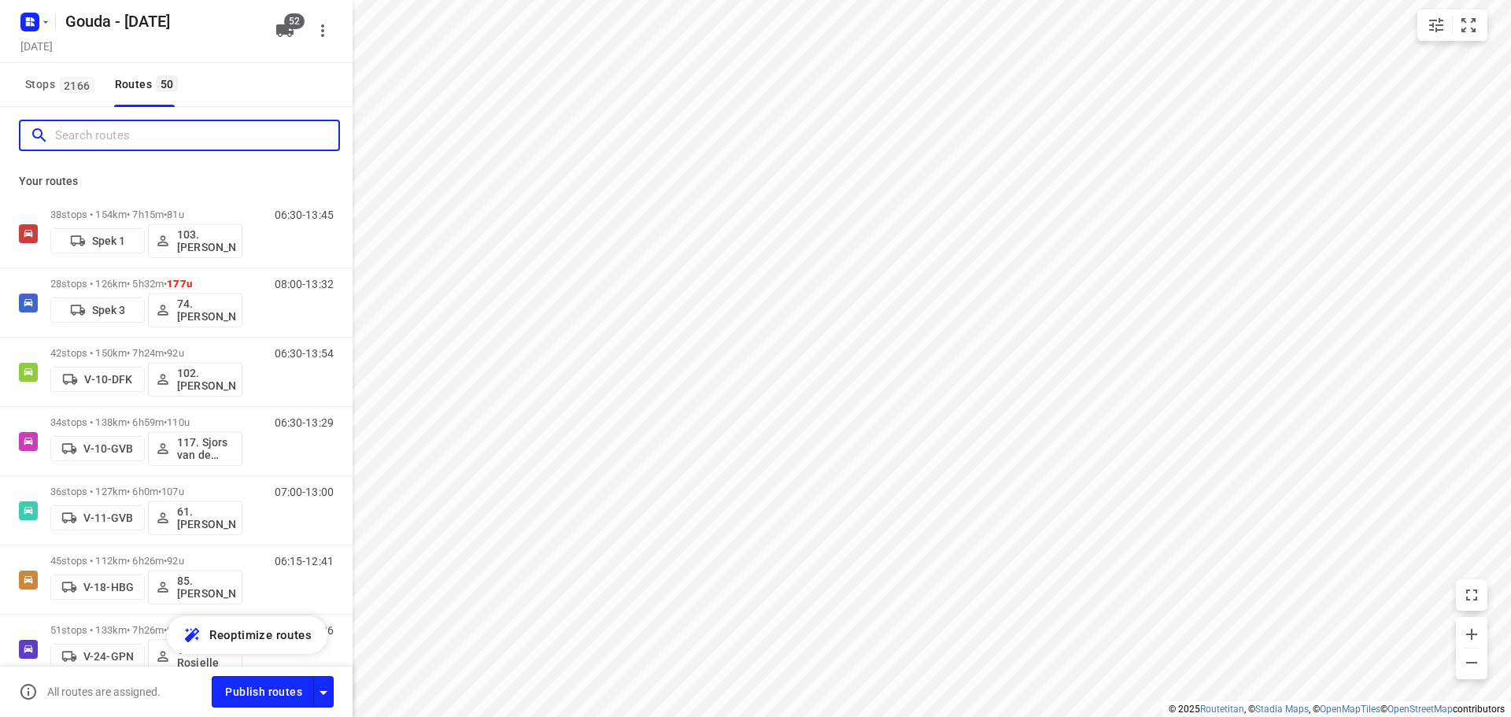
click at [142, 136] on input "Search routes" at bounding box center [196, 136] width 283 height 24
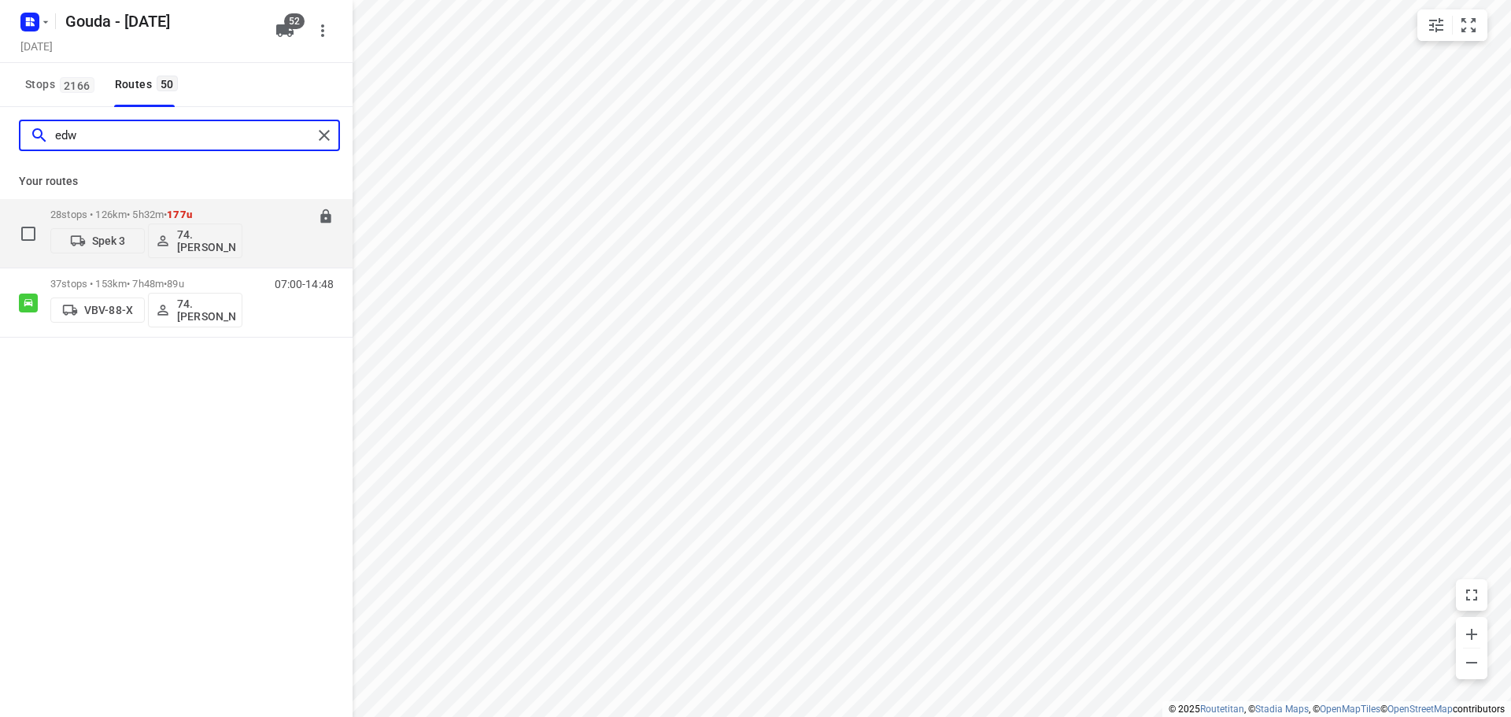
type input "edw"
click at [137, 213] on p "28 stops • 126km • 5h32m • 177u" at bounding box center [146, 215] width 192 height 12
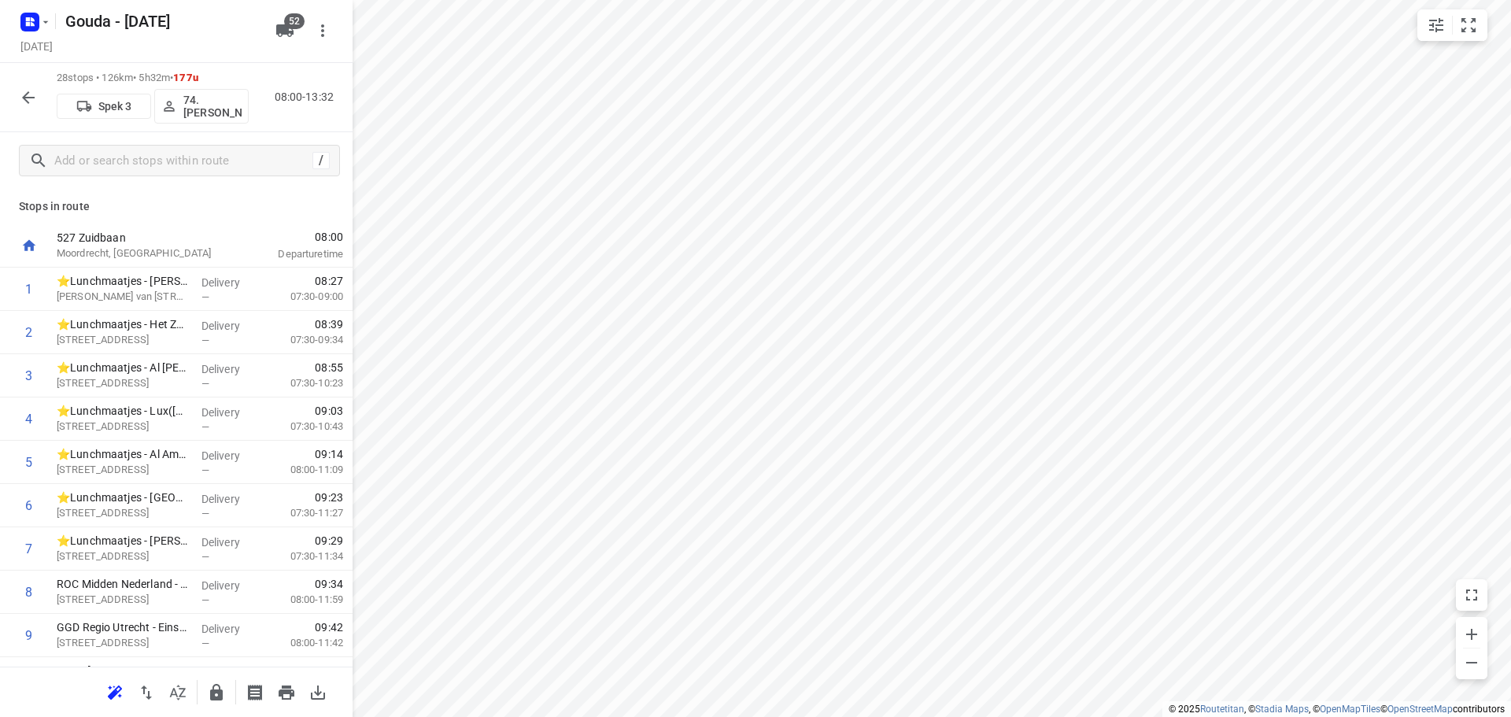
drag, startPoint x: 6, startPoint y: 98, endPoint x: 14, endPoint y: 98, distance: 7.9
click at [6, 98] on div "28 stops • 126km • 5h32m • 177u Spek 3 74.Edwin van Riemsdijk 08:00-13:32" at bounding box center [176, 97] width 353 height 69
click at [23, 98] on icon "button" at bounding box center [28, 97] width 13 height 13
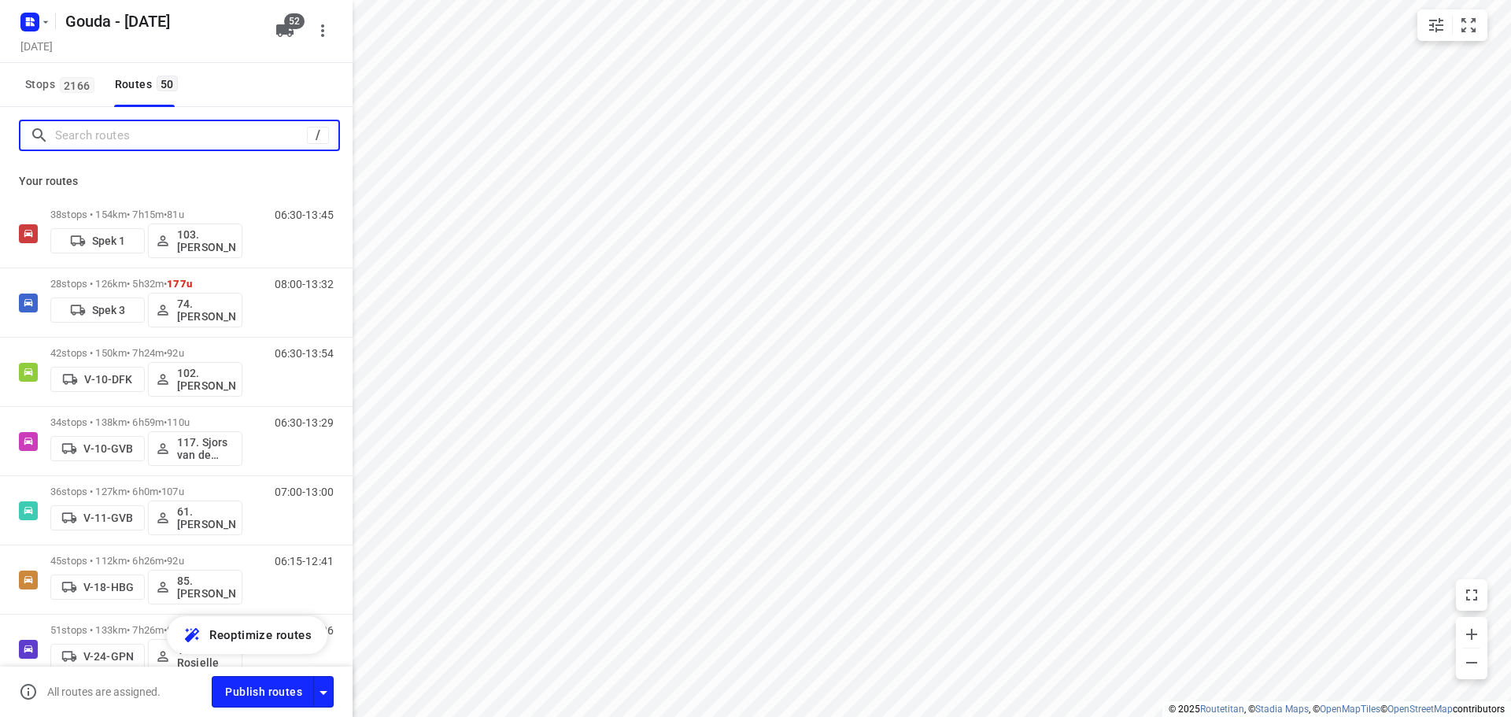
click at [158, 142] on input "Search routes" at bounding box center [181, 136] width 252 height 24
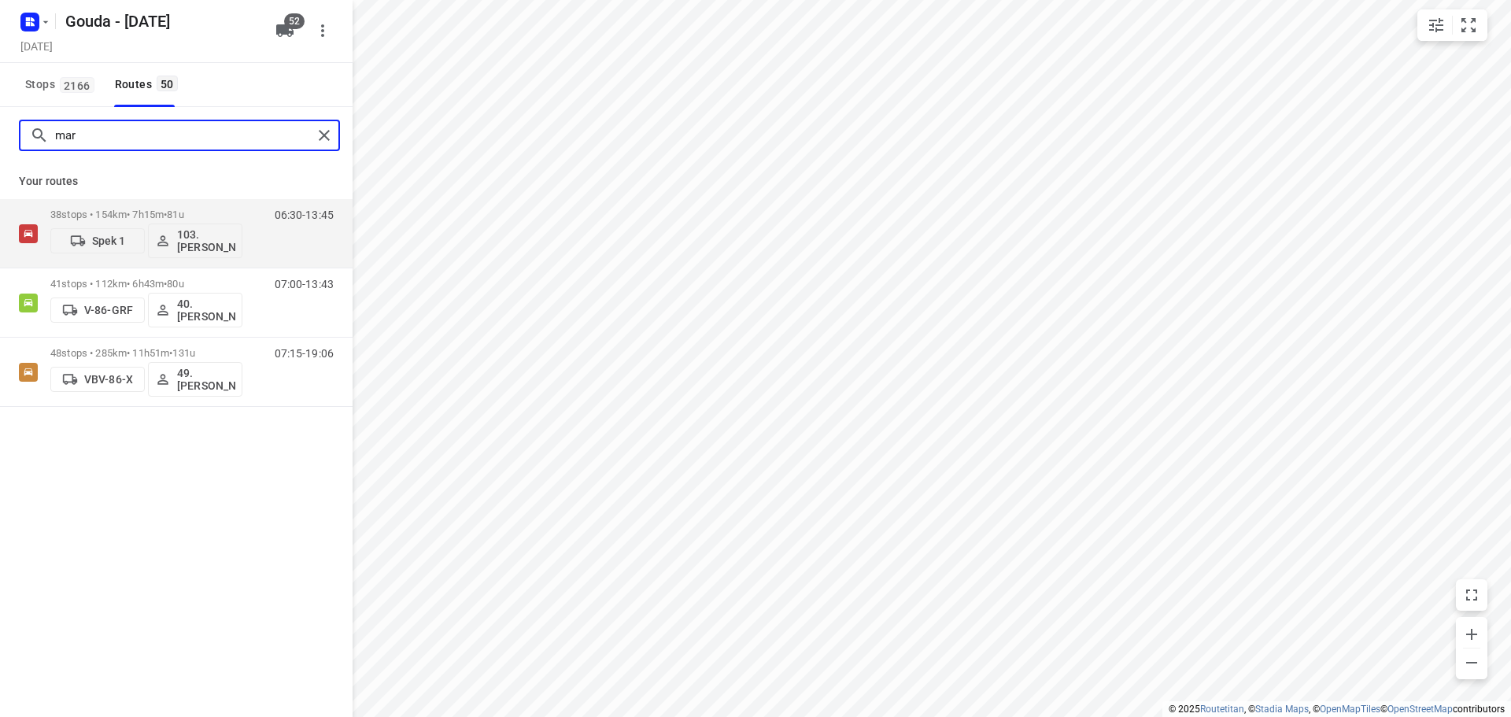
click at [178, 135] on input "mar" at bounding box center [183, 136] width 257 height 24
drag, startPoint x: 100, startPoint y: 144, endPoint x: 29, endPoint y: 127, distance: 72.9
click at [29, 127] on div "erw" at bounding box center [166, 136] width 292 height 24
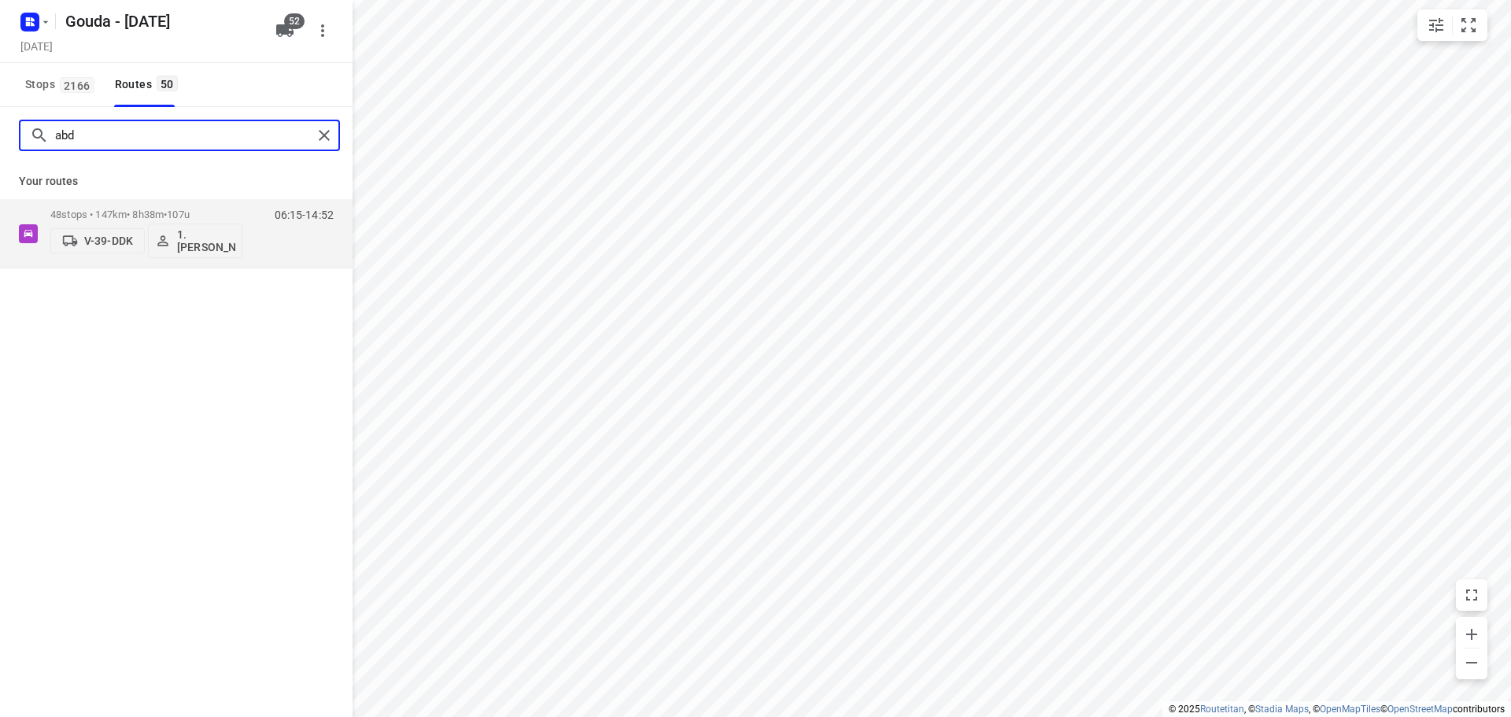
click at [152, 136] on input "abd" at bounding box center [183, 136] width 257 height 24
click at [77, 142] on input "huse" at bounding box center [183, 136] width 257 height 24
click at [66, 139] on input "dekk" at bounding box center [183, 136] width 257 height 24
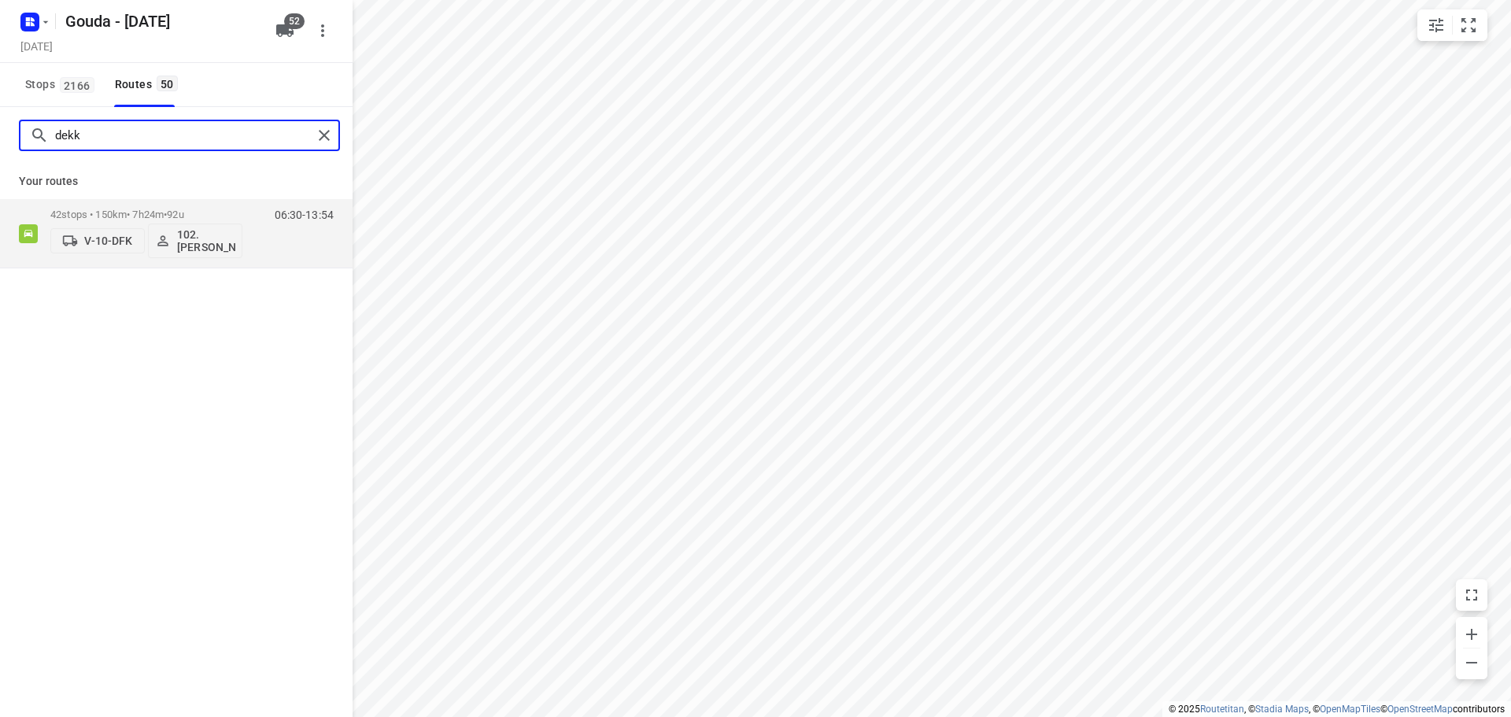
click at [66, 139] on input "dekk" at bounding box center [183, 136] width 257 height 24
click at [198, 143] on input "pim" at bounding box center [183, 136] width 257 height 24
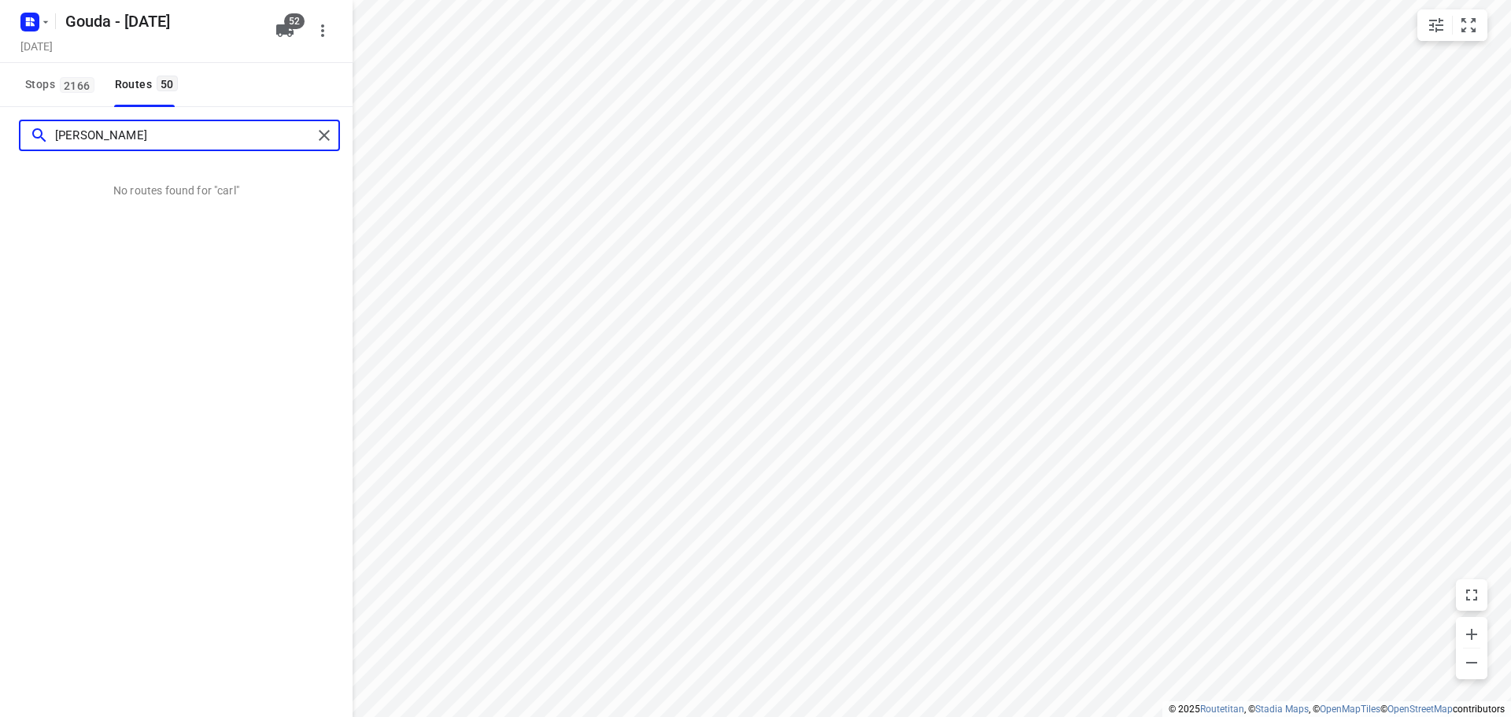
type input "car"
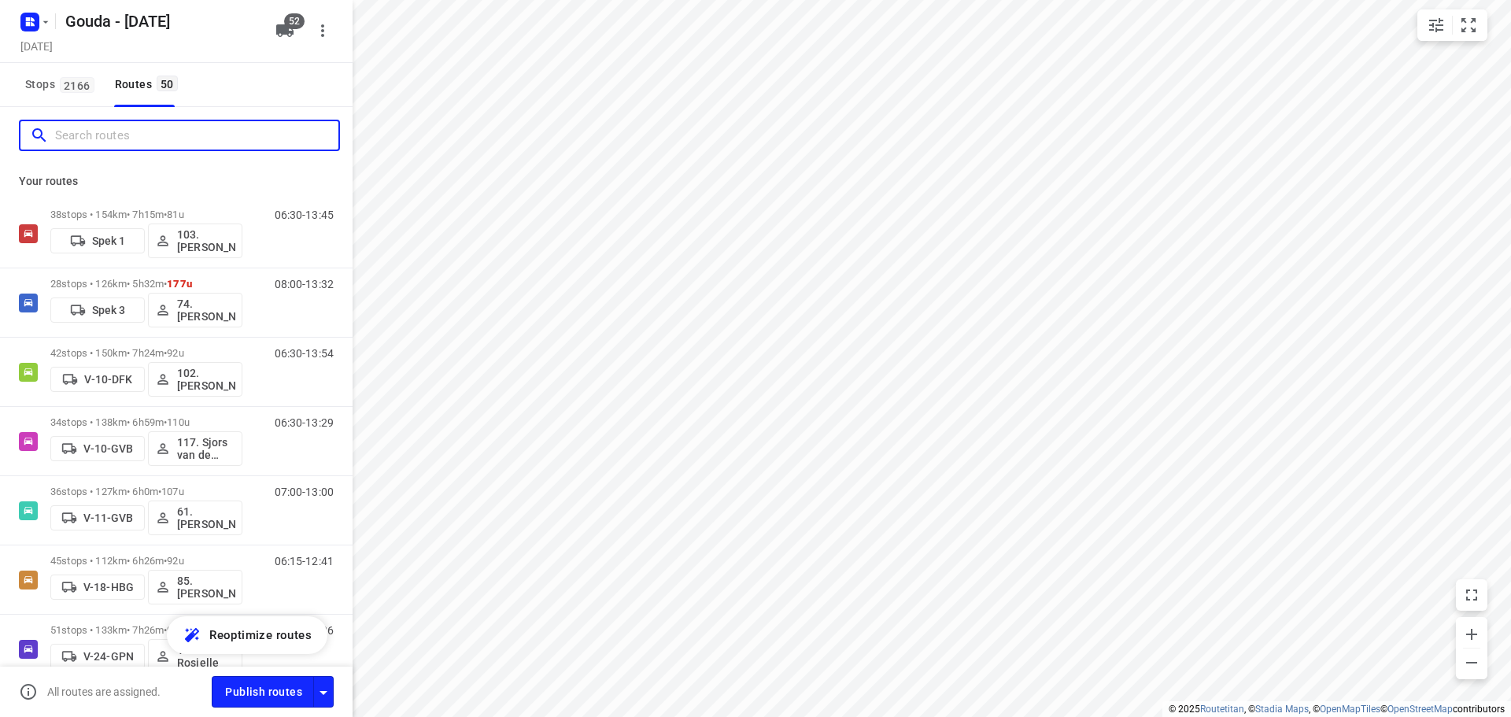
click at [146, 135] on input "Search routes" at bounding box center [196, 136] width 283 height 24
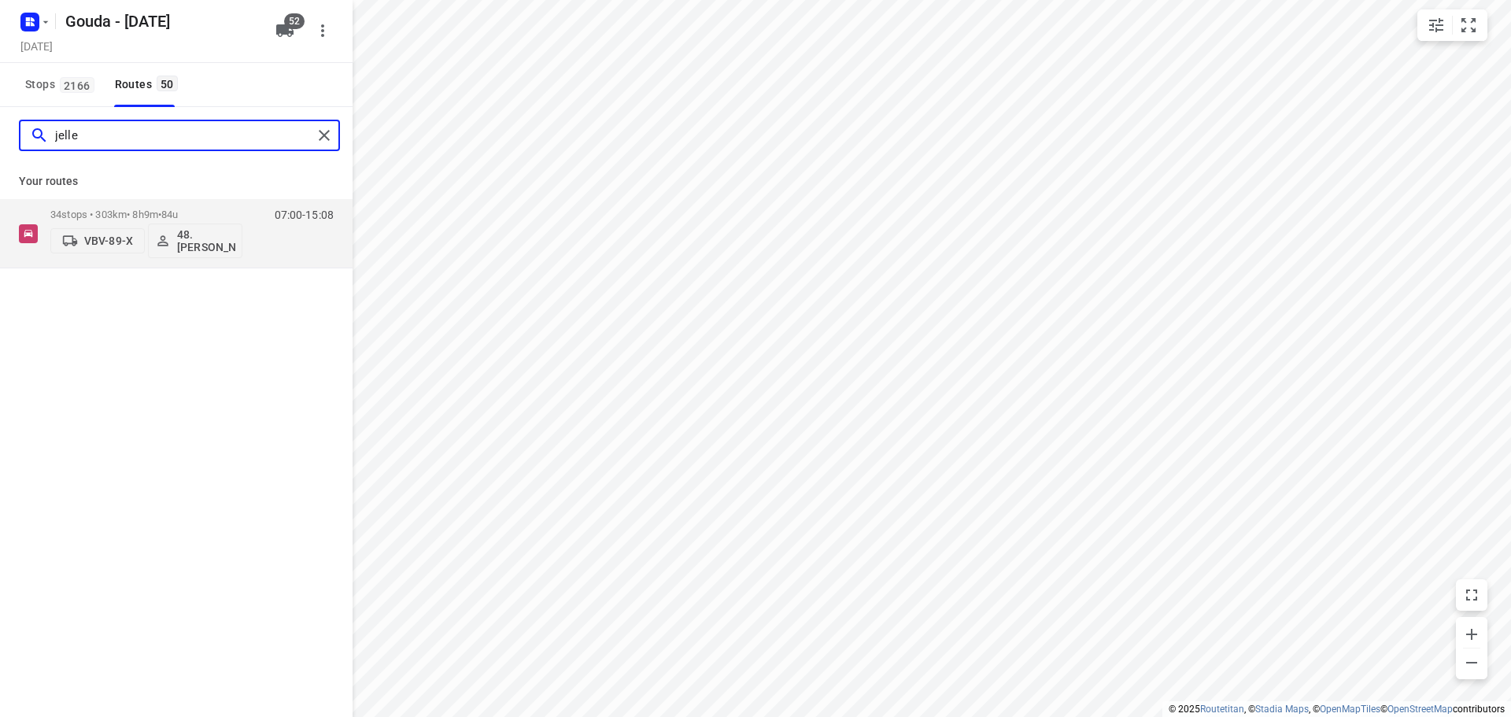
click at [216, 131] on input "jelle" at bounding box center [183, 136] width 257 height 24
click at [196, 131] on input "jess" at bounding box center [183, 136] width 257 height 24
click at [197, 140] on input "roe" at bounding box center [183, 136] width 257 height 24
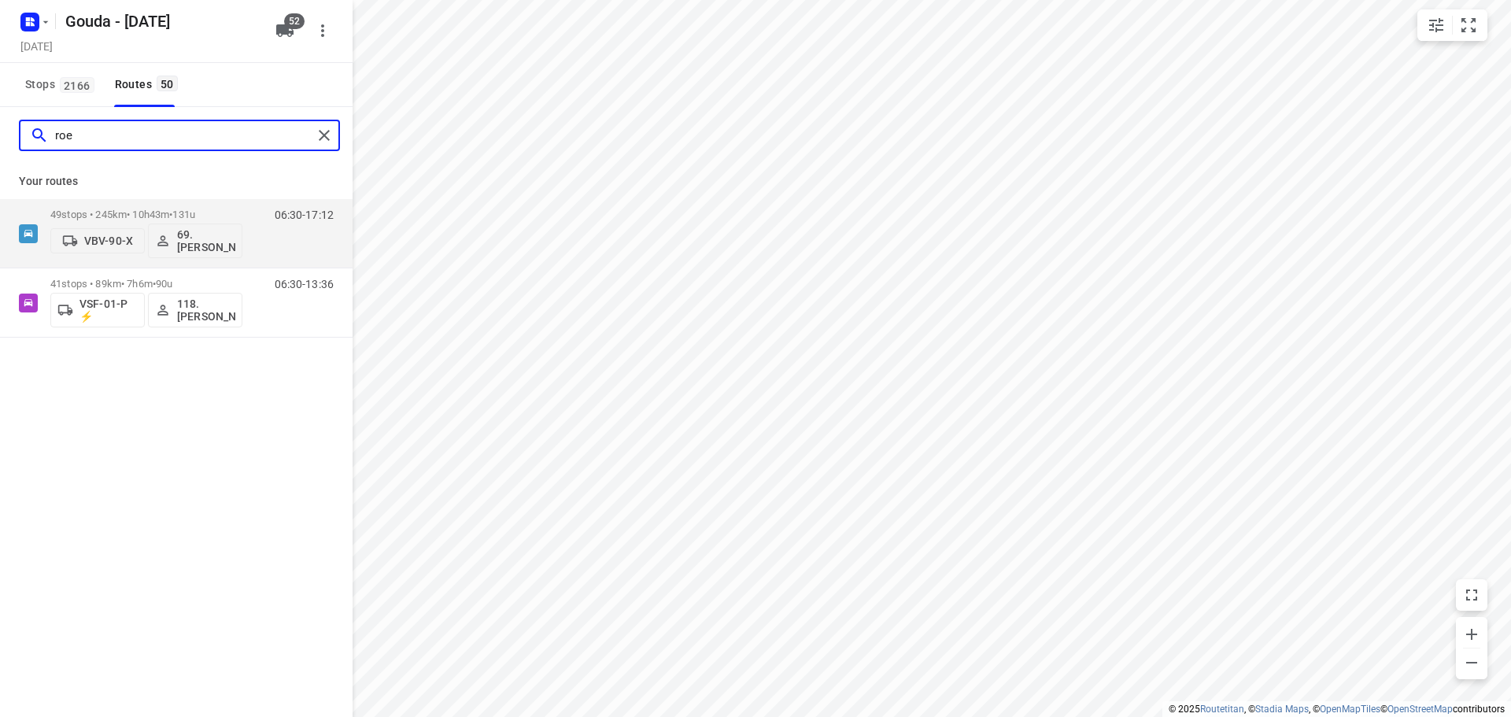
click at [197, 140] on input "roe" at bounding box center [183, 136] width 257 height 24
drag, startPoint x: 190, startPoint y: 138, endPoint x: -224, endPoint y: 83, distance: 417.7
click at [0, 83] on html "i © 2025 Routetitan , © Stadia Maps , © OpenMapTiles © OpenStreetMap contributo…" at bounding box center [755, 358] width 1511 height 717
click at [177, 132] on input "bos" at bounding box center [183, 136] width 257 height 24
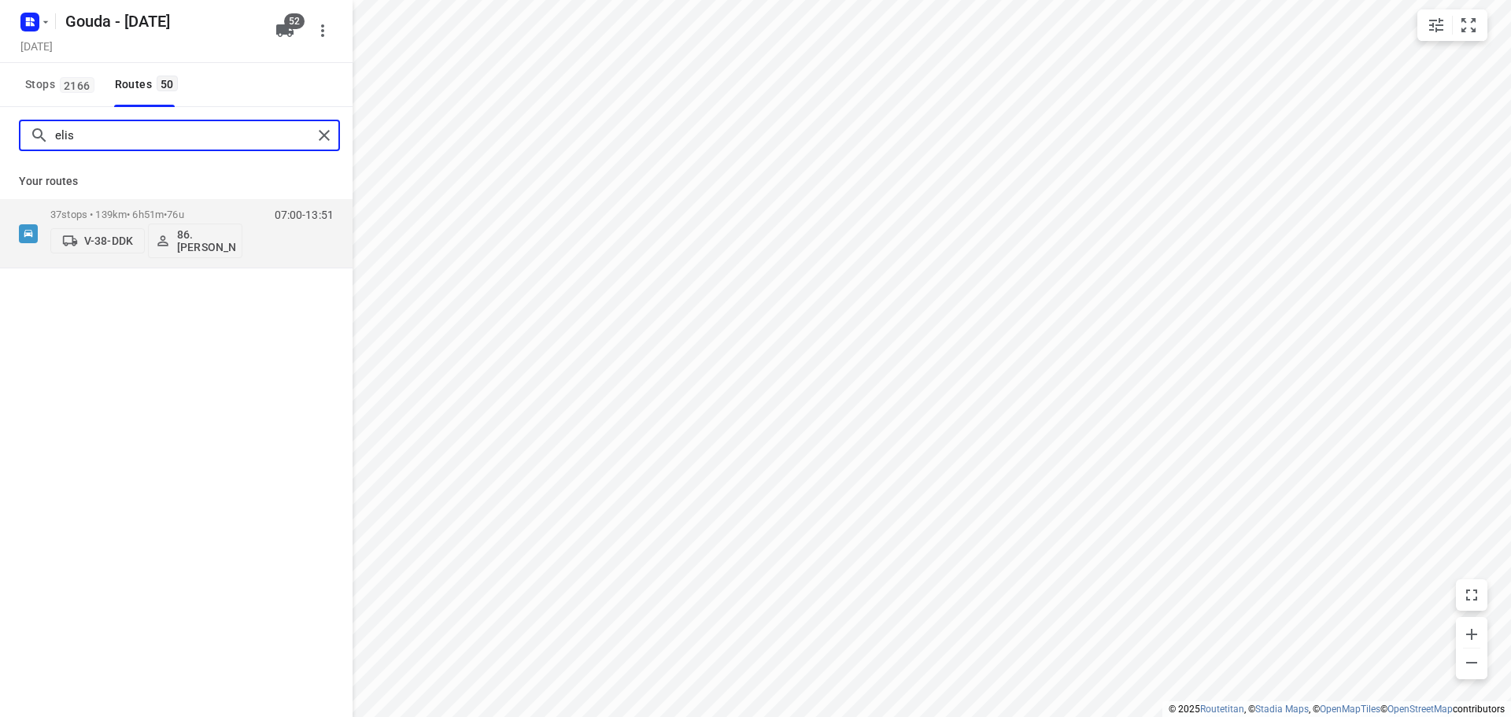
click at [161, 134] on input "elis" at bounding box center [183, 136] width 257 height 24
click at [110, 134] on input "joyc" at bounding box center [183, 136] width 257 height 24
click at [169, 140] on input "joli" at bounding box center [183, 136] width 257 height 24
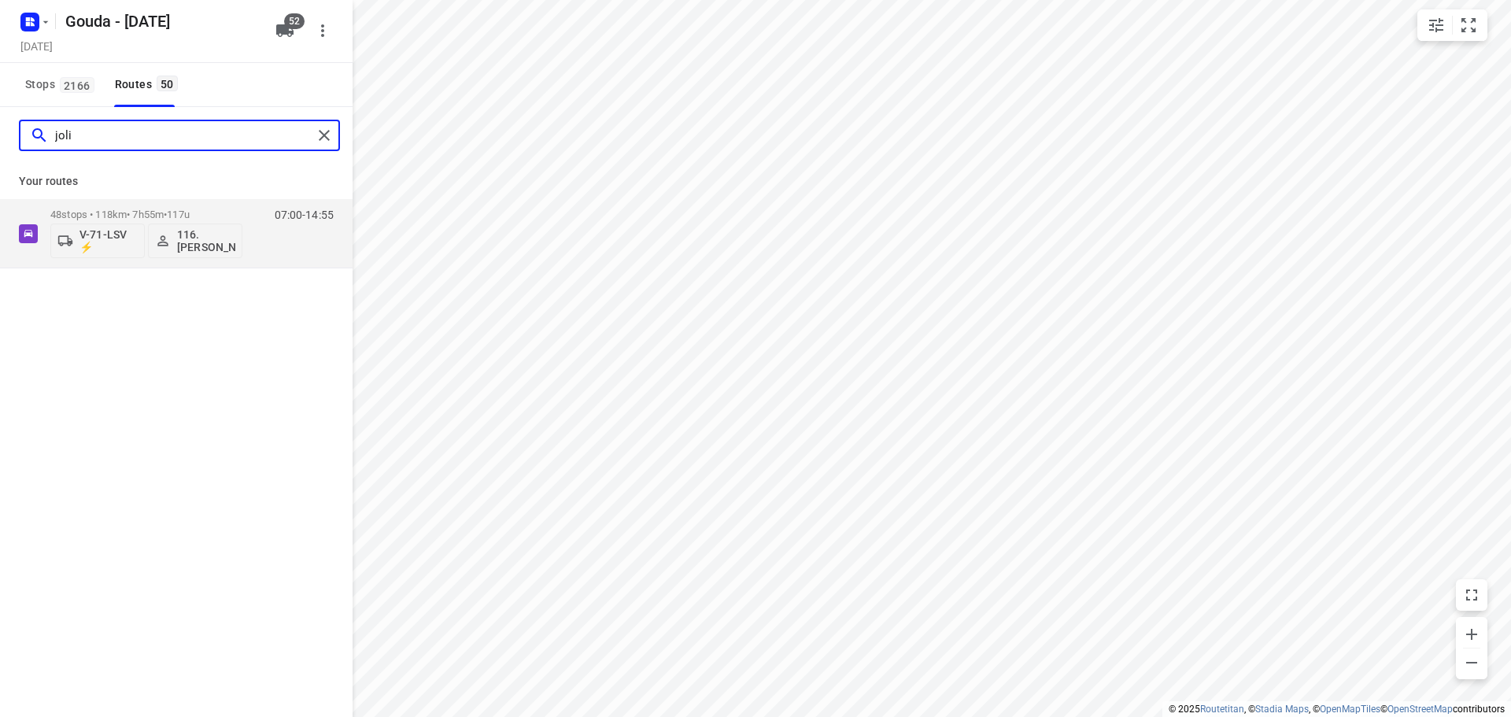
click at [169, 140] on input "joli" at bounding box center [183, 136] width 257 height 24
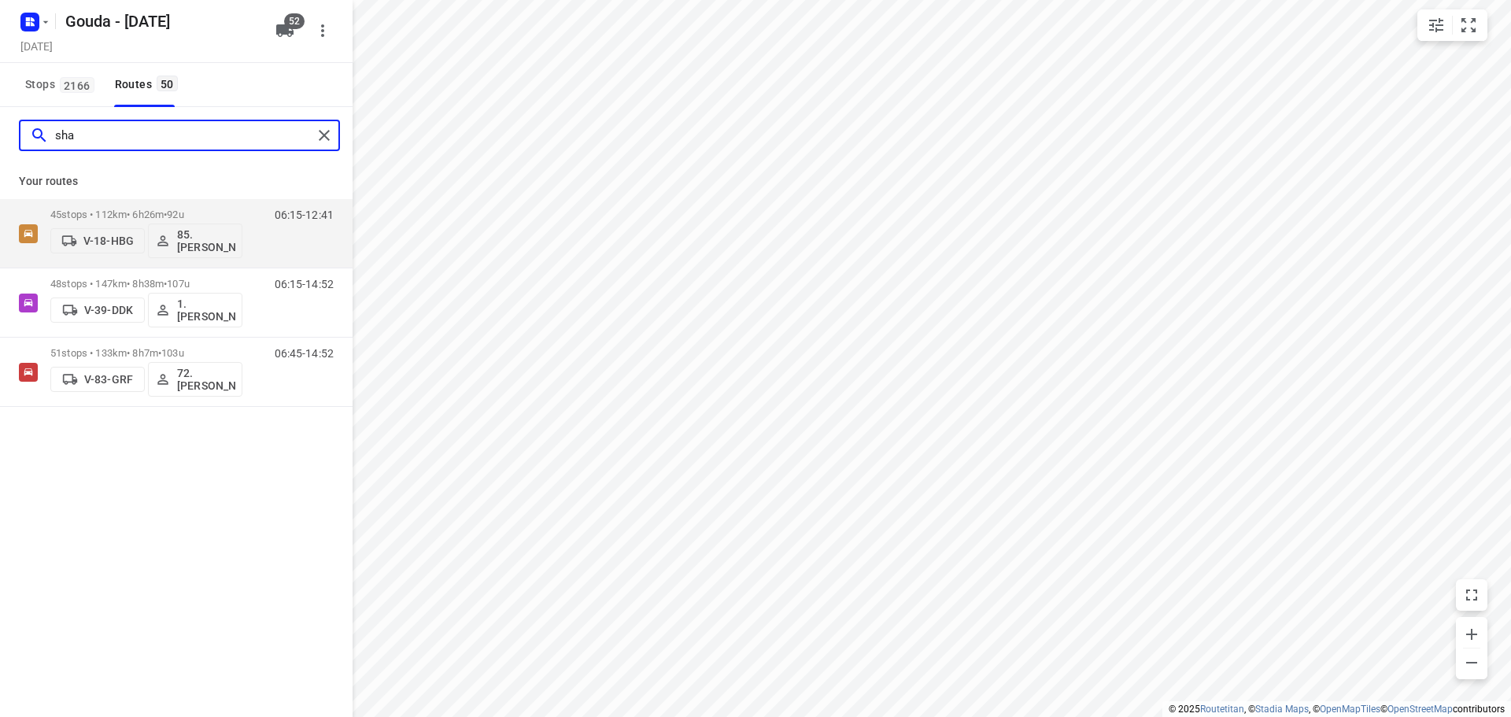
click at [95, 138] on input "sha" at bounding box center [183, 136] width 257 height 24
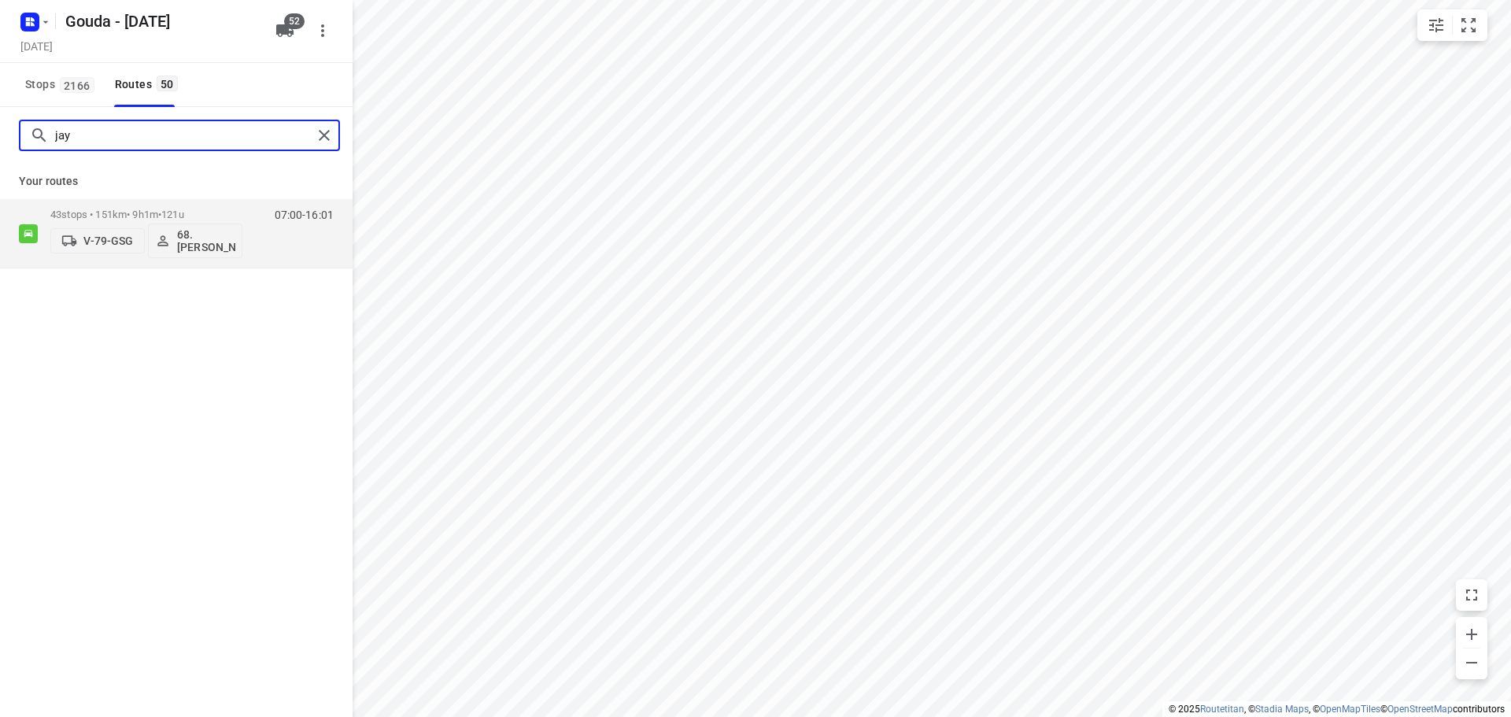
click at [130, 133] on input "jay" at bounding box center [183, 136] width 257 height 24
click at [131, 134] on input "hoor" at bounding box center [183, 136] width 257 height 24
drag, startPoint x: 110, startPoint y: 144, endPoint x: -46, endPoint y: 137, distance: 156.8
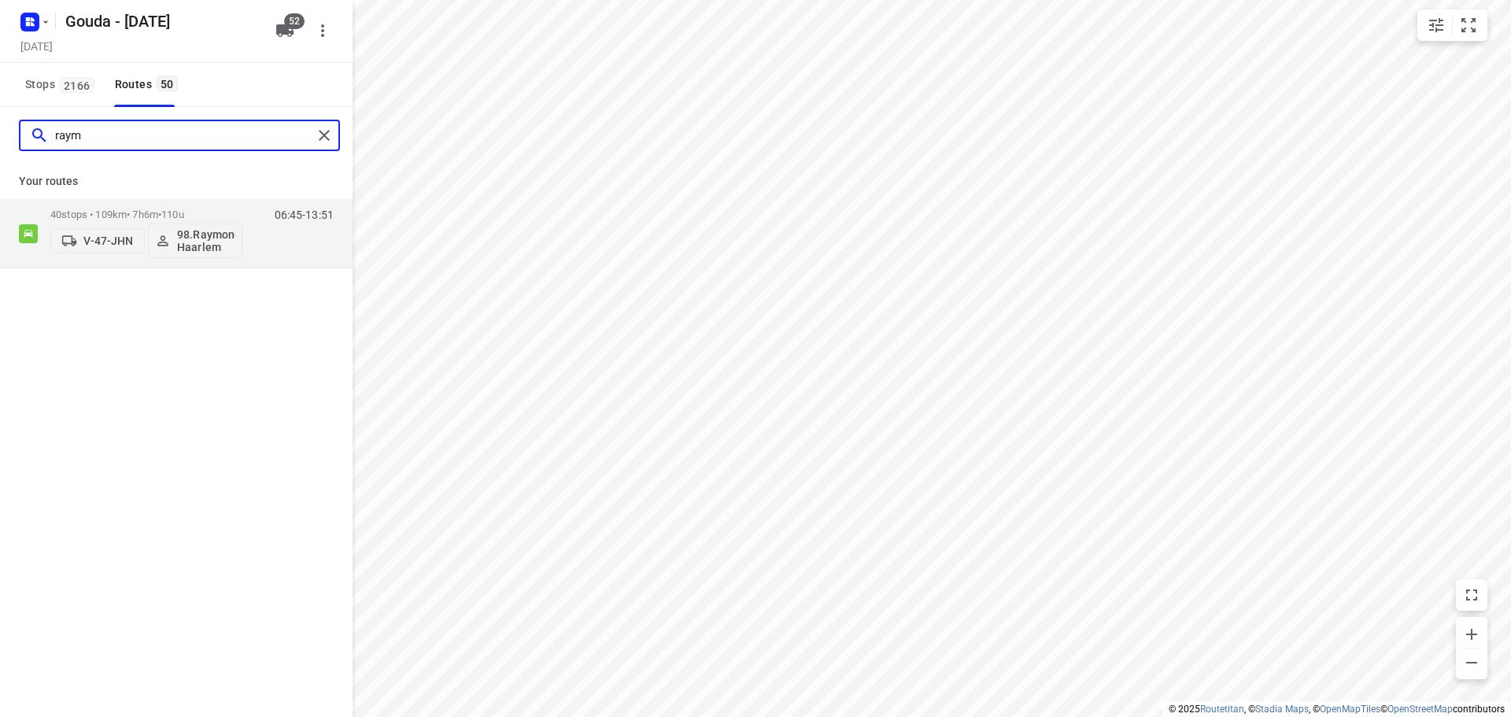
click at [0, 137] on html "i © 2025 Routetitan , © Stadia Maps , © OpenMapTiles © OpenStreetMap contributo…" at bounding box center [755, 358] width 1511 height 717
click at [135, 134] on input "kees" at bounding box center [183, 136] width 257 height 24
click at [147, 128] on input "jann" at bounding box center [183, 136] width 257 height 24
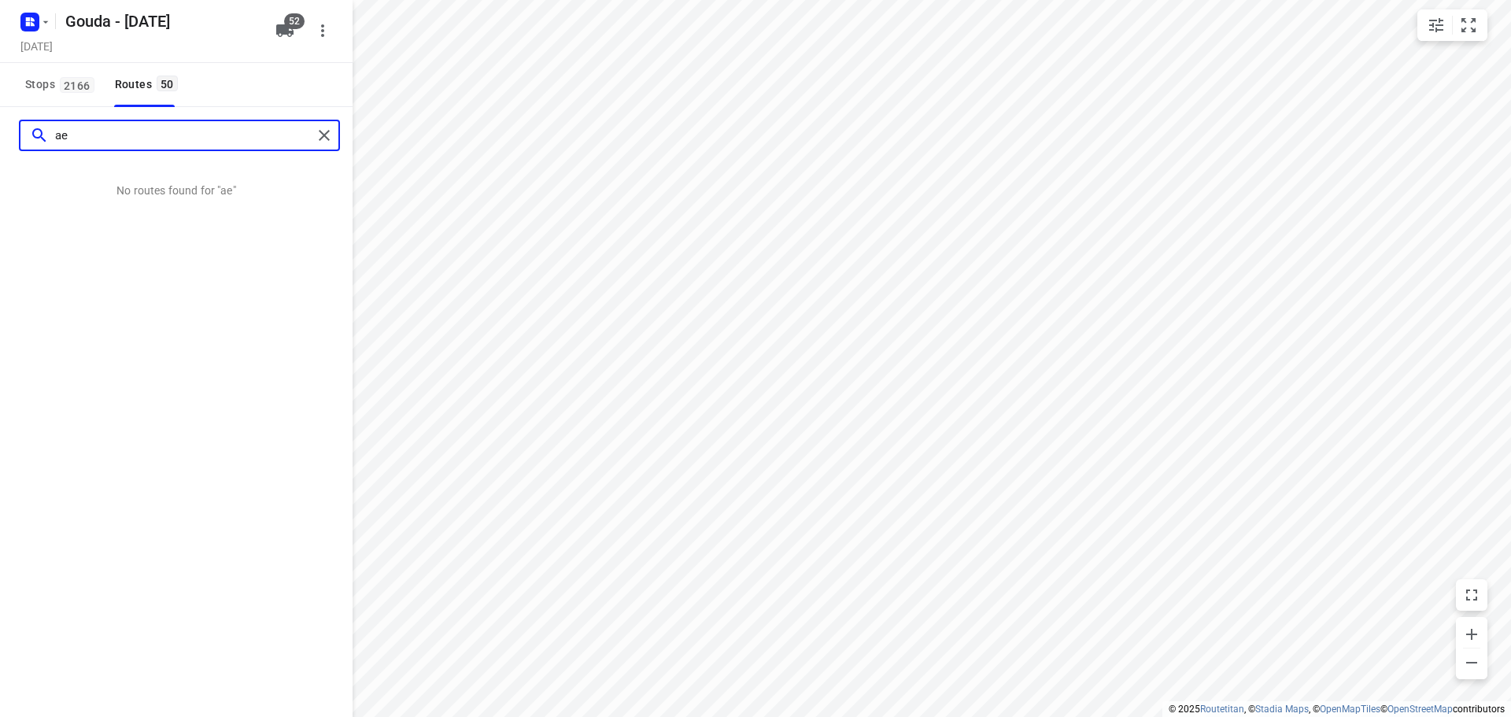
type input "a"
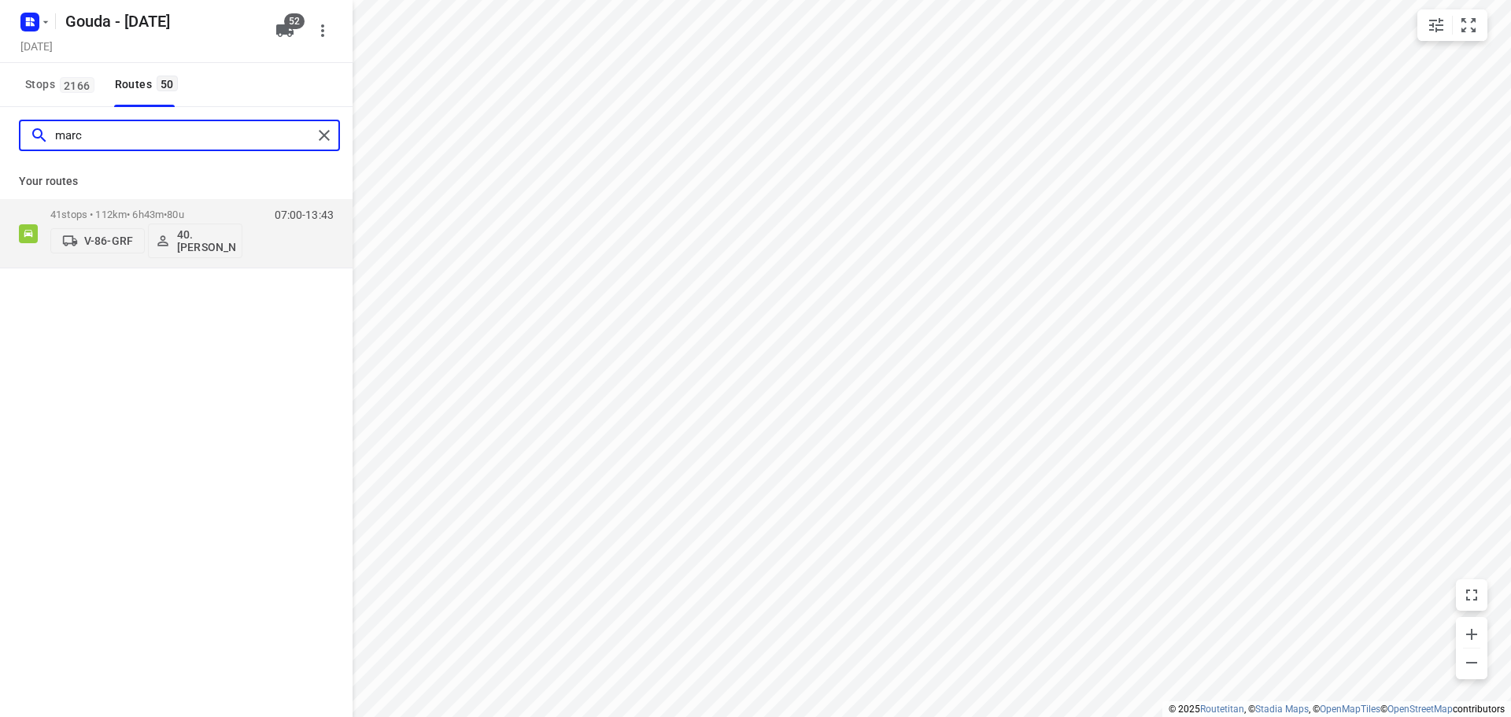
click at [125, 140] on input "marc" at bounding box center [183, 136] width 257 height 24
click at [99, 135] on input "sjor" at bounding box center [183, 136] width 257 height 24
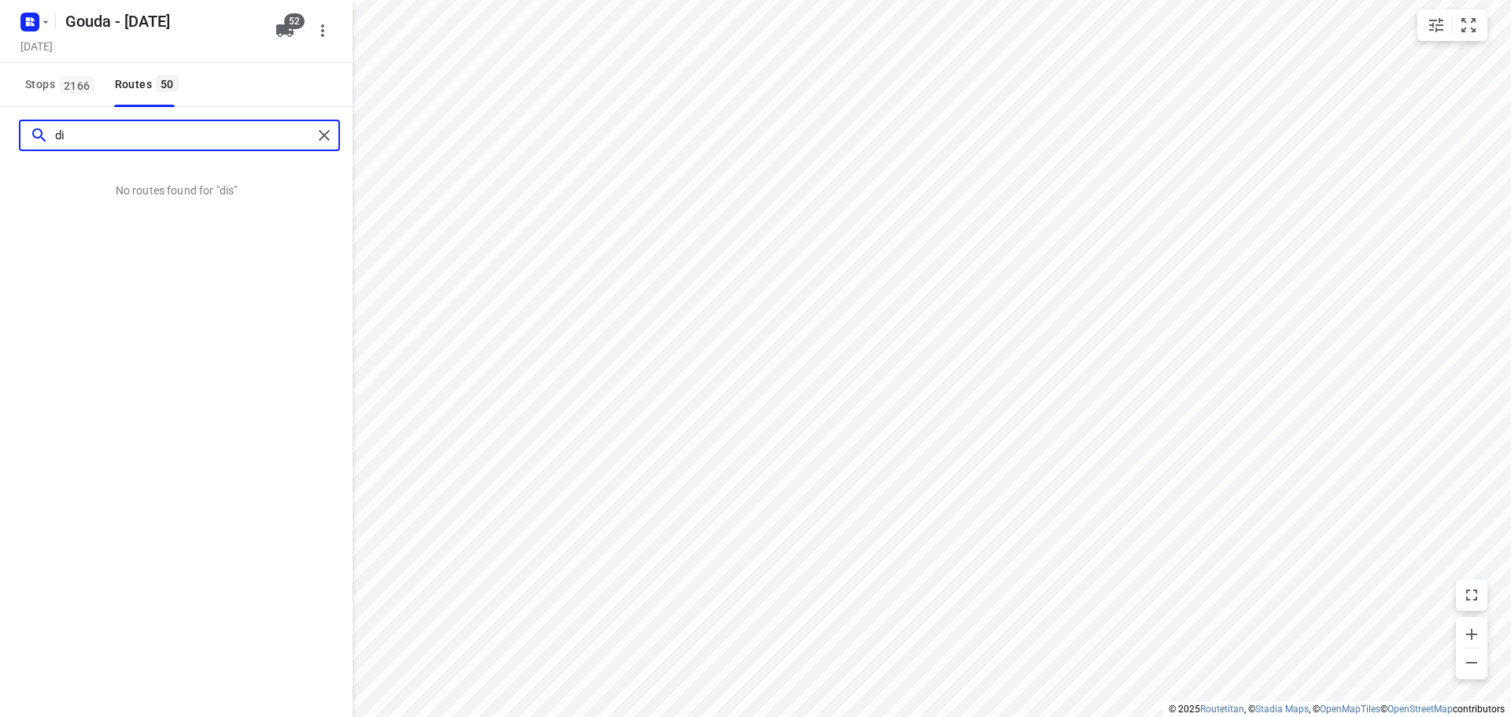
type input "d"
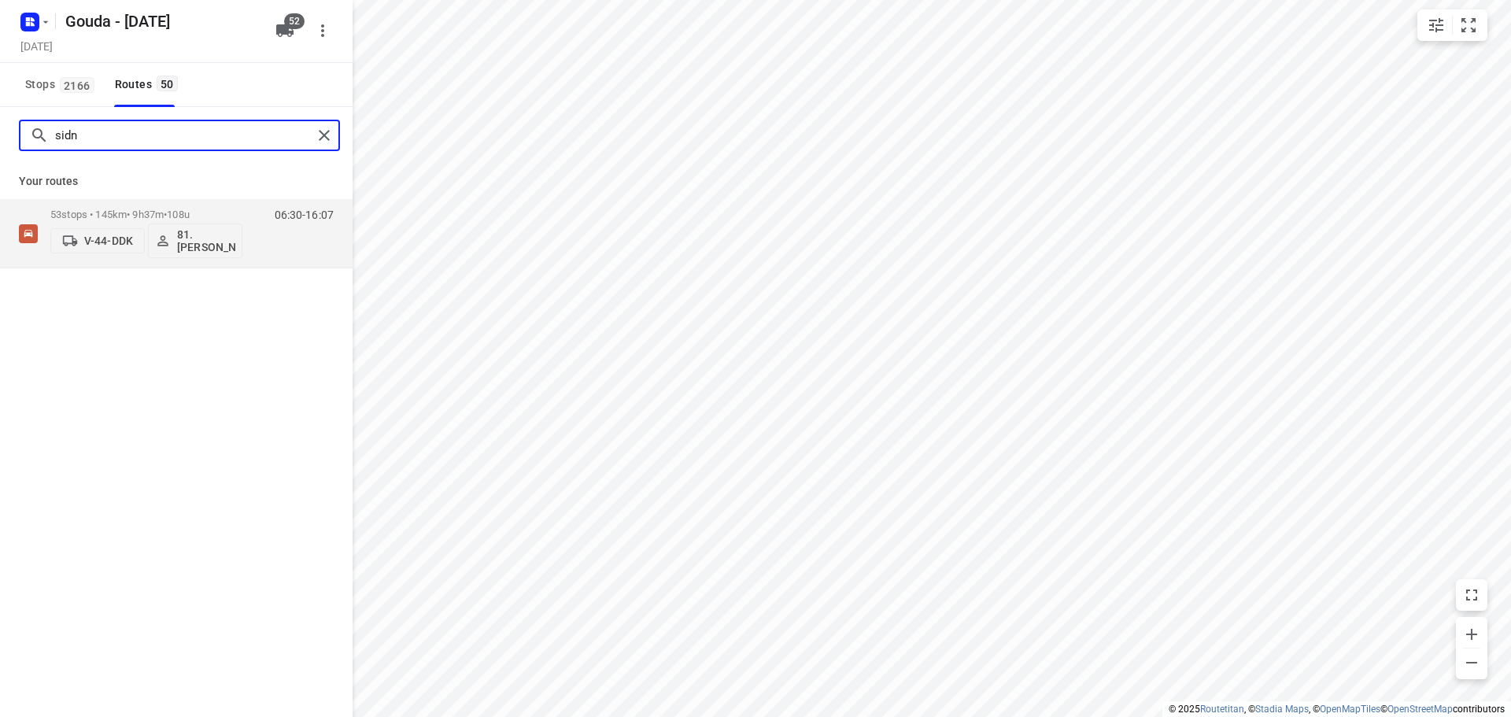
click at [171, 129] on input "sidn" at bounding box center [183, 136] width 257 height 24
click at [179, 134] on input "jess" at bounding box center [183, 136] width 257 height 24
type input "shar"
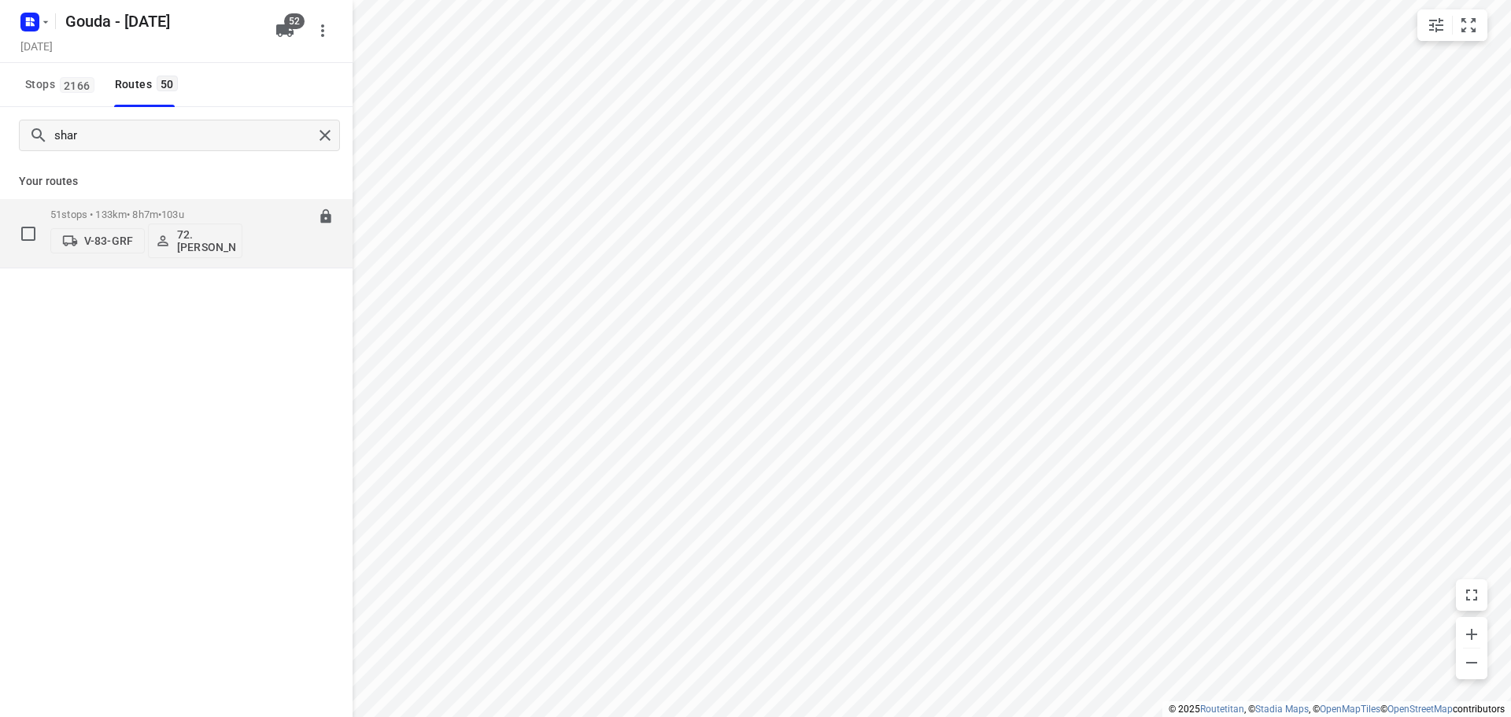
click at [166, 204] on div "51 stops • 133km • 8h7m • 103u V-83-GRF 72.Sharron Koeiman" at bounding box center [146, 233] width 192 height 65
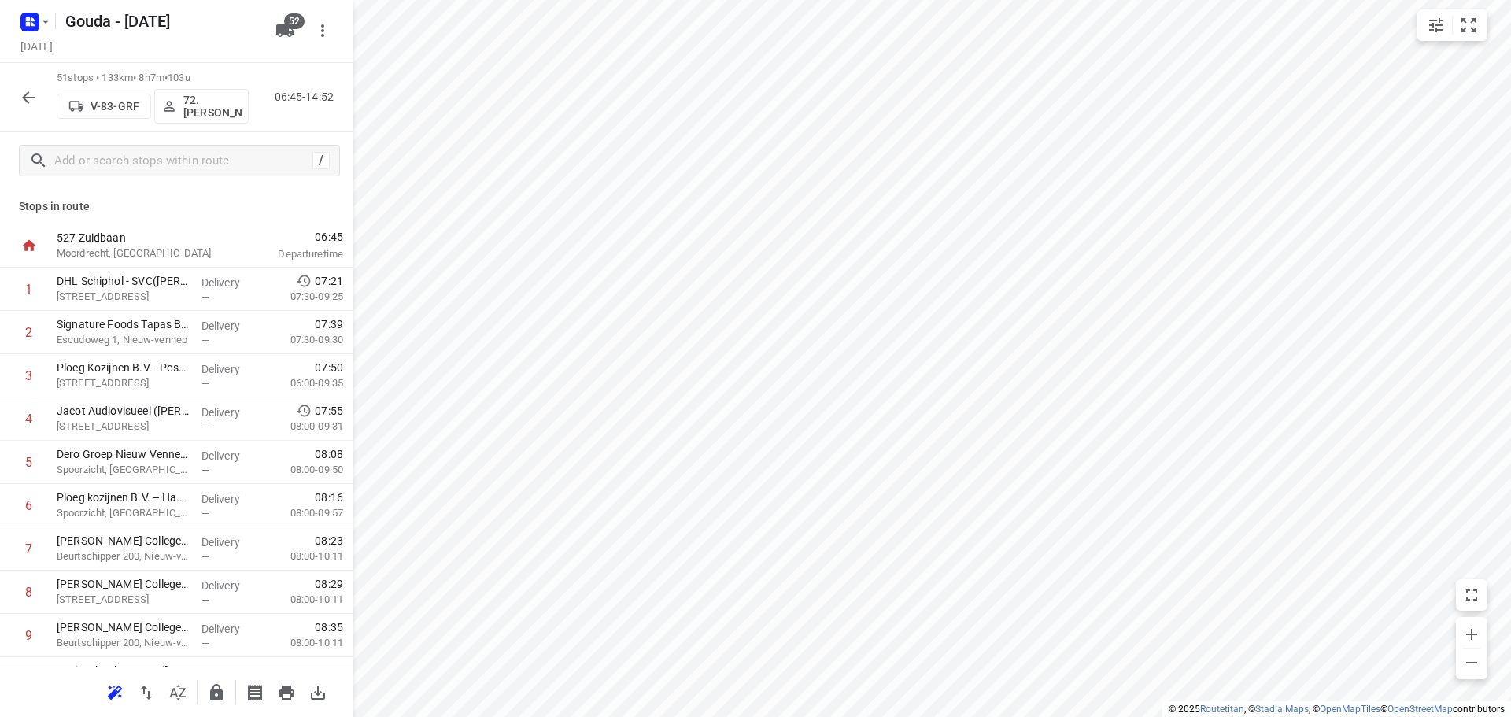
click at [26, 98] on icon "button" at bounding box center [28, 97] width 19 height 19
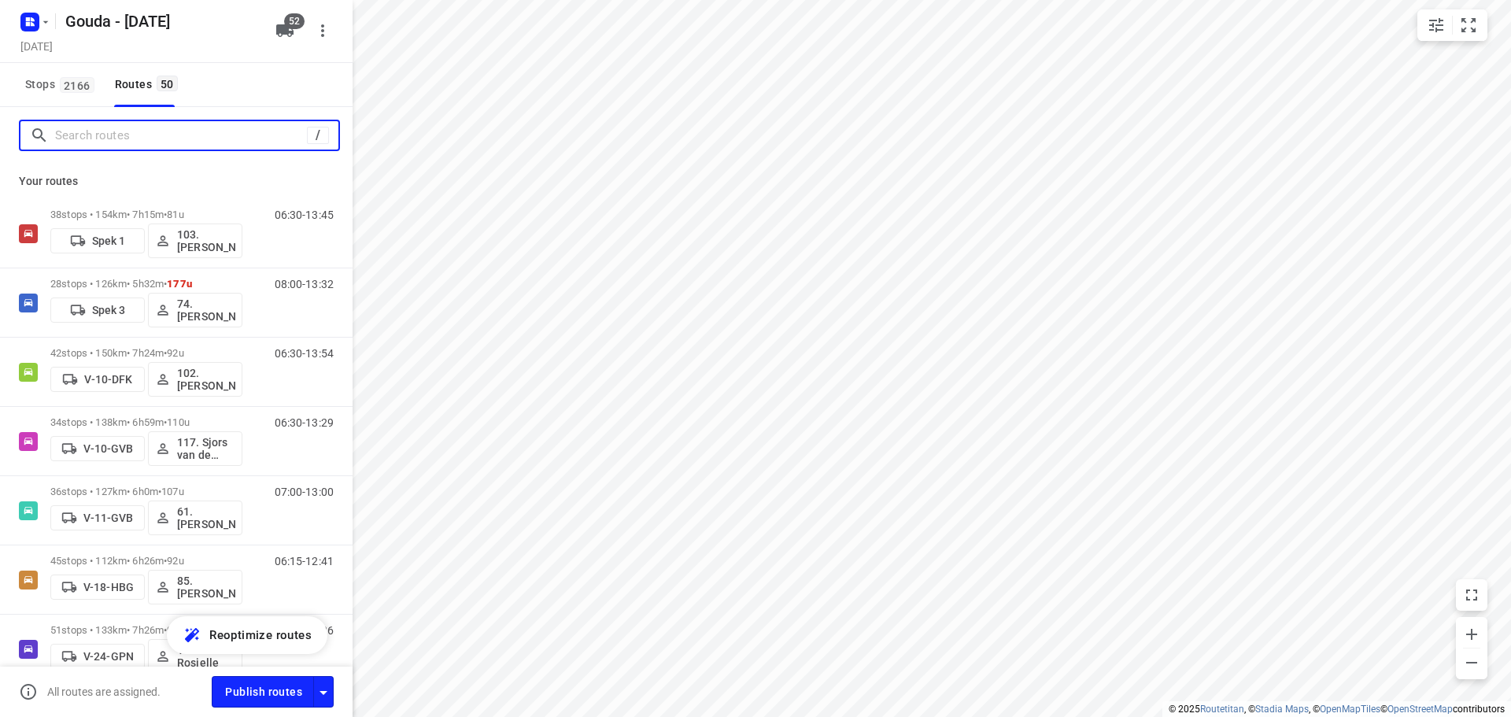
click at [130, 128] on input "Search routes" at bounding box center [181, 136] width 252 height 24
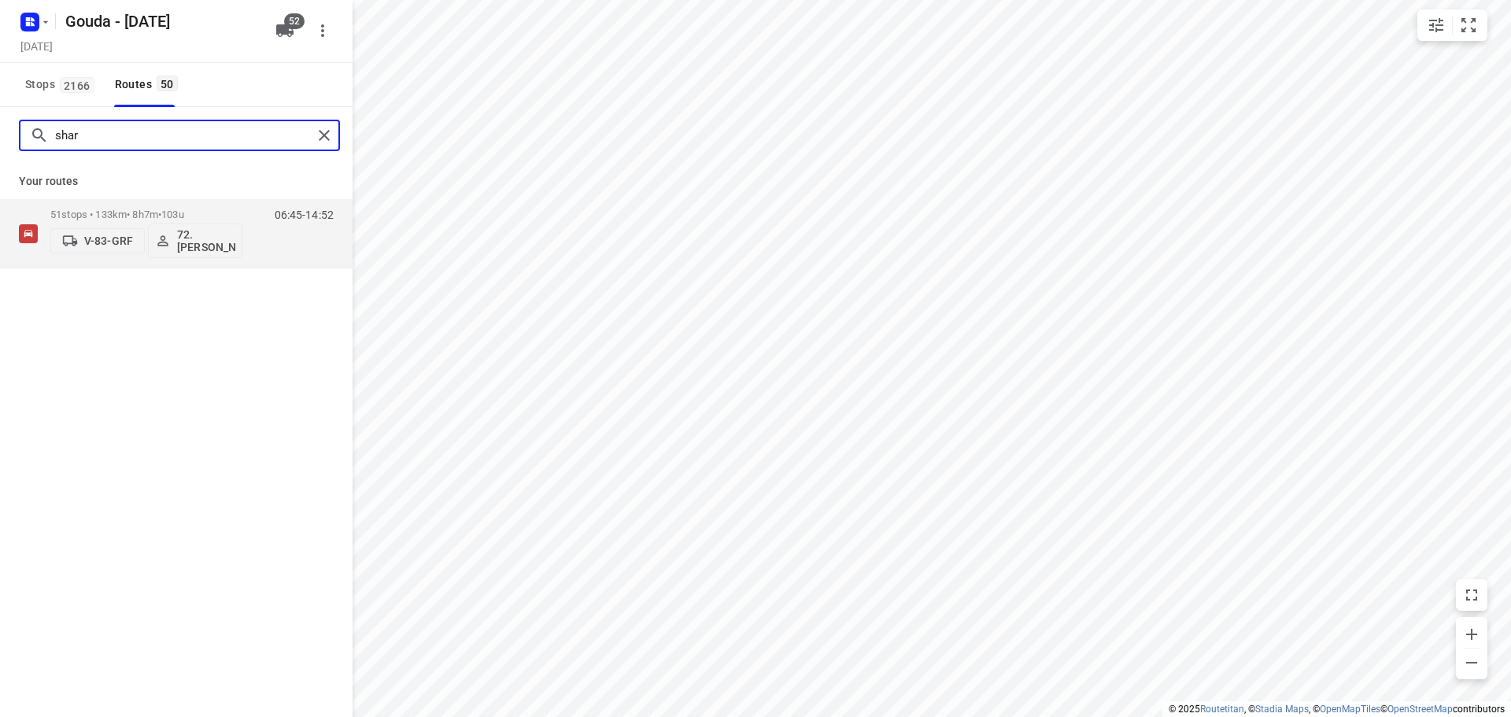
click at [109, 143] on input "shar" at bounding box center [183, 136] width 257 height 24
click at [182, 147] on input "mee" at bounding box center [183, 136] width 257 height 24
click at [139, 136] on input "mous" at bounding box center [183, 136] width 257 height 24
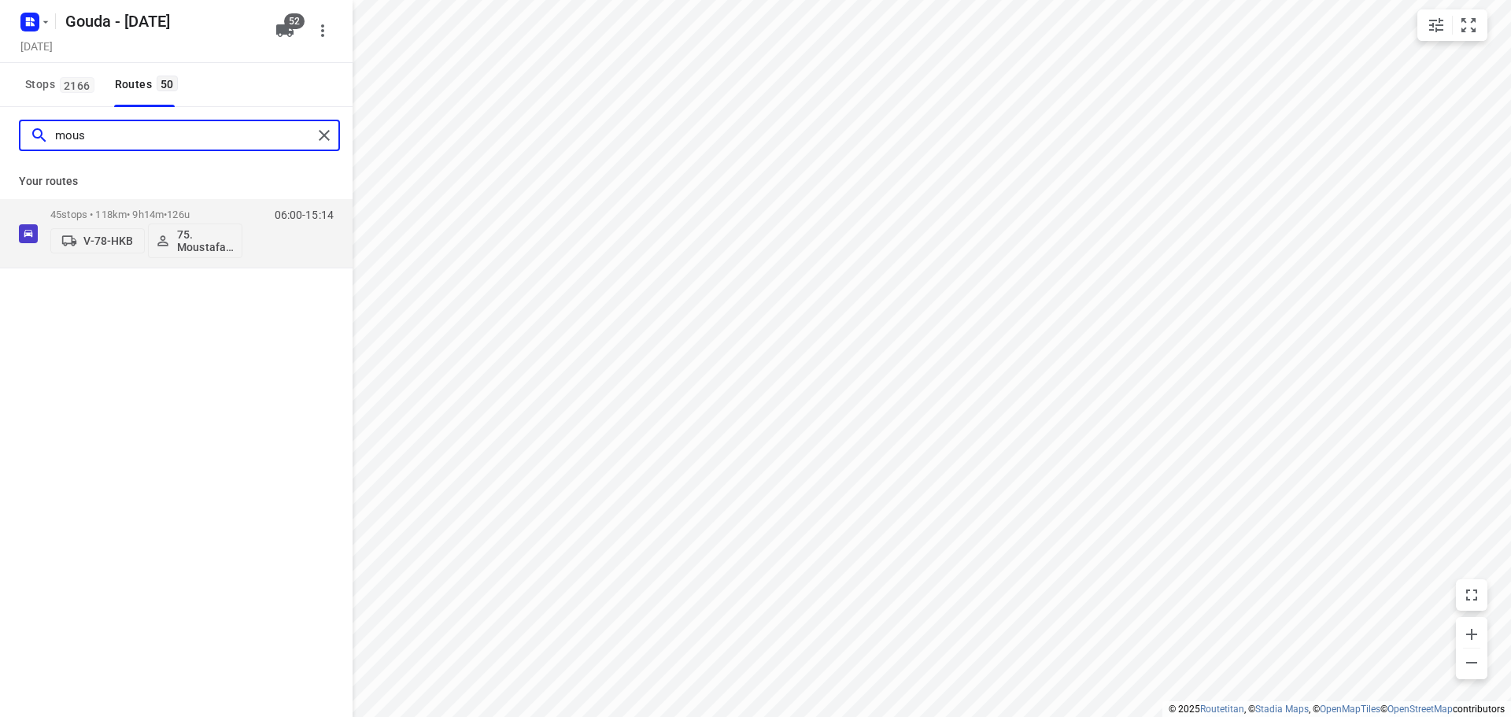
click at [139, 136] on input "mous" at bounding box center [183, 136] width 257 height 24
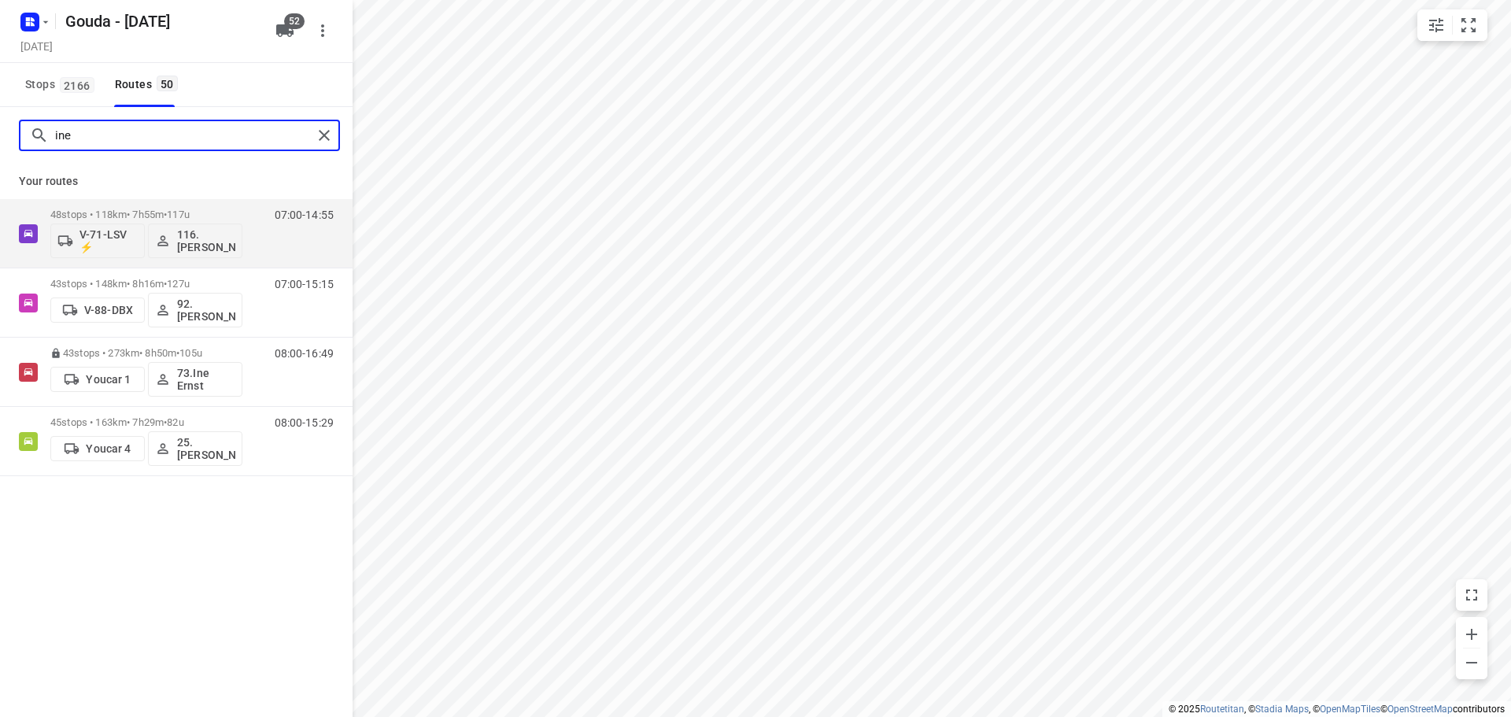
click at [128, 127] on input "ine" at bounding box center [183, 136] width 257 height 24
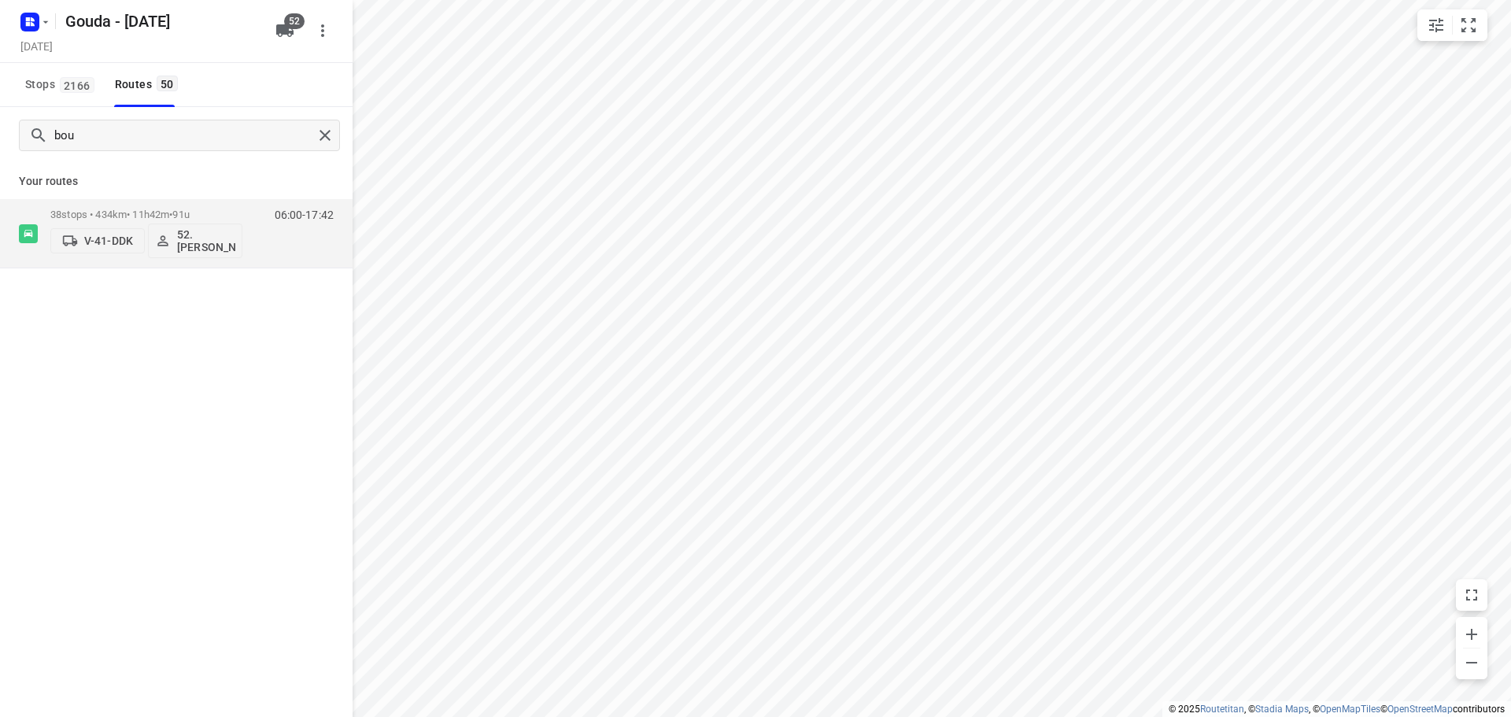
click at [83, 119] on div "bou" at bounding box center [176, 135] width 353 height 57
click at [79, 135] on input "bou" at bounding box center [183, 136] width 257 height 24
click at [145, 132] on input "verh" at bounding box center [183, 136] width 257 height 24
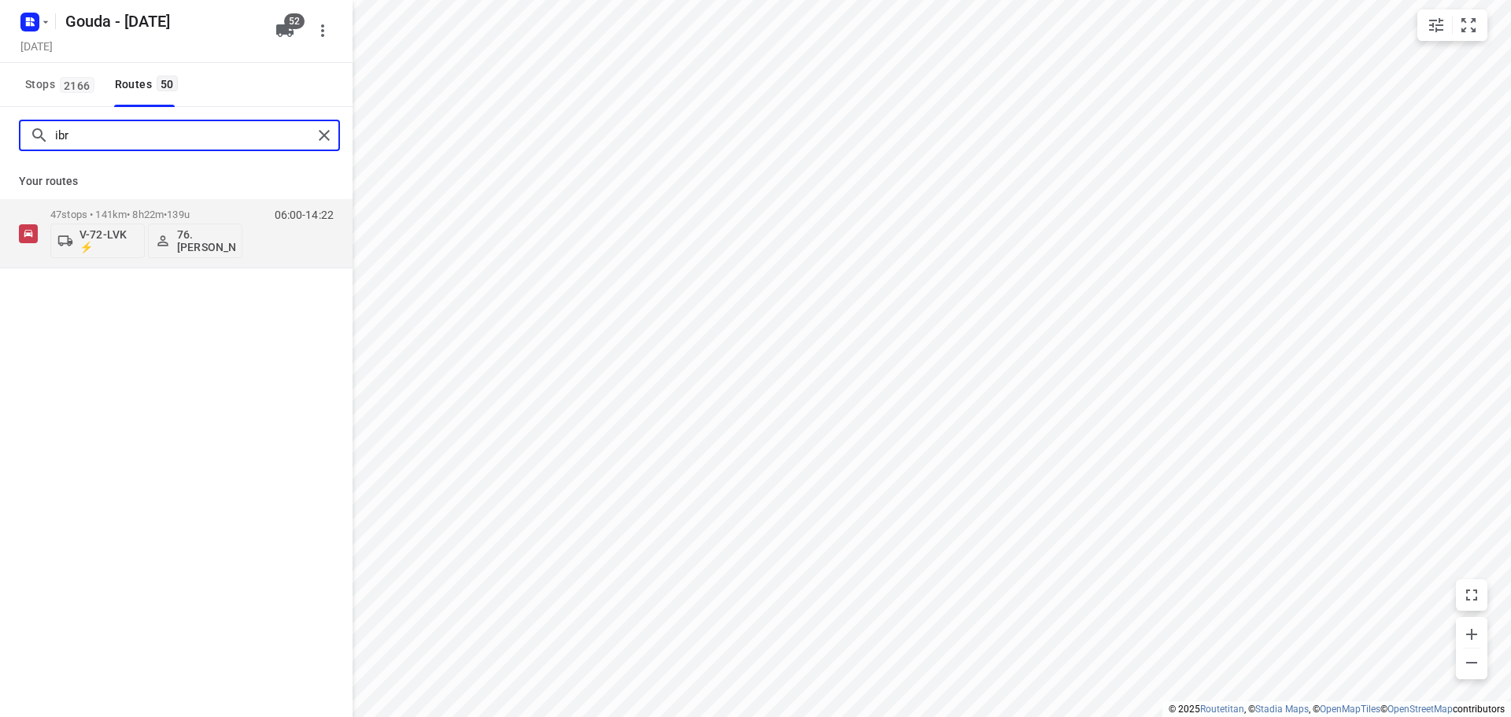
click at [151, 134] on input "ibr" at bounding box center [183, 136] width 257 height 24
click at [103, 136] on input "smit" at bounding box center [183, 136] width 257 height 24
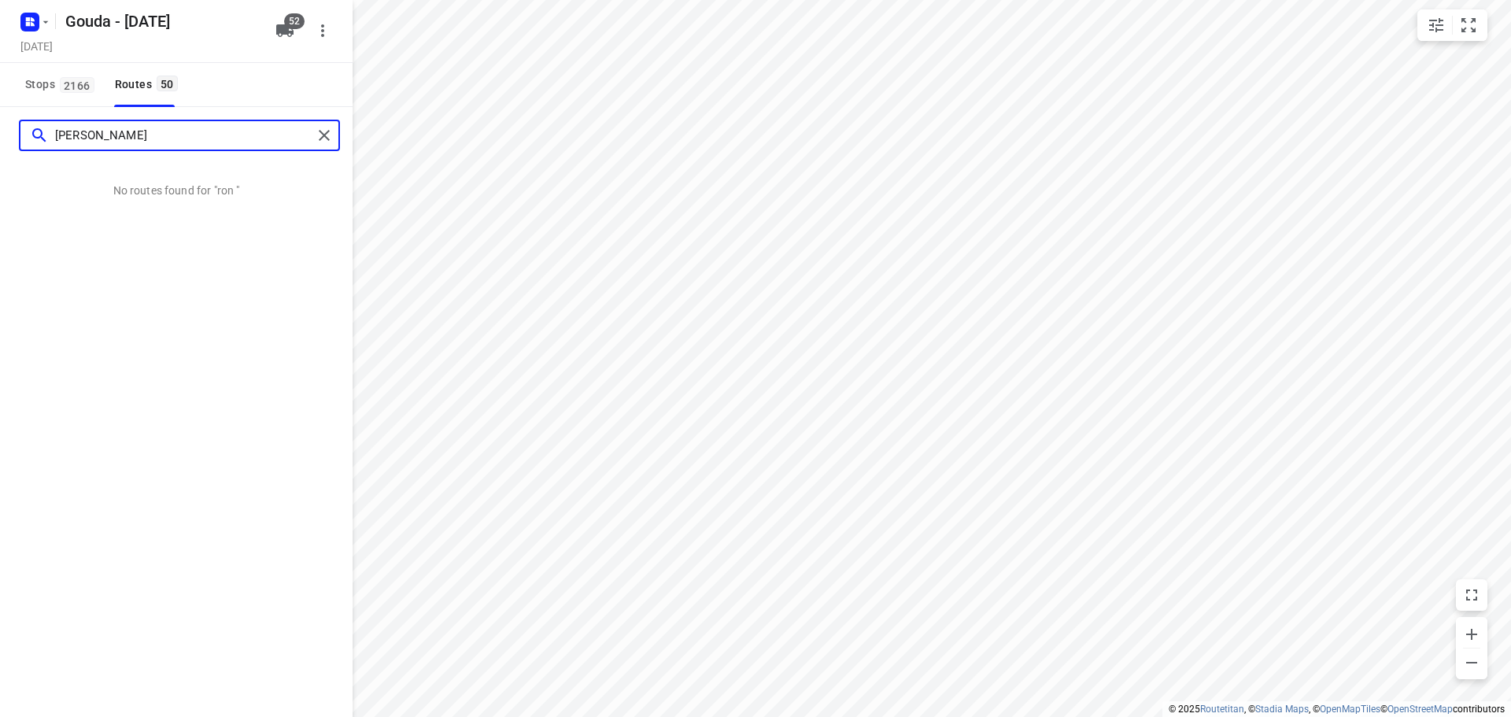
type input "[PERSON_NAME]"
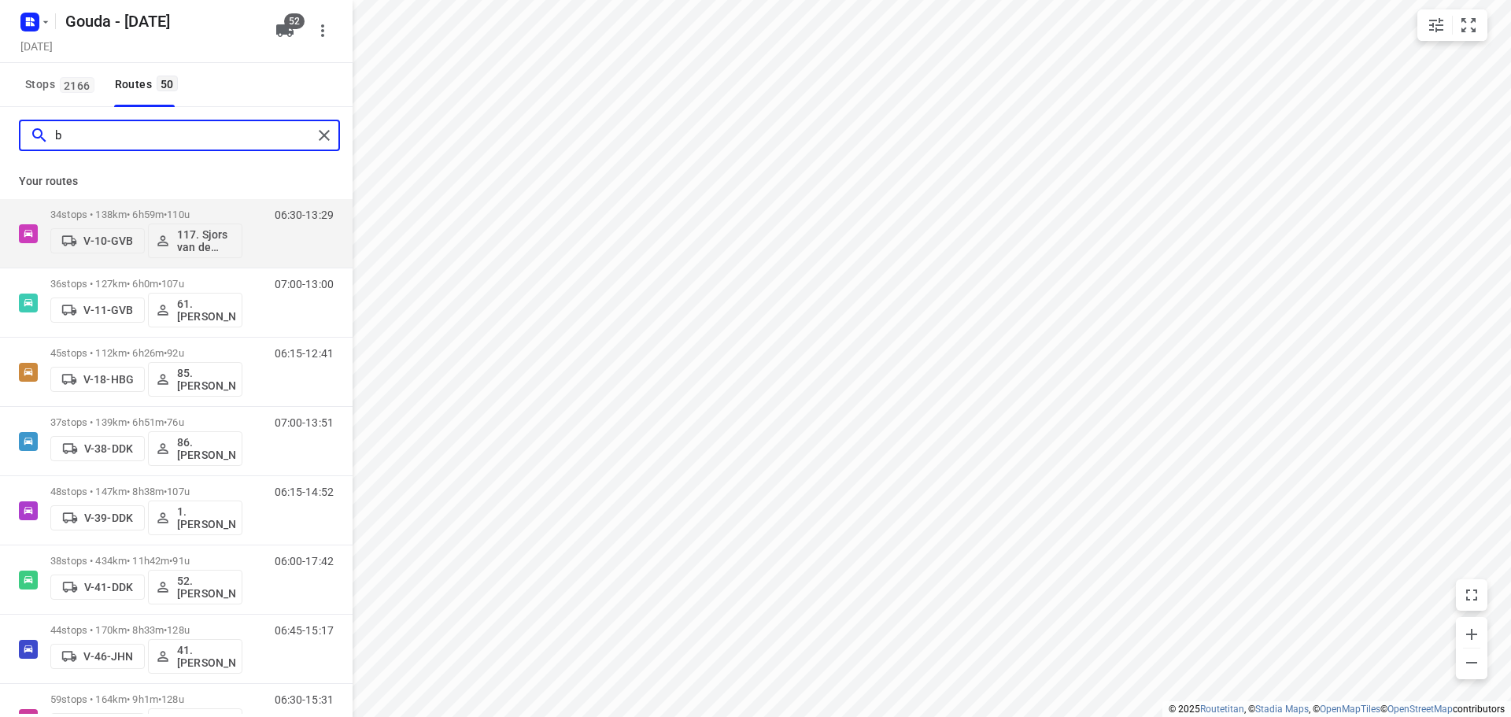
click at [168, 136] on input "b" at bounding box center [183, 136] width 257 height 24
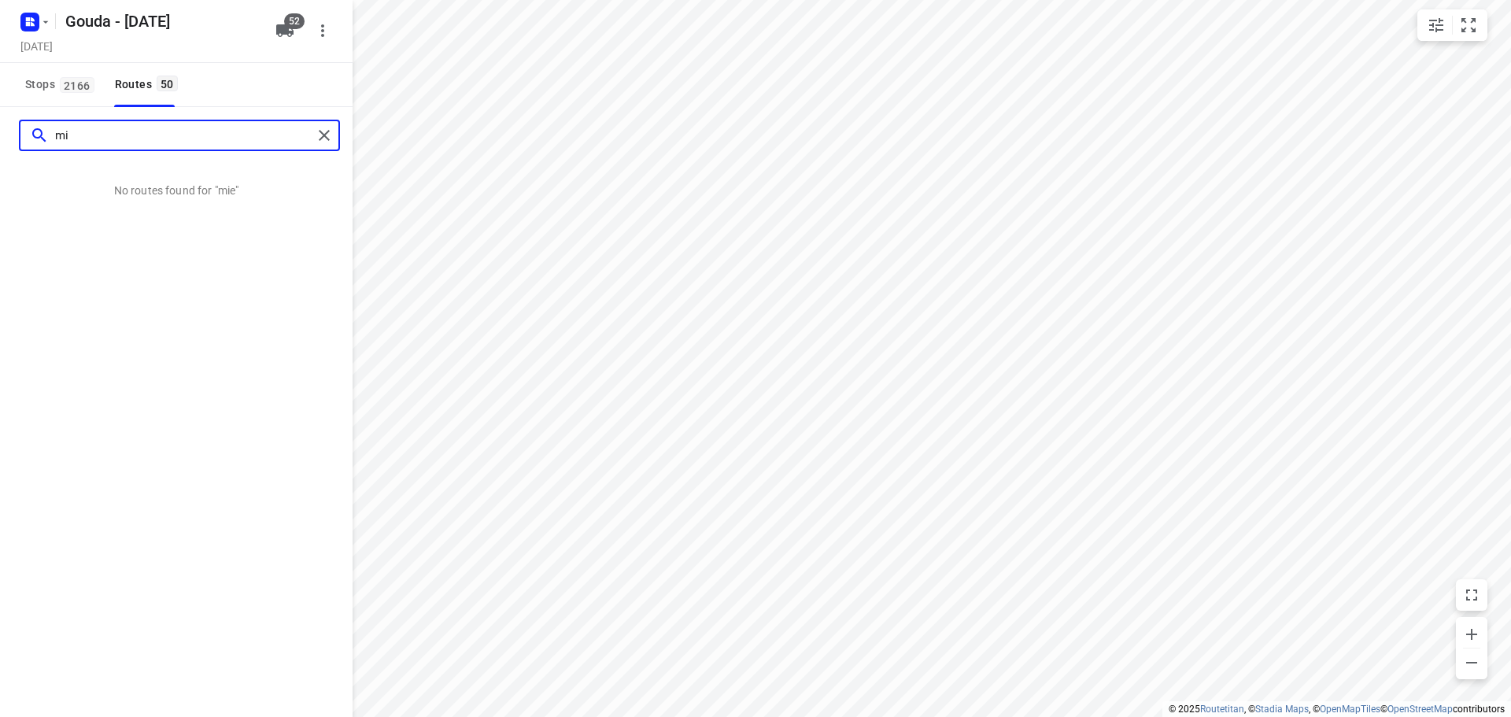
type input "m"
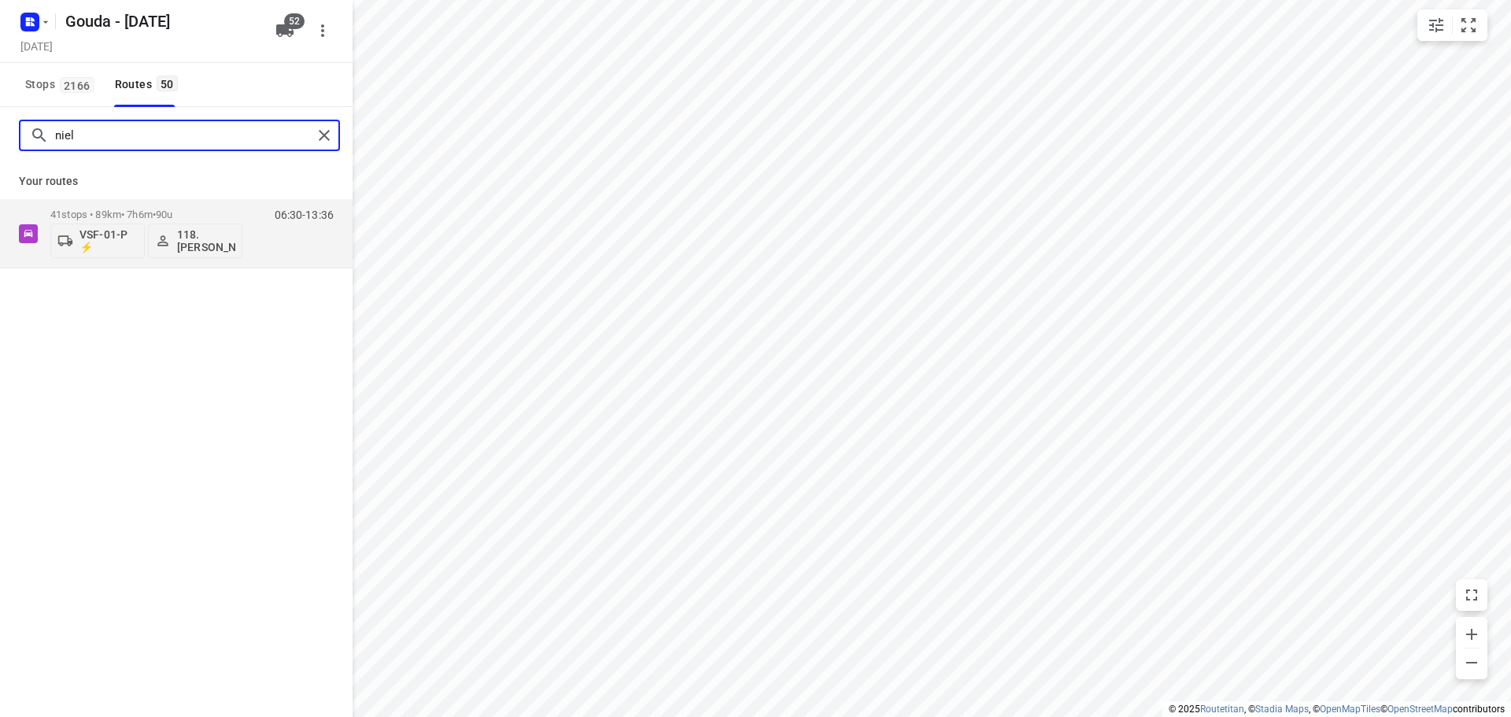
click at [190, 139] on input "niel" at bounding box center [183, 136] width 257 height 24
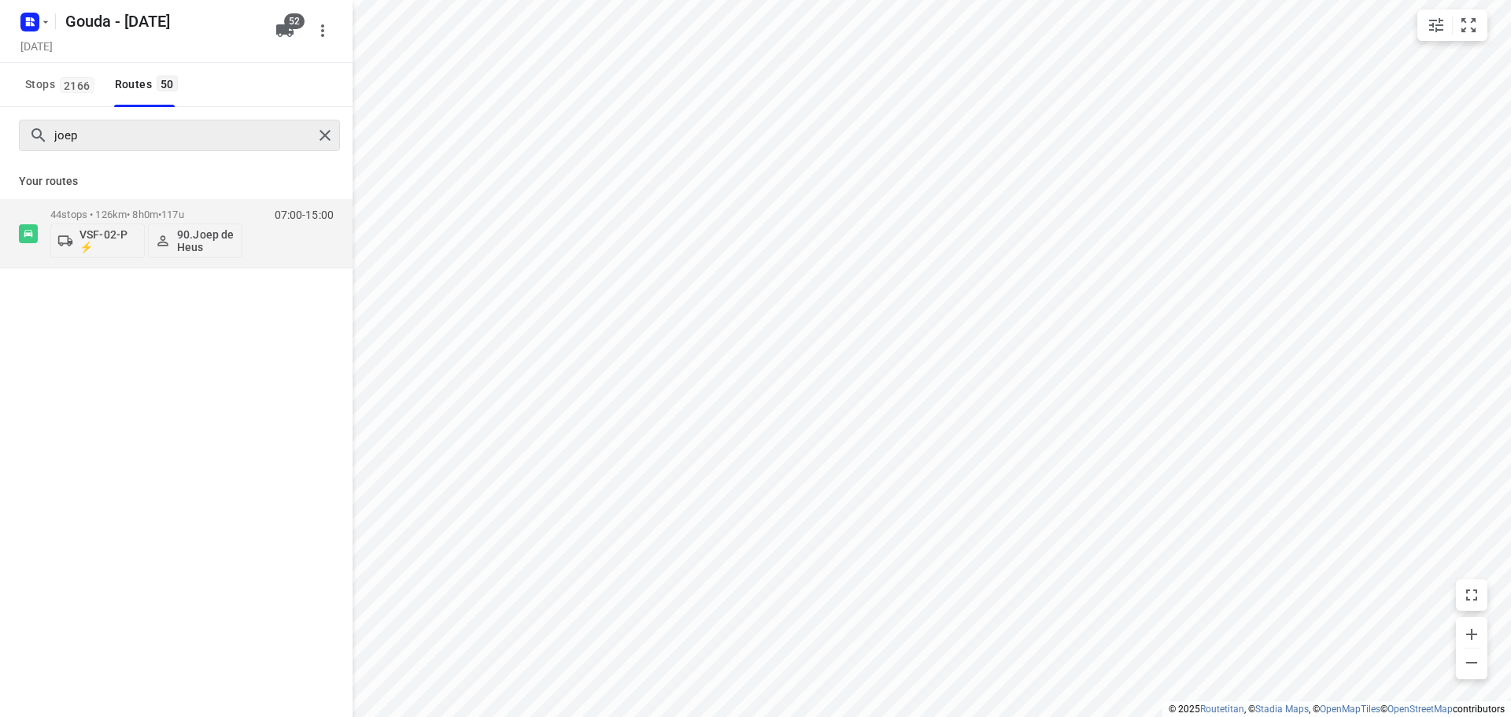
click at [144, 150] on div "joep" at bounding box center [179, 135] width 321 height 31
click at [139, 139] on input "joep" at bounding box center [183, 136] width 257 height 24
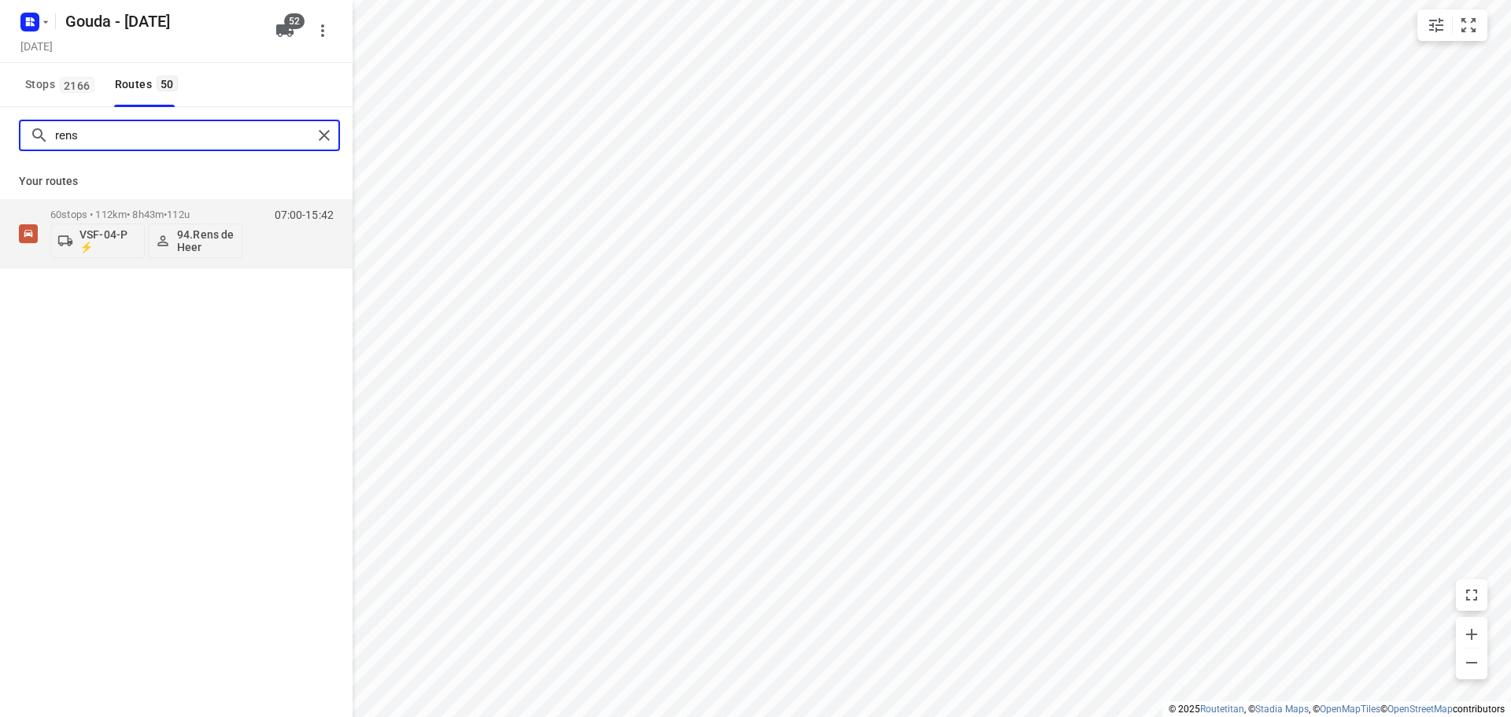
click at [122, 131] on input "rens" at bounding box center [183, 136] width 257 height 24
type input "pete"
click at [89, 141] on input "pete" at bounding box center [183, 136] width 257 height 24
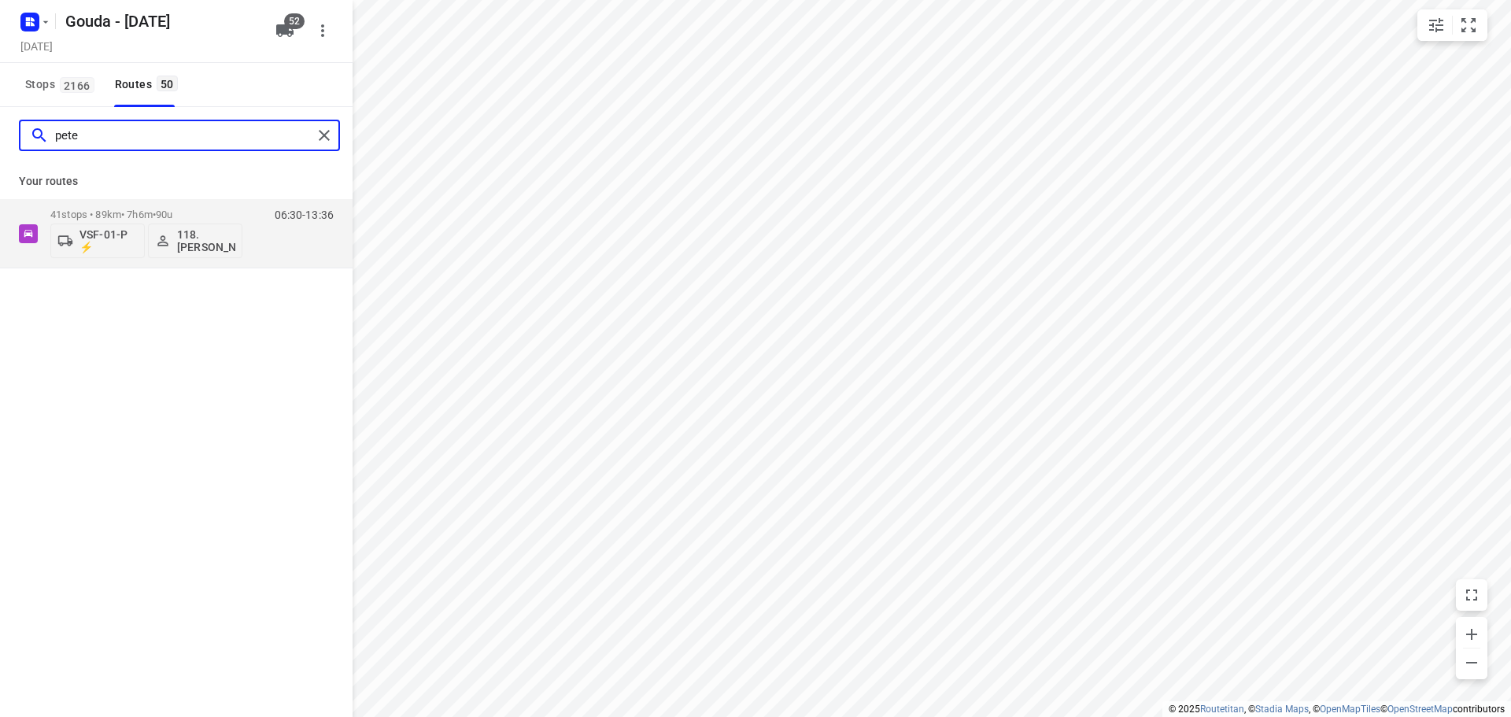
click at [105, 135] on input "pete" at bounding box center [183, 136] width 257 height 24
drag, startPoint x: 105, startPoint y: 135, endPoint x: -13, endPoint y: 120, distance: 118.9
click at [0, 120] on html "i © 2025 Routetitan , © Stadia Maps , © OpenMapTiles © OpenStreetMap contributo…" at bounding box center [755, 358] width 1511 height 717
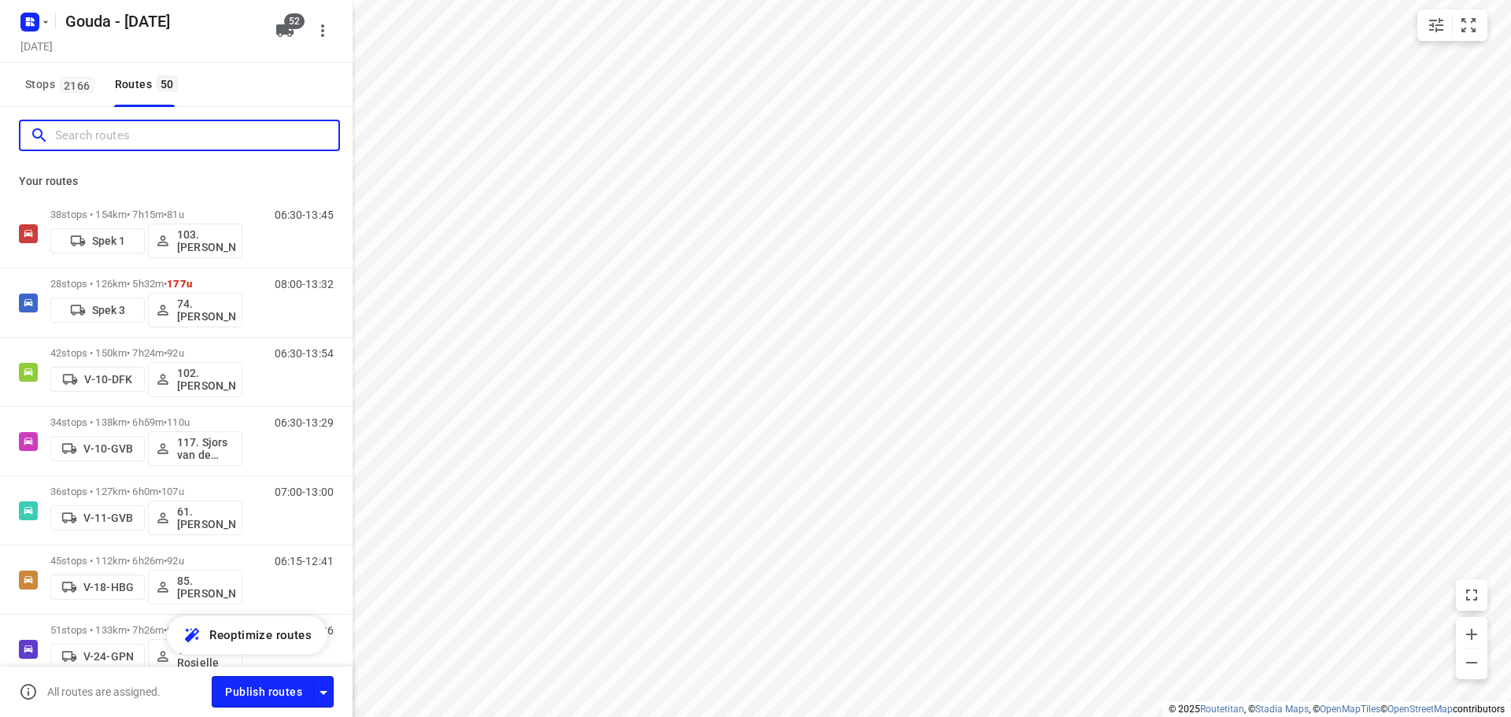
click at [135, 126] on input "Search routes" at bounding box center [196, 136] width 283 height 24
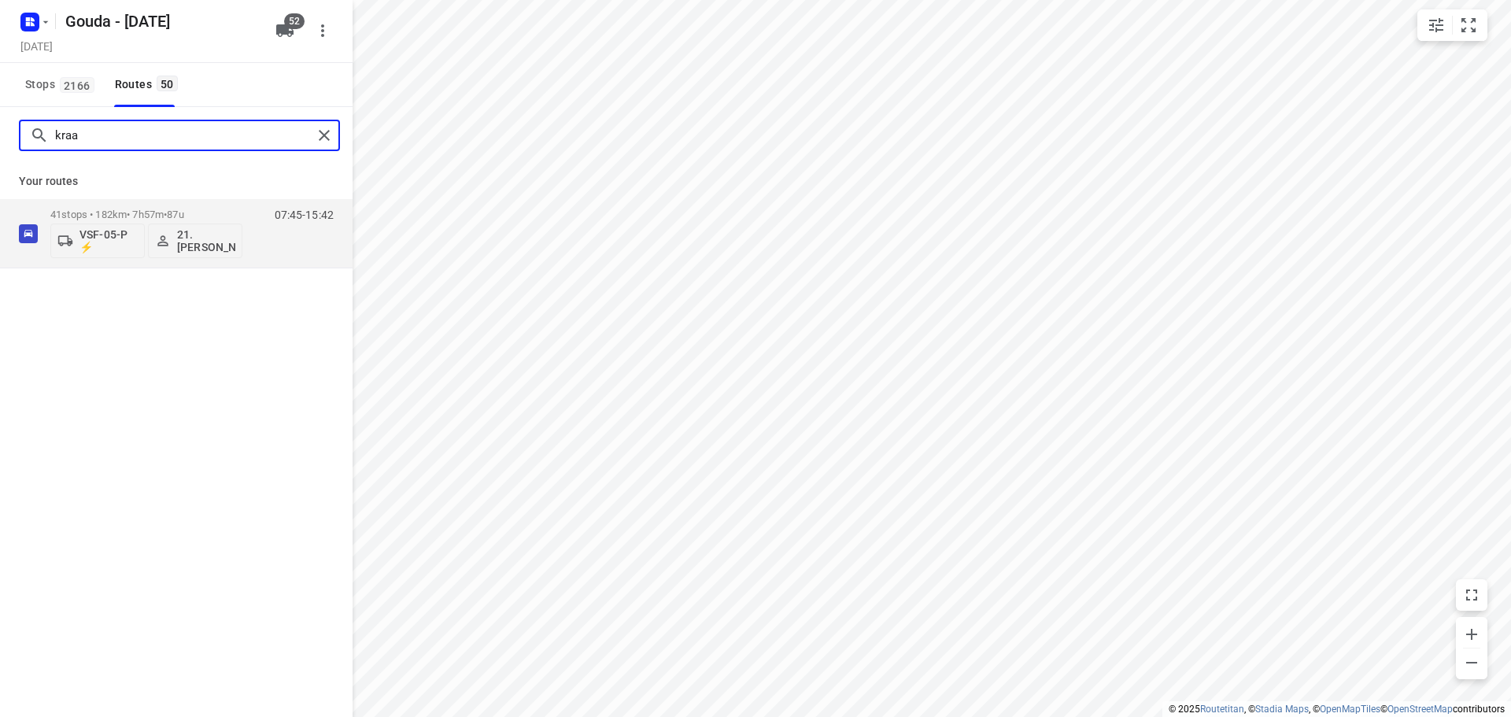
click at [217, 132] on input "kraa" at bounding box center [183, 136] width 257 height 24
click at [109, 133] on input "oudi" at bounding box center [183, 136] width 257 height 24
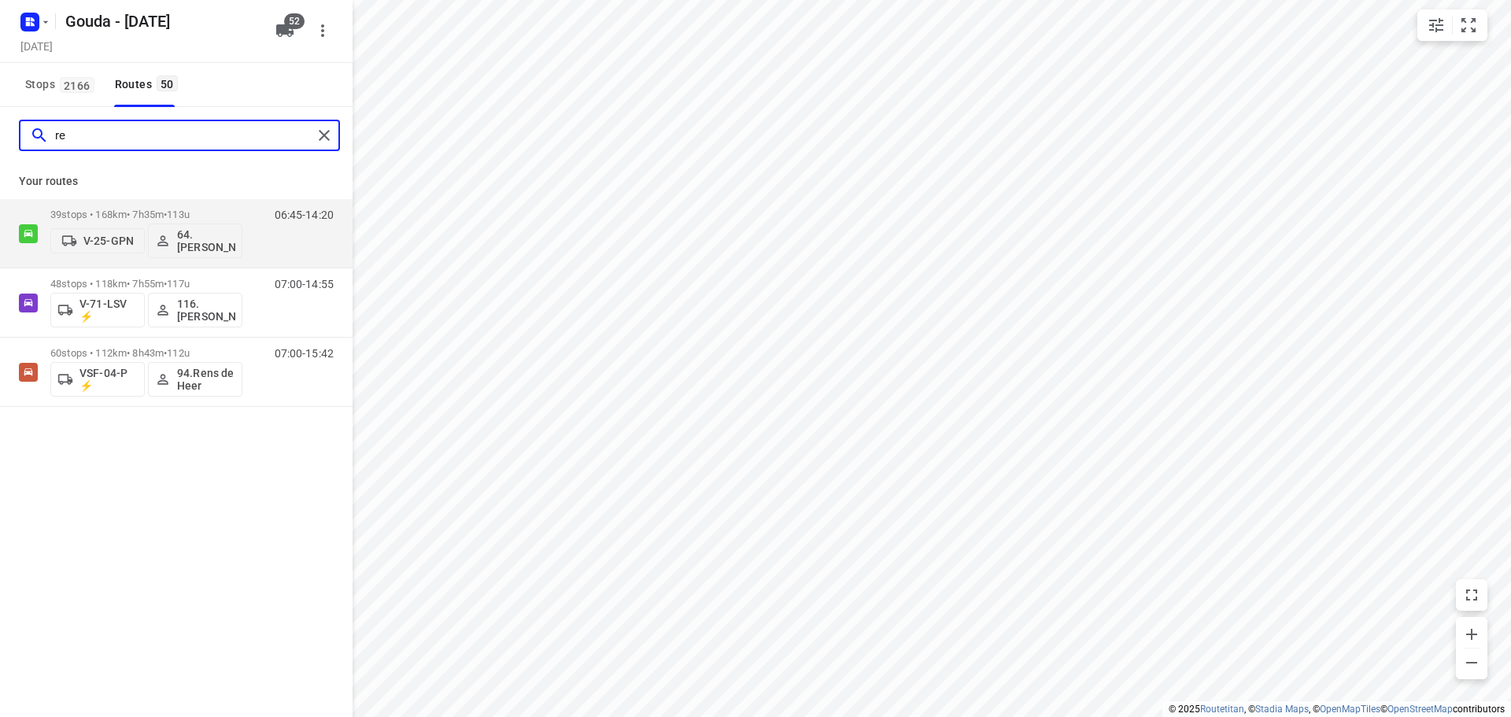
type input "rez"
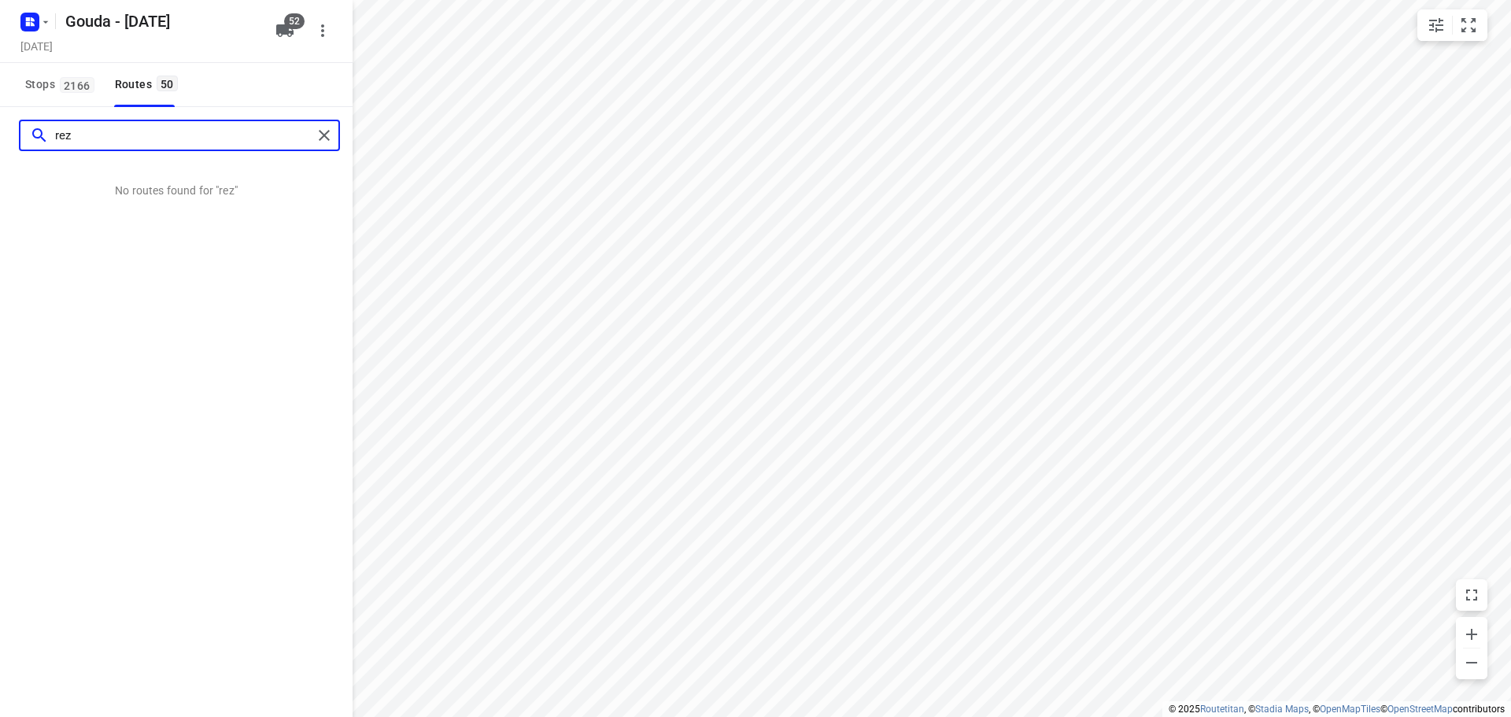
click at [121, 142] on input "rez" at bounding box center [183, 136] width 257 height 24
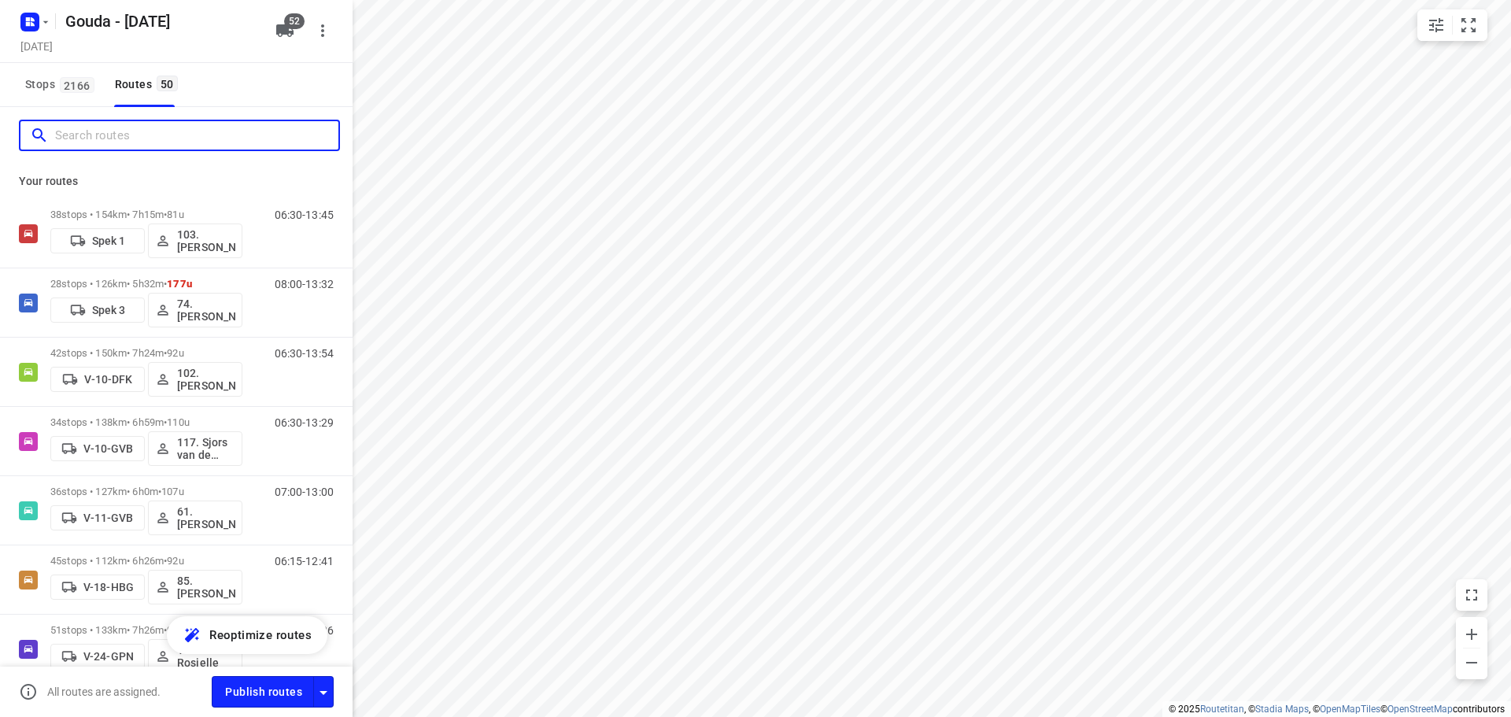
click at [106, 139] on input "Search routes" at bounding box center [196, 136] width 283 height 24
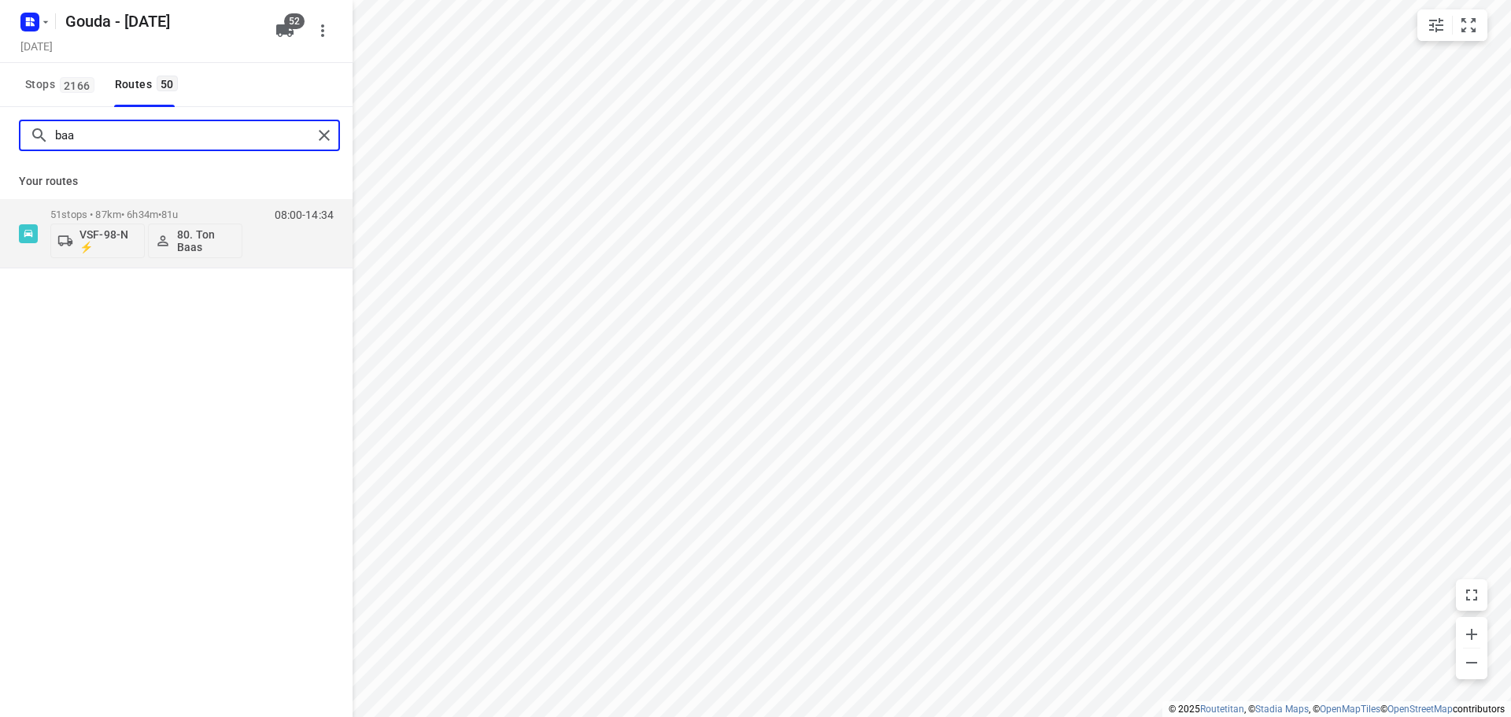
click at [189, 138] on input "baa" at bounding box center [183, 136] width 257 height 24
click at [202, 135] on input "horn" at bounding box center [183, 136] width 257 height 24
type input "debor"
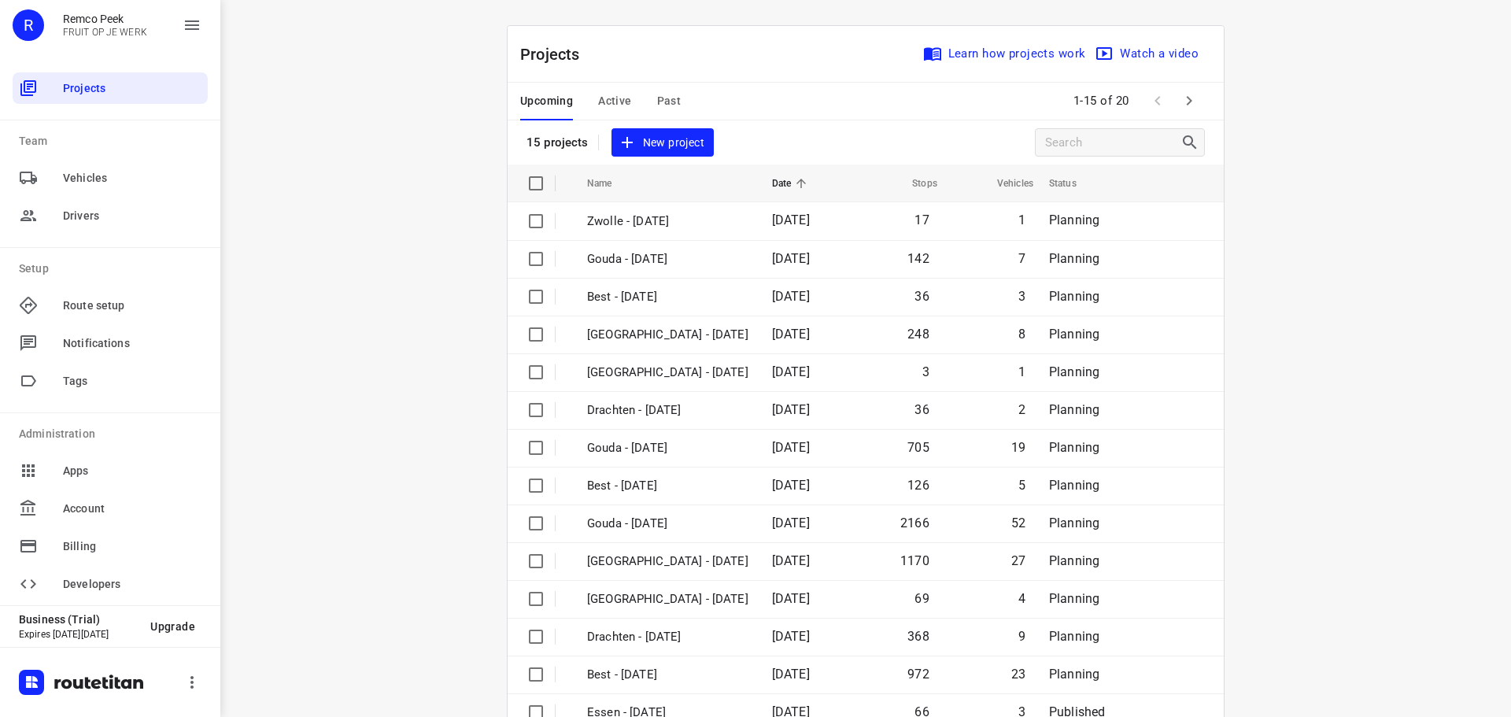
click at [679, 96] on div "Upcoming Active Past" at bounding box center [613, 102] width 186 height 38
click at [664, 100] on span "Past" at bounding box center [669, 101] width 24 height 20
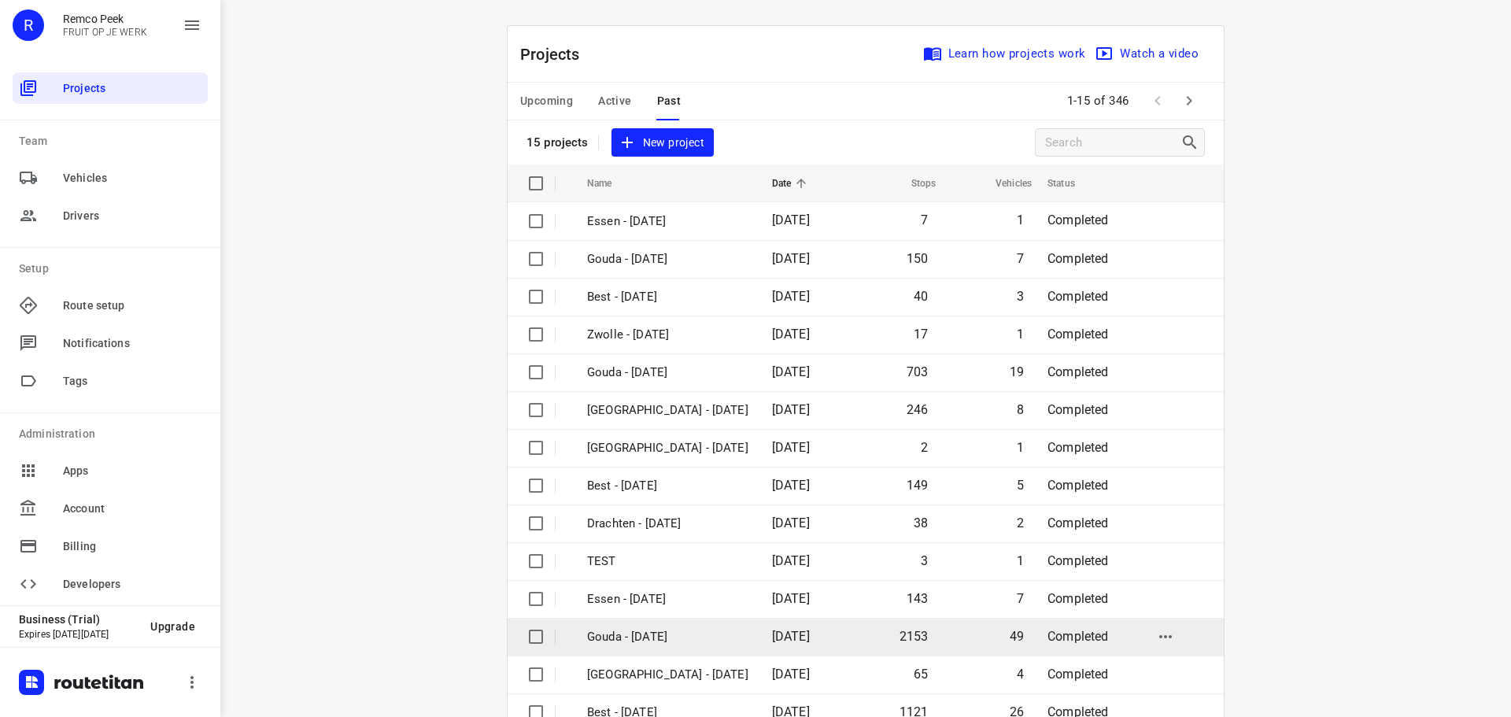
click at [649, 636] on p "Gouda - [DATE]" at bounding box center [667, 637] width 161 height 18
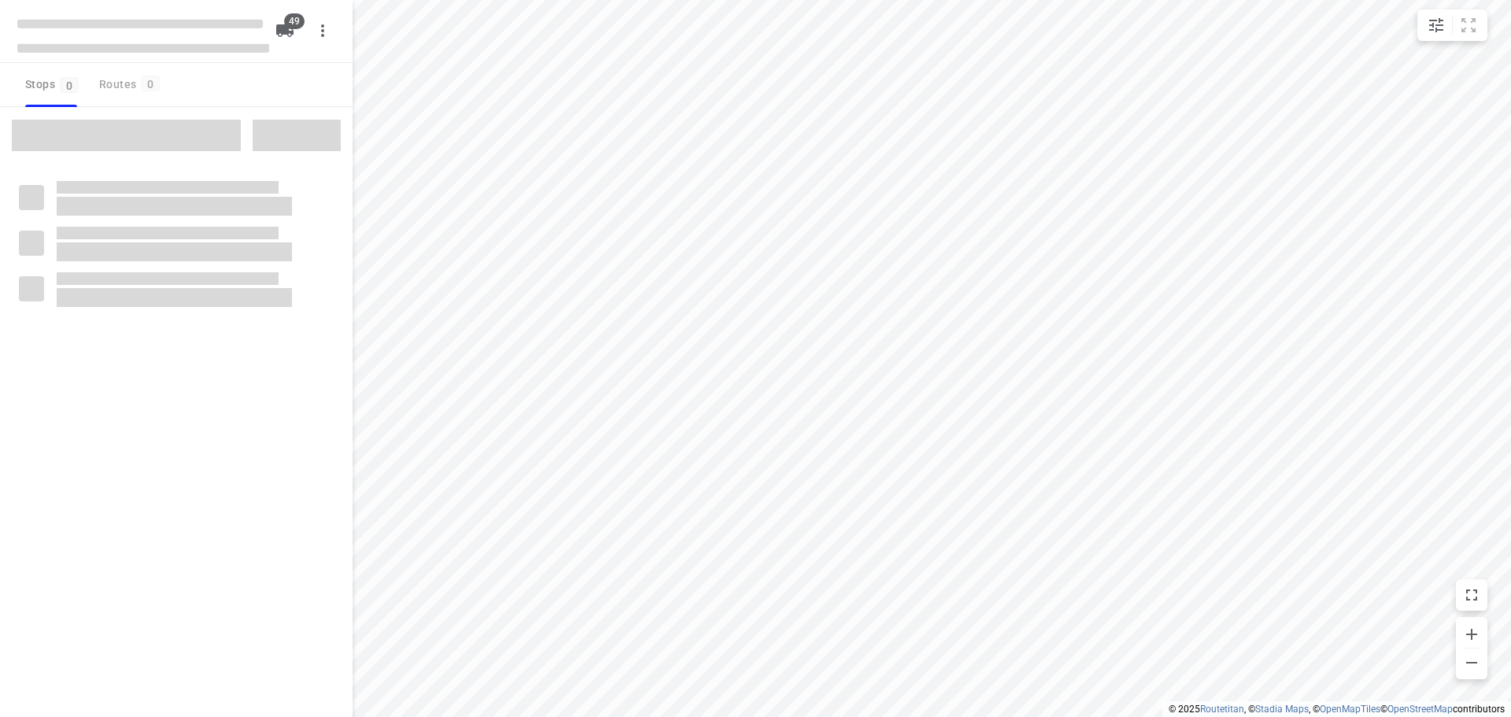
checkbox input "true"
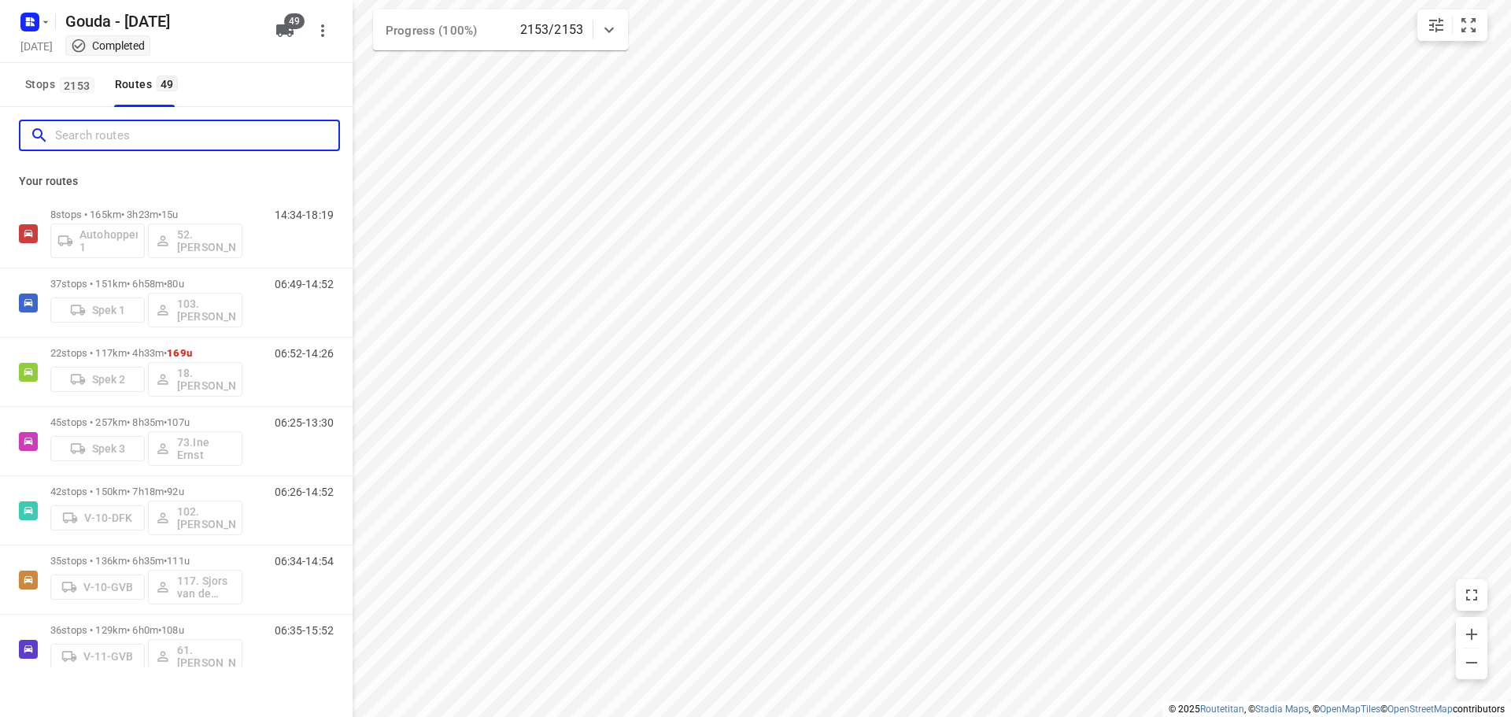
click at [151, 137] on input "Search routes" at bounding box center [196, 136] width 283 height 24
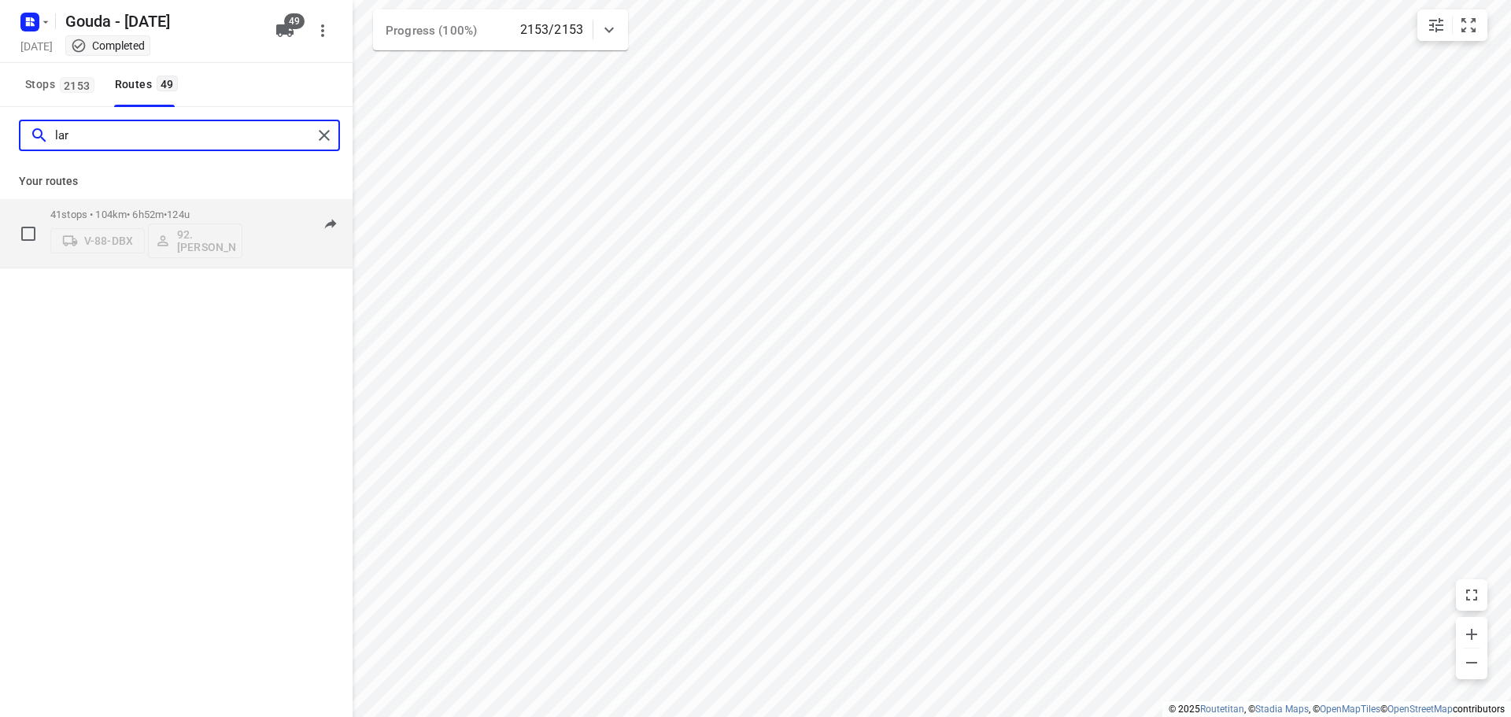
type input "lar"
click at [167, 210] on p "41 stops • 104km • 6h52m • 124u" at bounding box center [146, 215] width 192 height 12
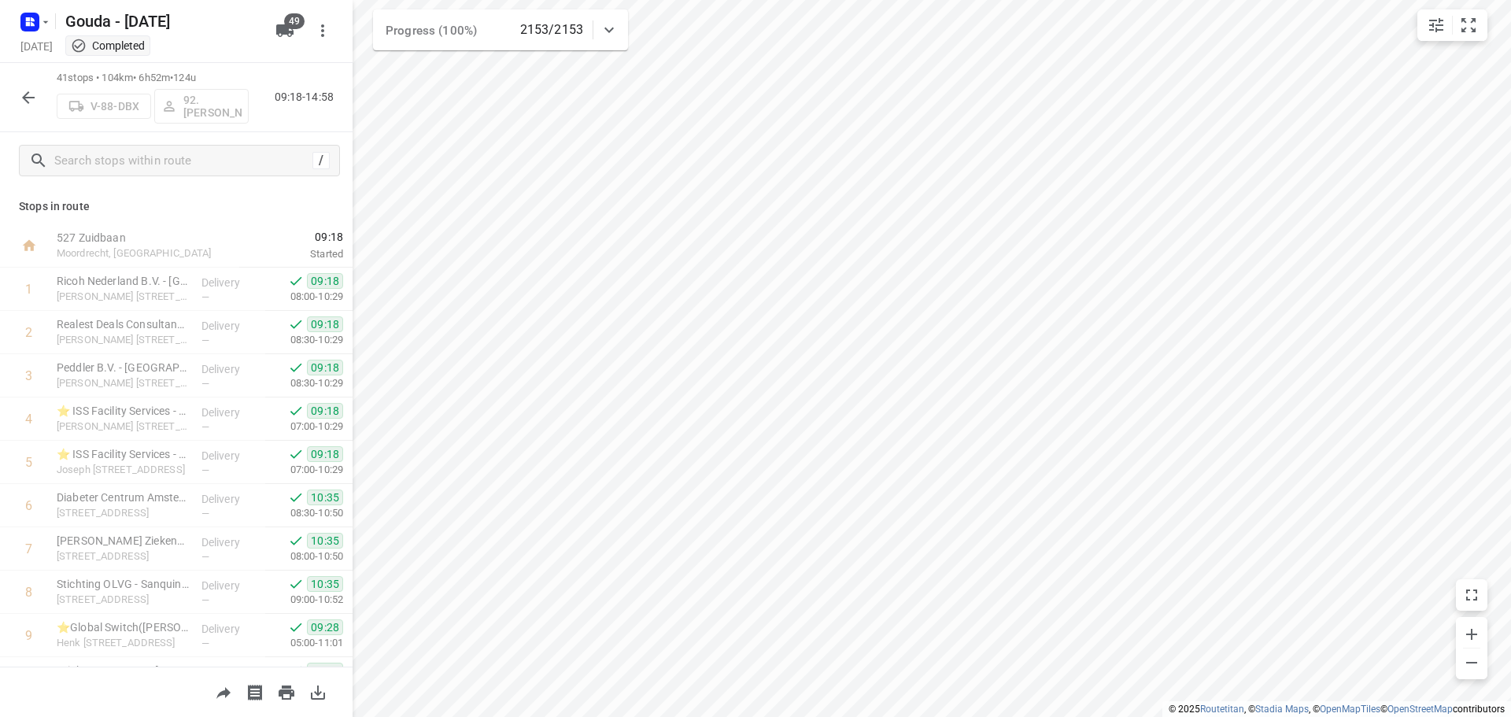
click at [31, 98] on icon "button" at bounding box center [28, 97] width 19 height 19
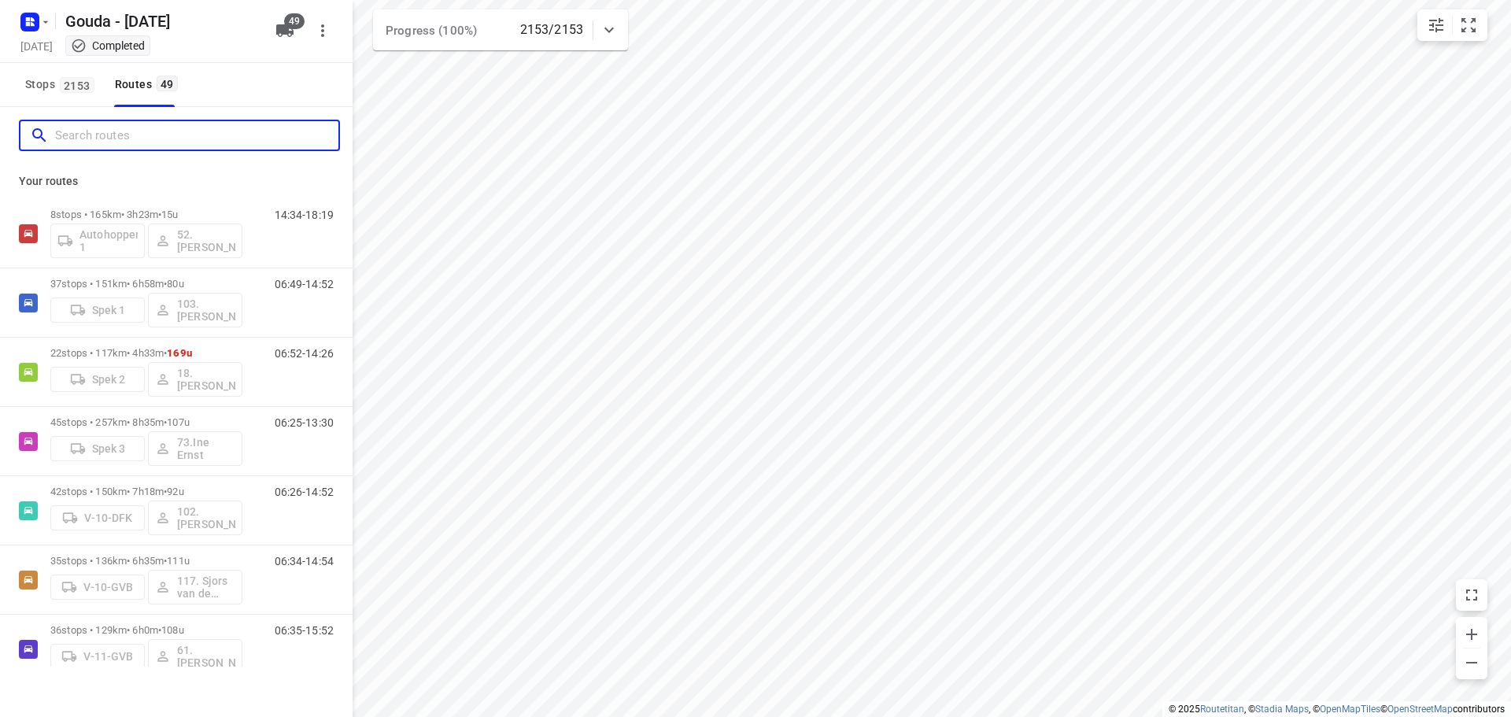
click at [120, 142] on input "Search routes" at bounding box center [196, 136] width 283 height 24
paste input "bry"
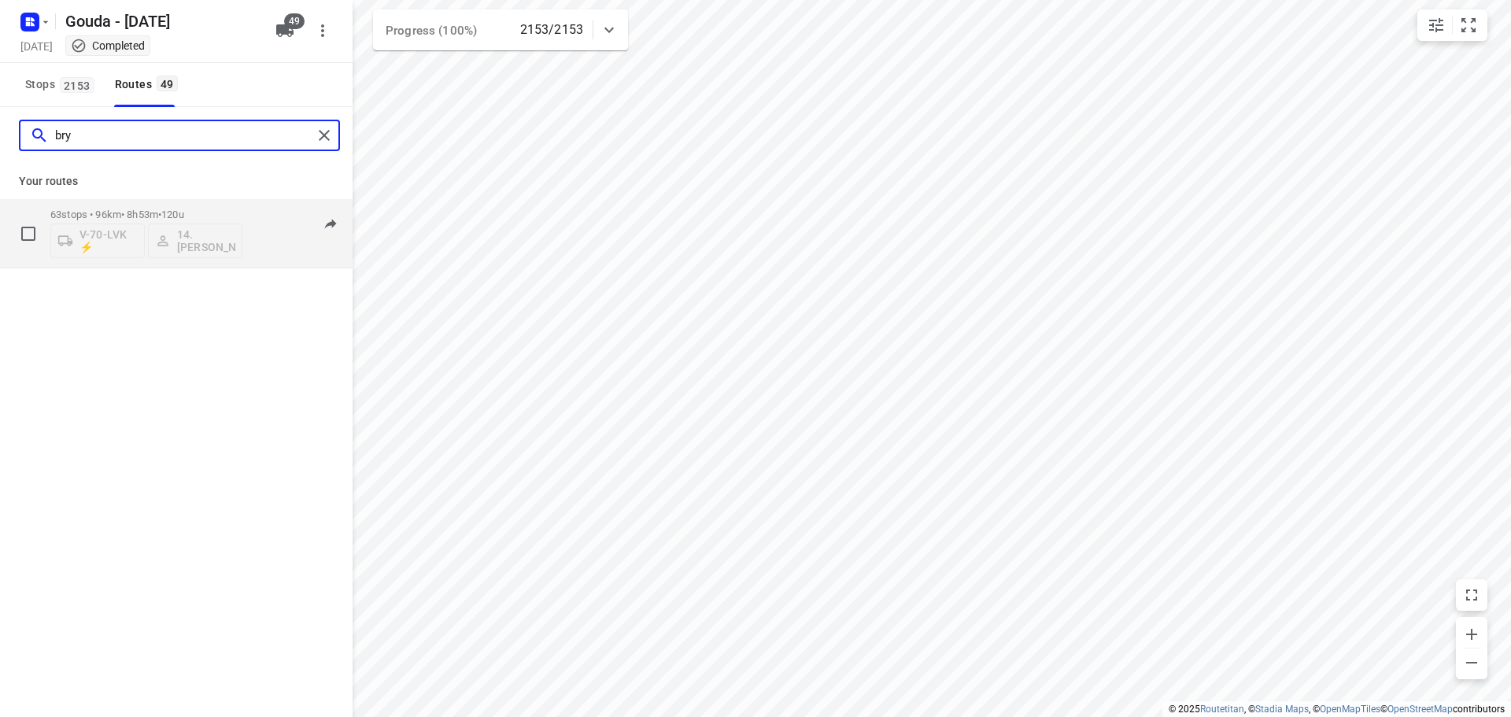
type input "bry"
click at [161, 209] on span "•" at bounding box center [159, 215] width 3 height 12
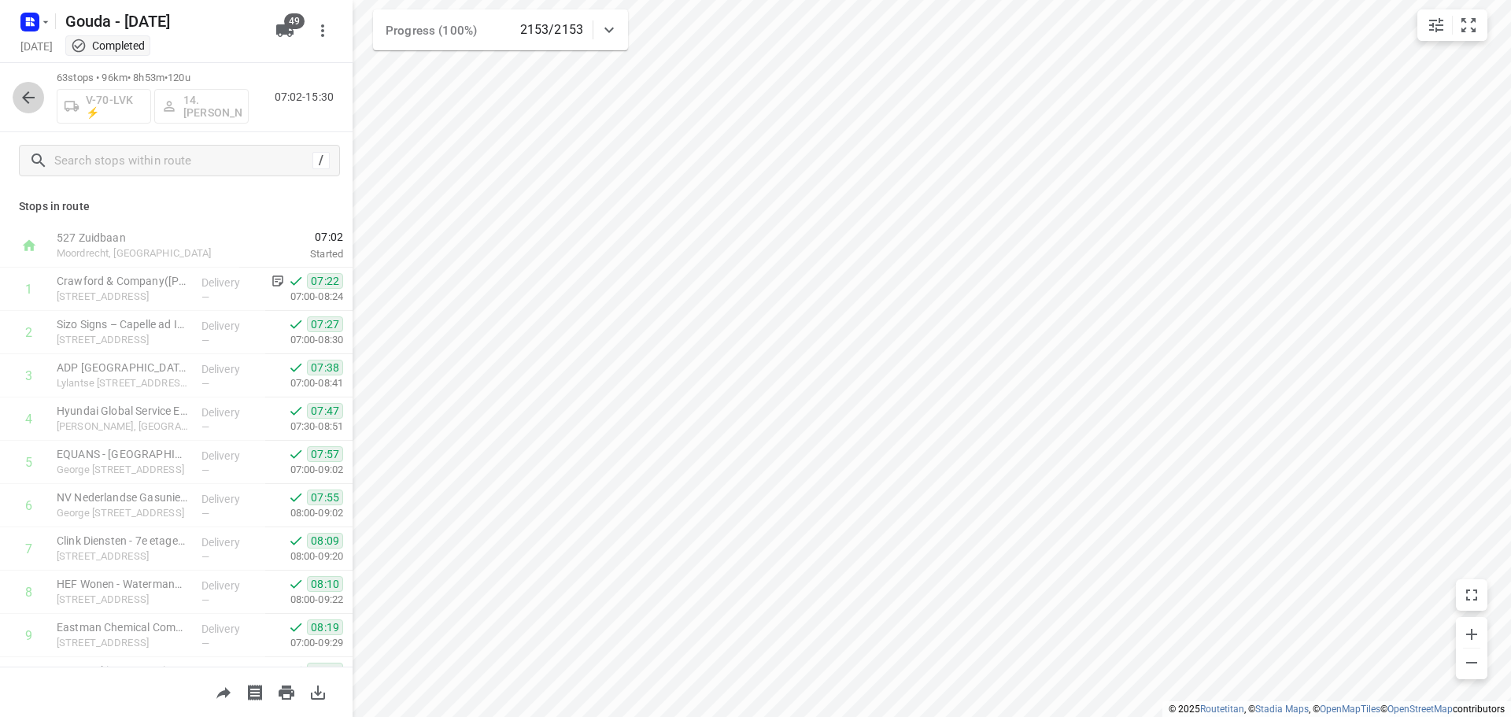
click at [25, 100] on icon "button" at bounding box center [28, 97] width 13 height 13
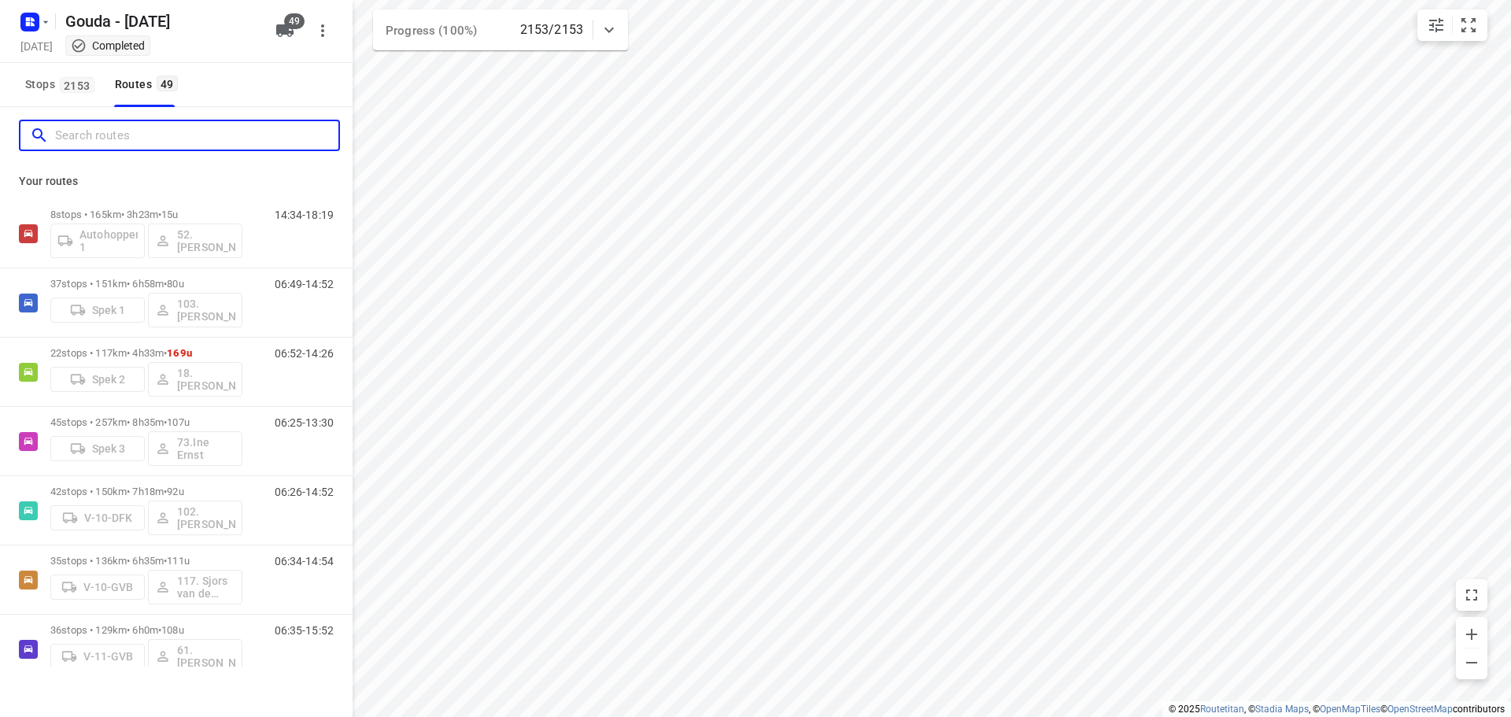
click at [127, 137] on input "Search routes" at bounding box center [196, 136] width 283 height 24
paste input "car"
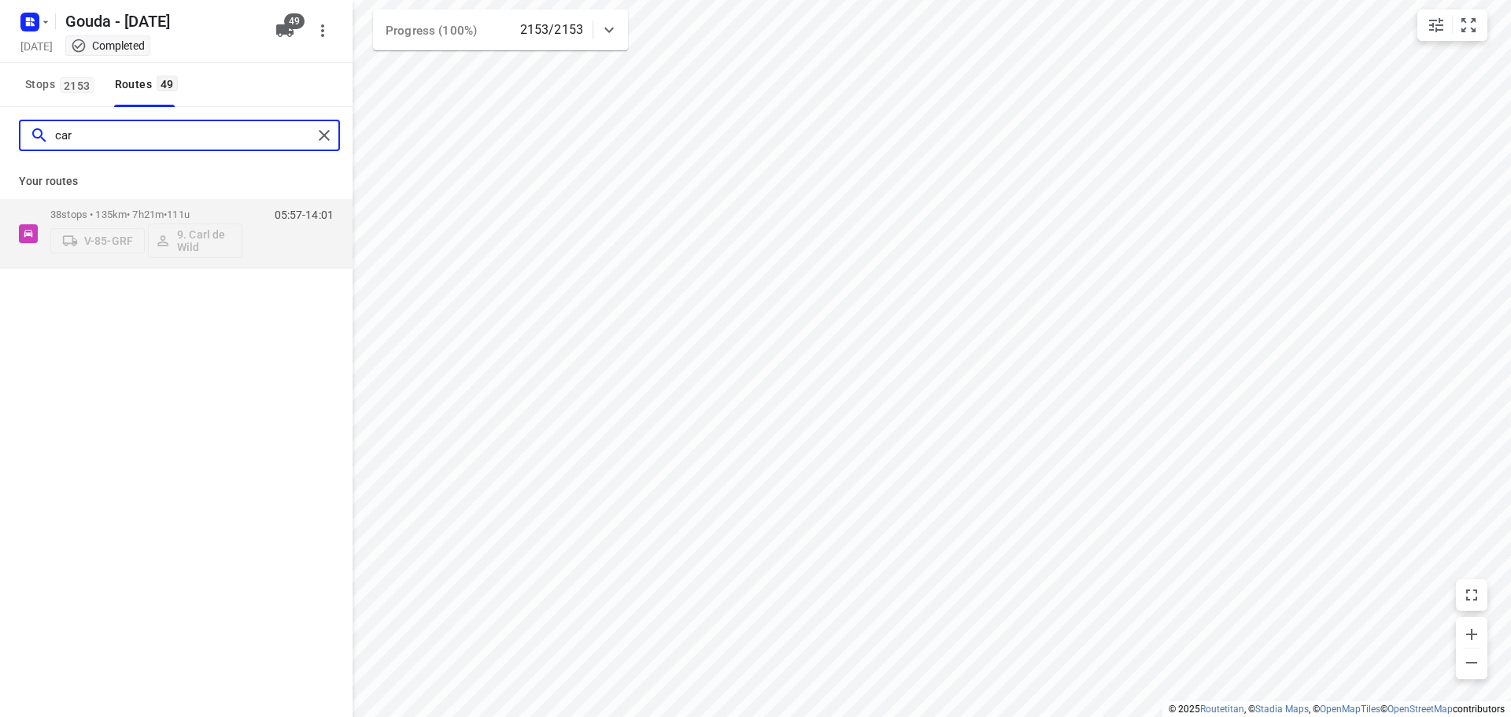
drag, startPoint x: 119, startPoint y: 137, endPoint x: -41, endPoint y: 115, distance: 161.3
click at [0, 115] on html "i © 2025 Routetitan , © Stadia Maps , © OpenMapTiles © OpenStreetMap contributo…" at bounding box center [755, 358] width 1511 height 717
paste input "marc"
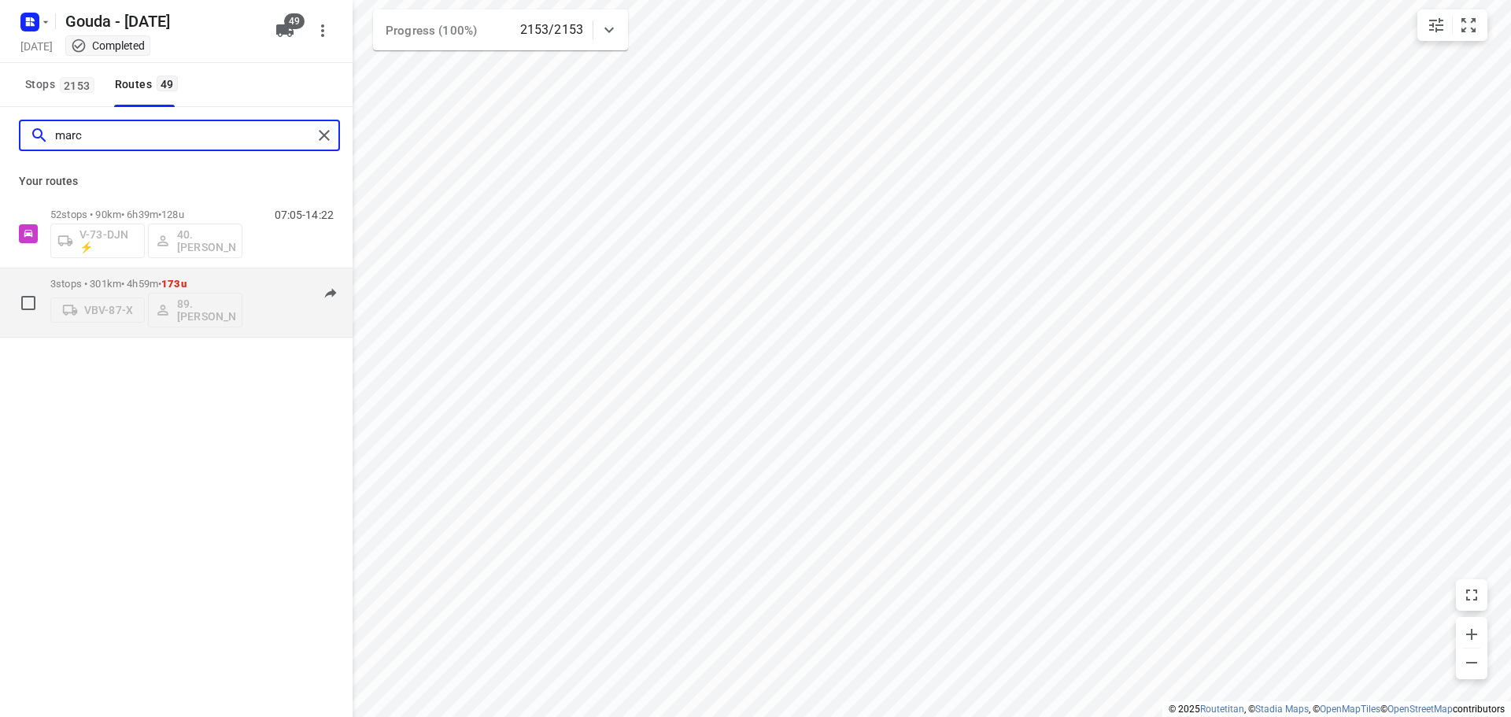
type input "marc"
click at [108, 279] on p "3 stops • 301km • 4h59m • 173u" at bounding box center [146, 284] width 192 height 12
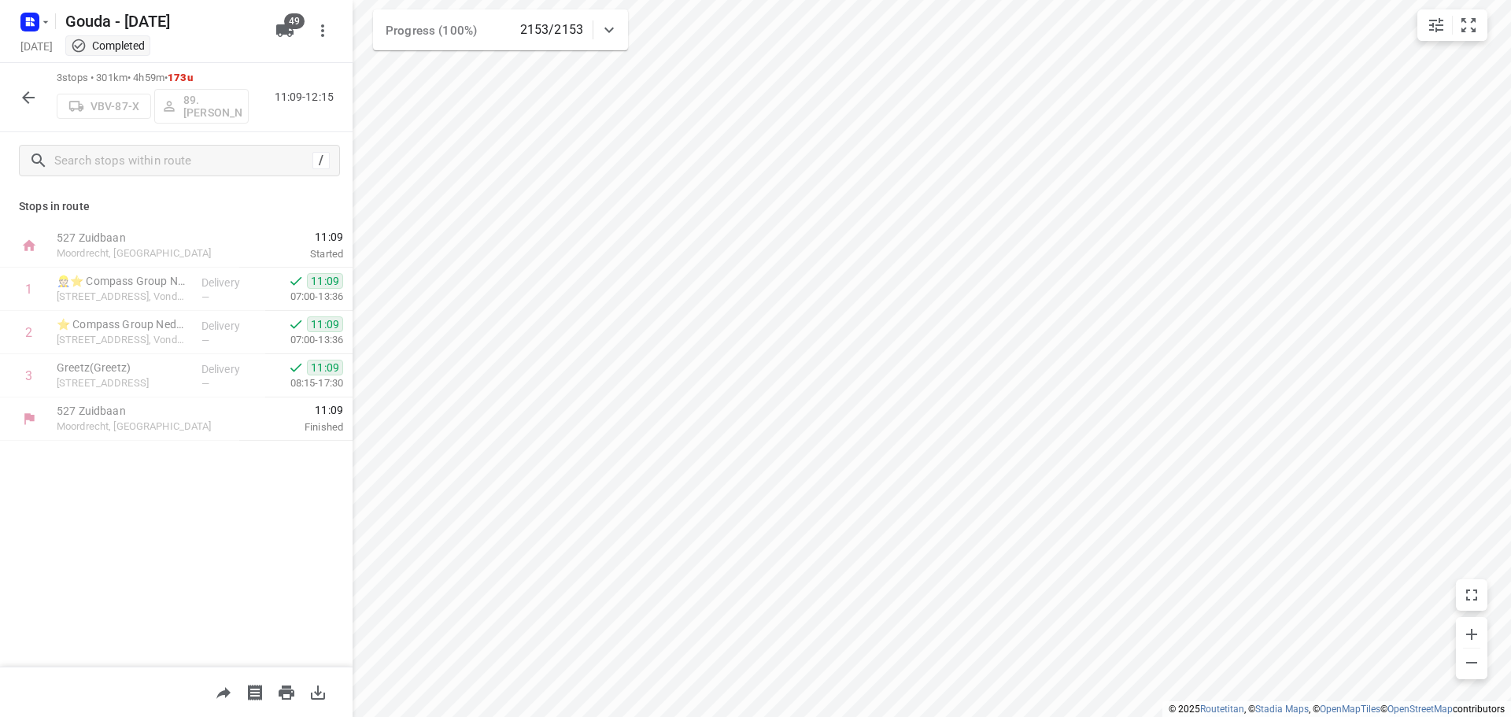
click at [35, 107] on button "button" at bounding box center [28, 97] width 31 height 31
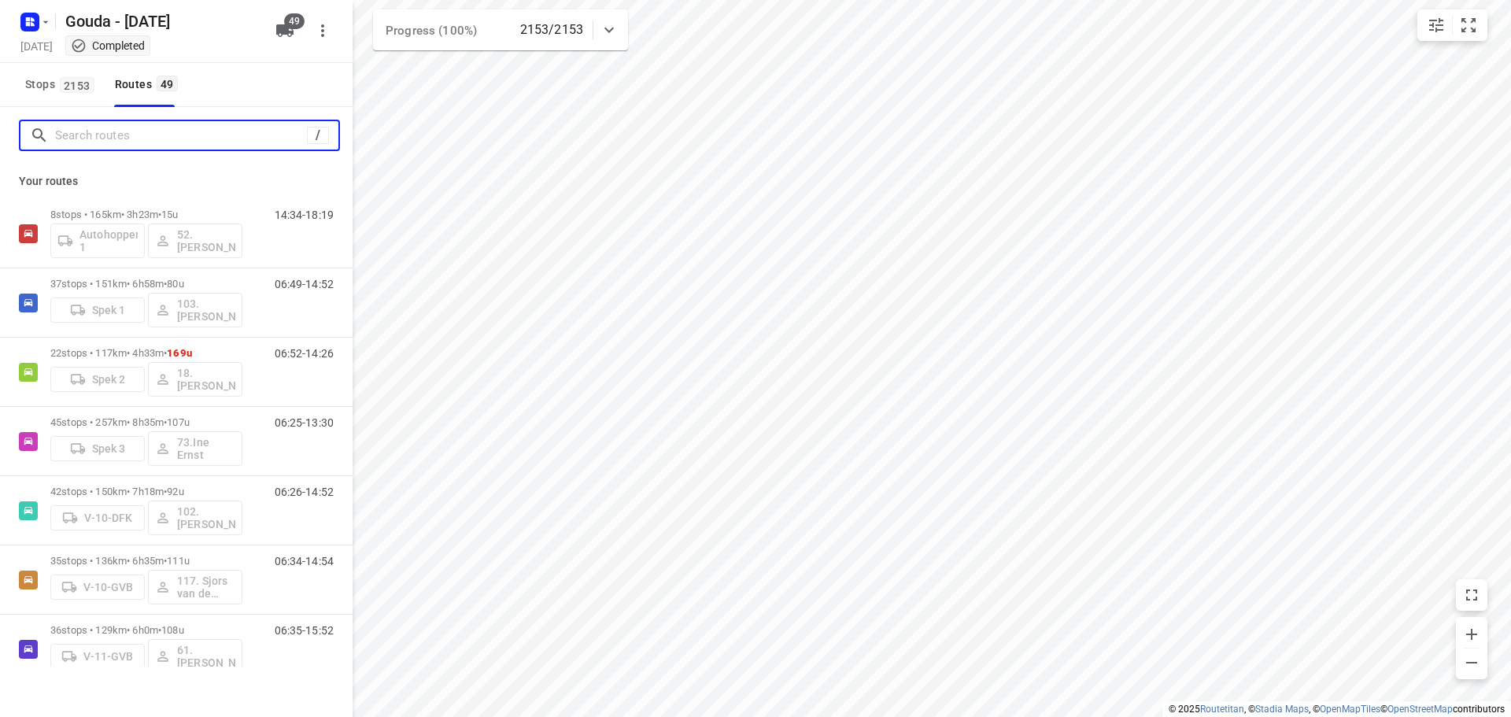
click at [152, 142] on input "Search routes" at bounding box center [181, 136] width 252 height 24
paste input "[PERSON_NAME]"
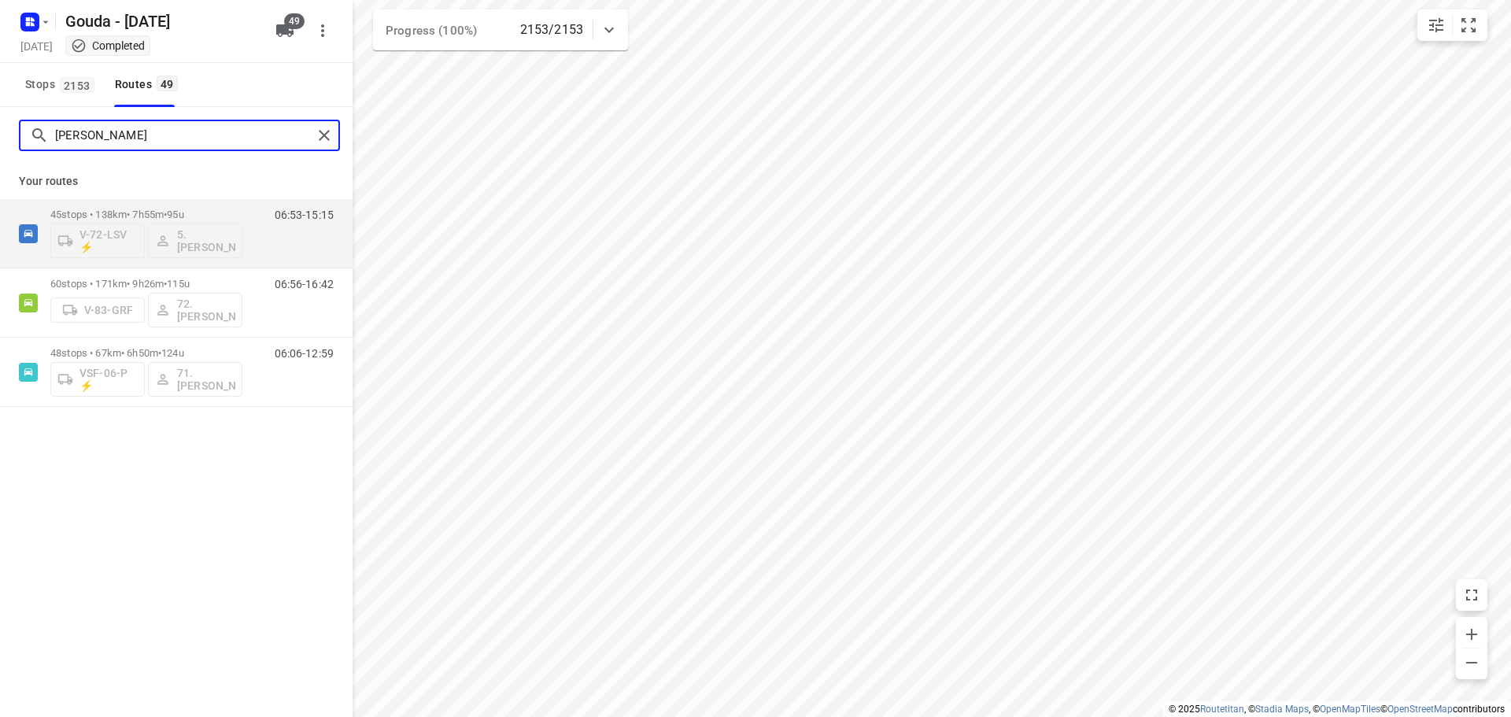
click at [132, 140] on input "[PERSON_NAME]" at bounding box center [183, 136] width 257 height 24
click at [132, 138] on input "[PERSON_NAME]" at bounding box center [183, 136] width 257 height 24
paste input "pete"
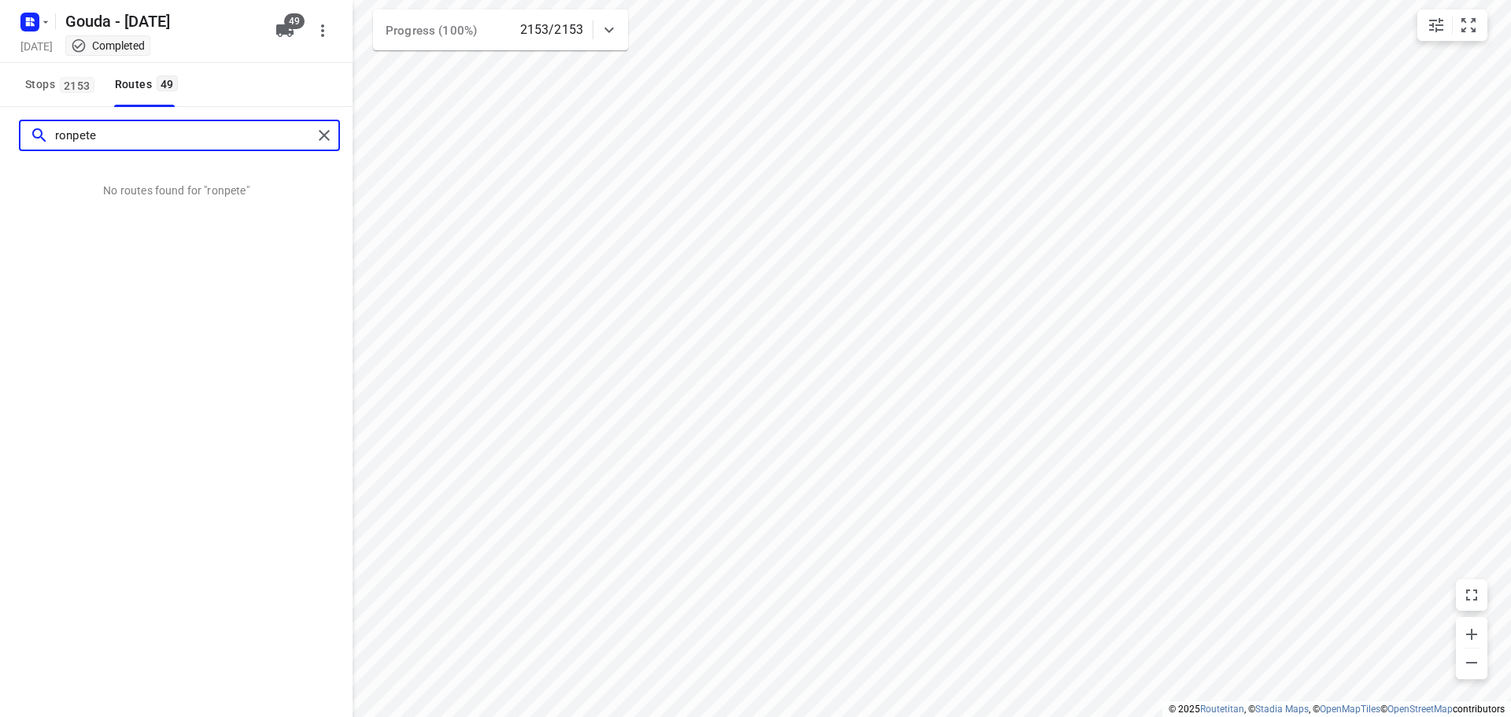
paste input "Search routes"
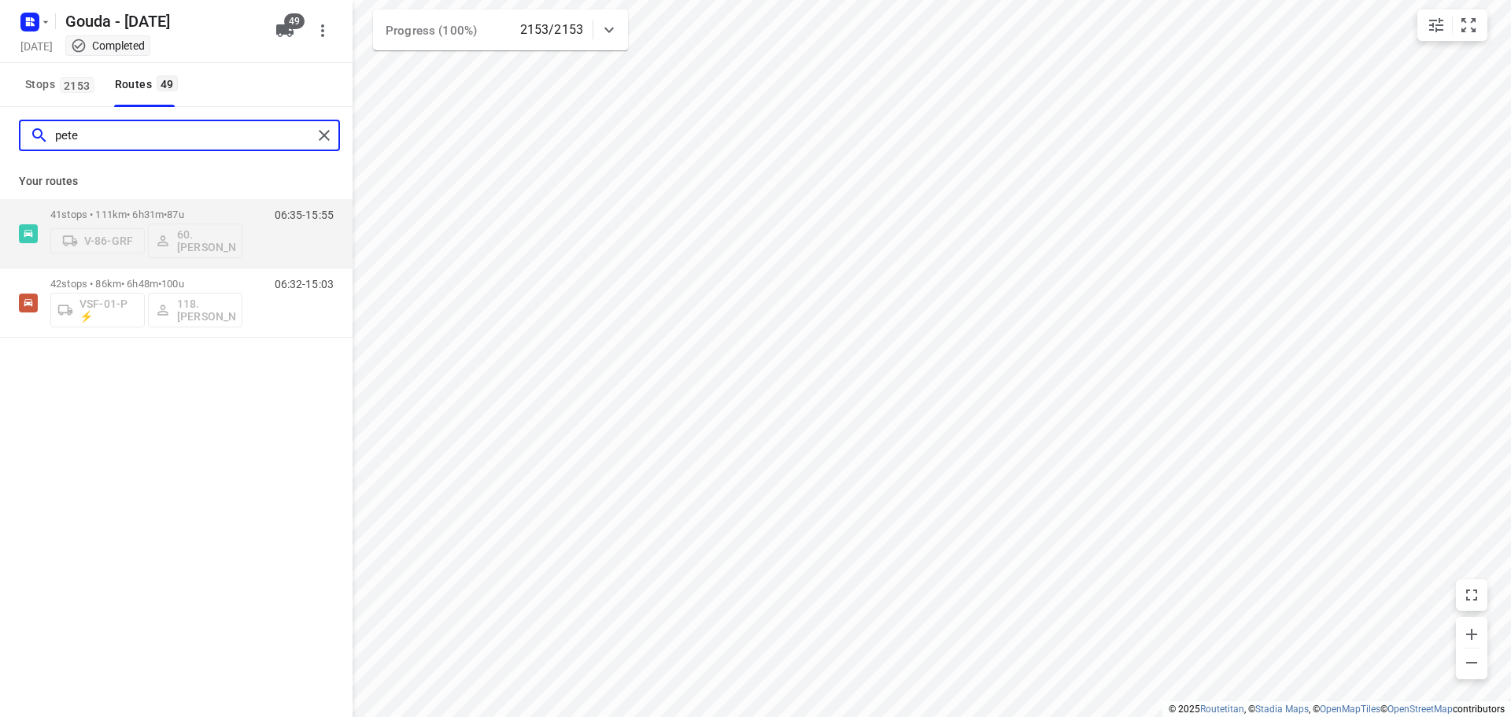
click at [95, 128] on input "pete" at bounding box center [183, 136] width 257 height 24
paste input "rez"
type input "rez"
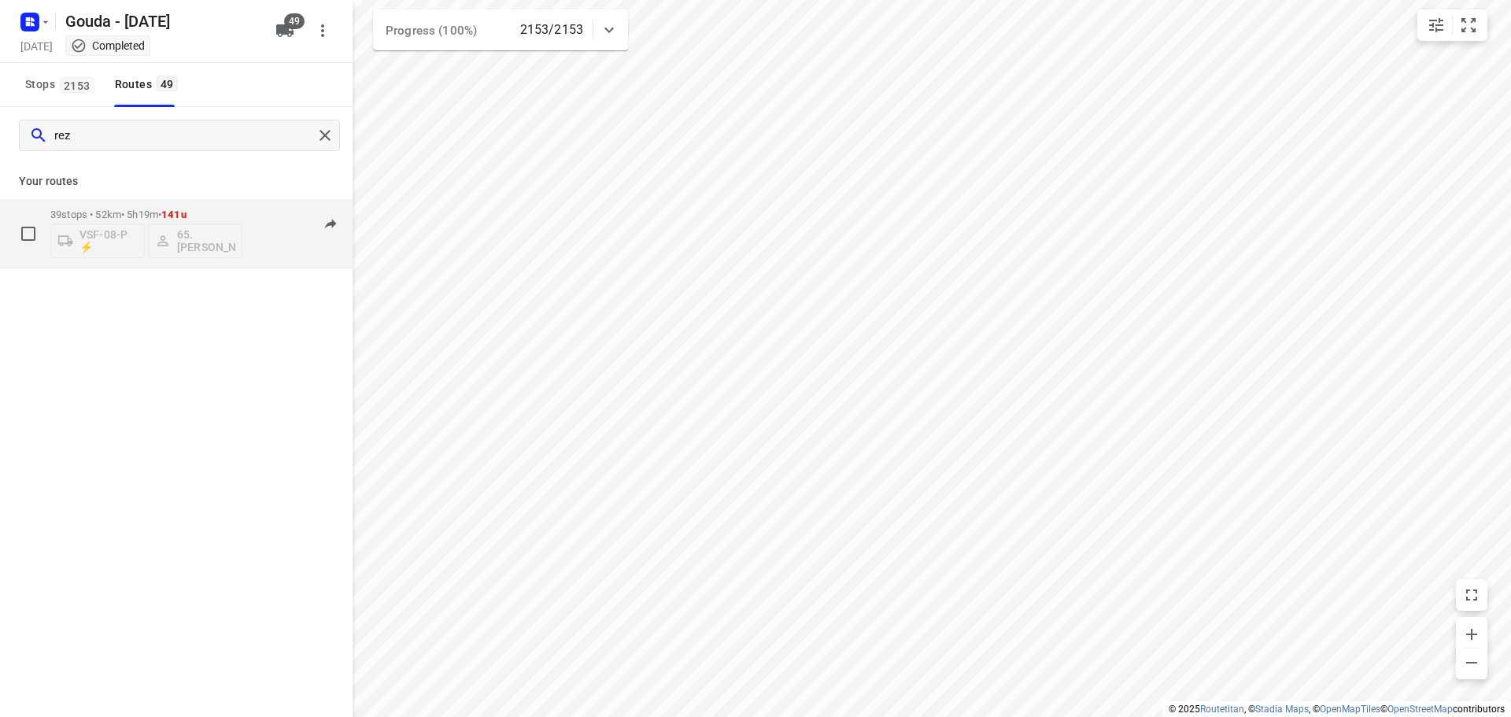
click at [235, 211] on p "39 stops • 52km • 5h19m • 141u" at bounding box center [146, 215] width 192 height 12
